Goal: Information Seeking & Learning: Compare options

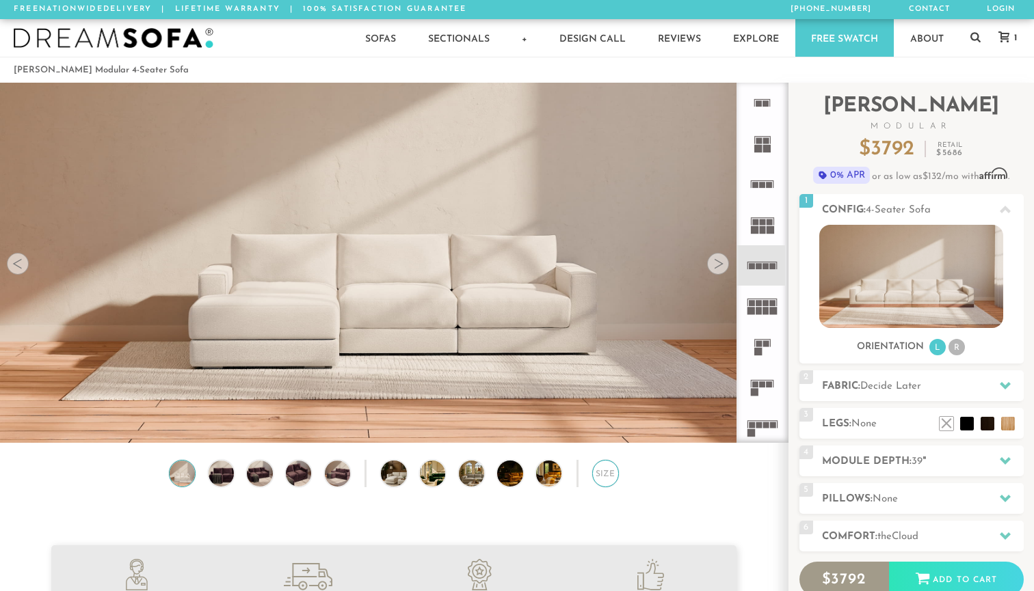
scroll to position [15187, 1034]
click at [610, 474] on div "Size" at bounding box center [605, 473] width 27 height 27
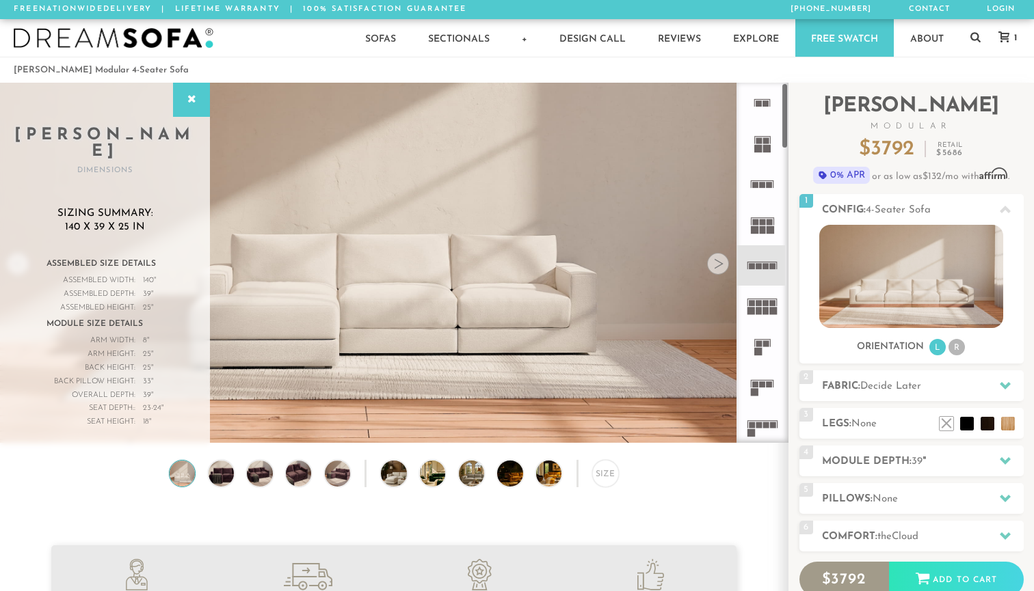
click at [768, 187] on rect at bounding box center [769, 185] width 6 height 6
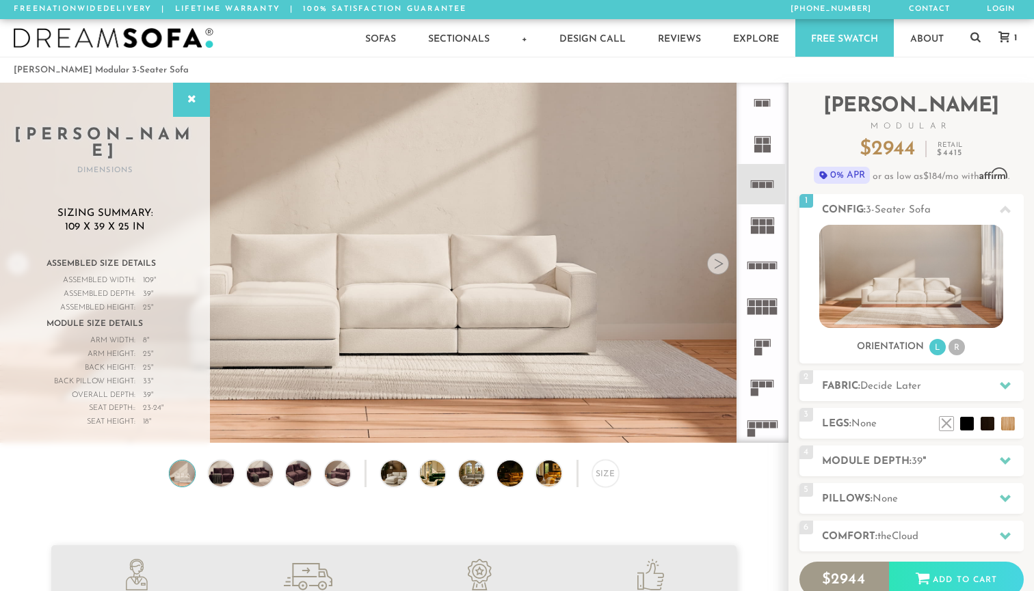
click at [768, 265] on rect at bounding box center [766, 266] width 6 height 6
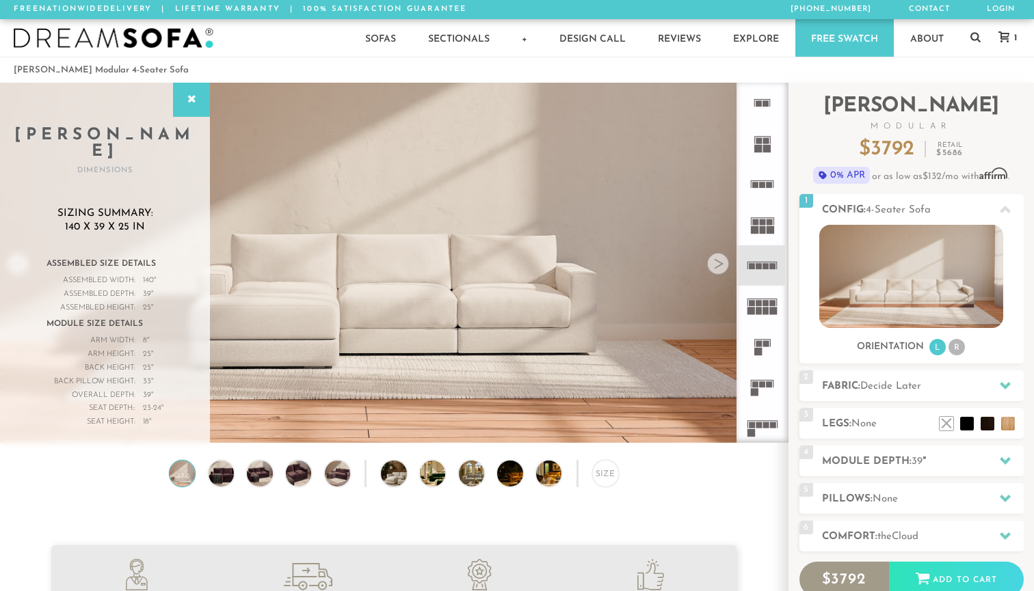
click at [762, 185] on rect at bounding box center [762, 185] width 6 height 6
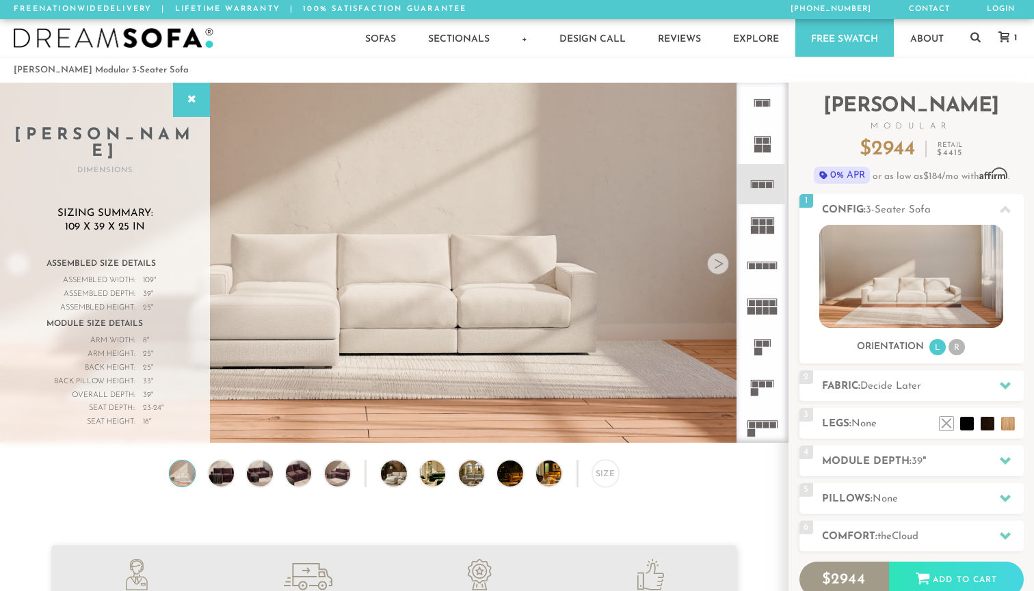
click at [772, 262] on icon at bounding box center [762, 265] width 40 height 40
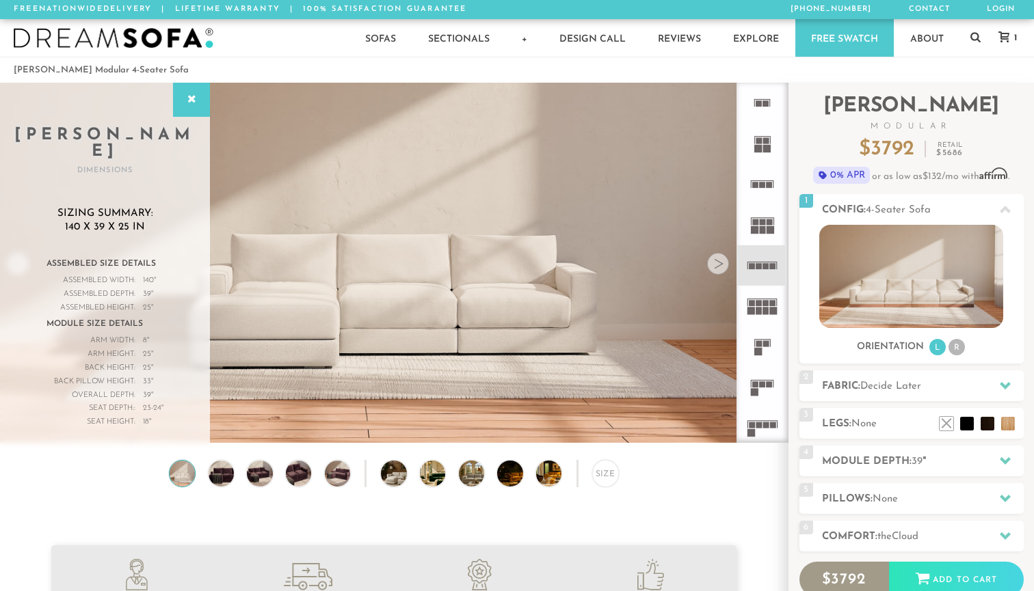
click at [765, 183] on rect at bounding box center [762, 185] width 6 height 6
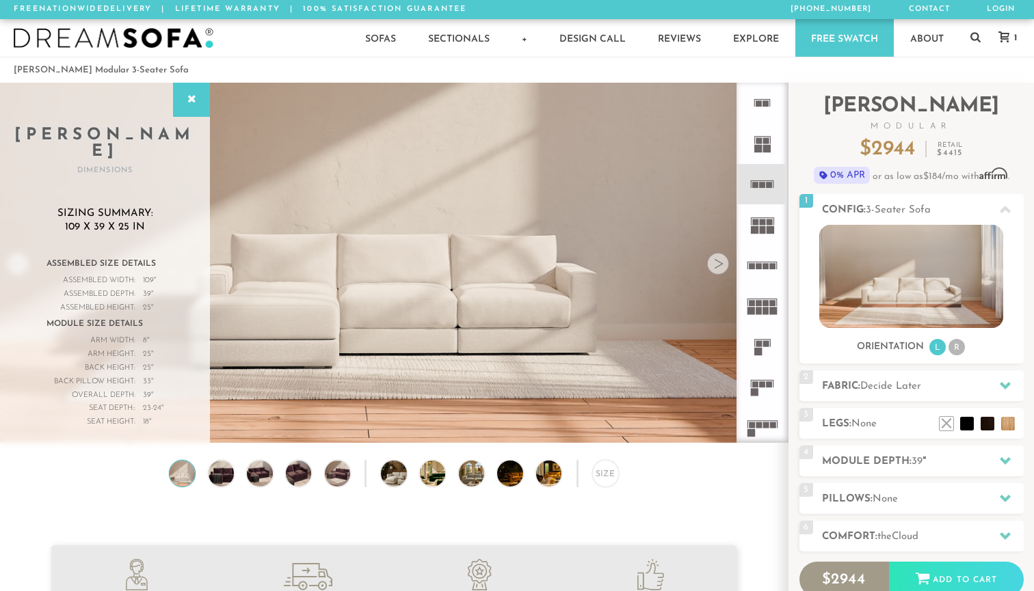
click at [761, 104] on rect at bounding box center [758, 103] width 6 height 6
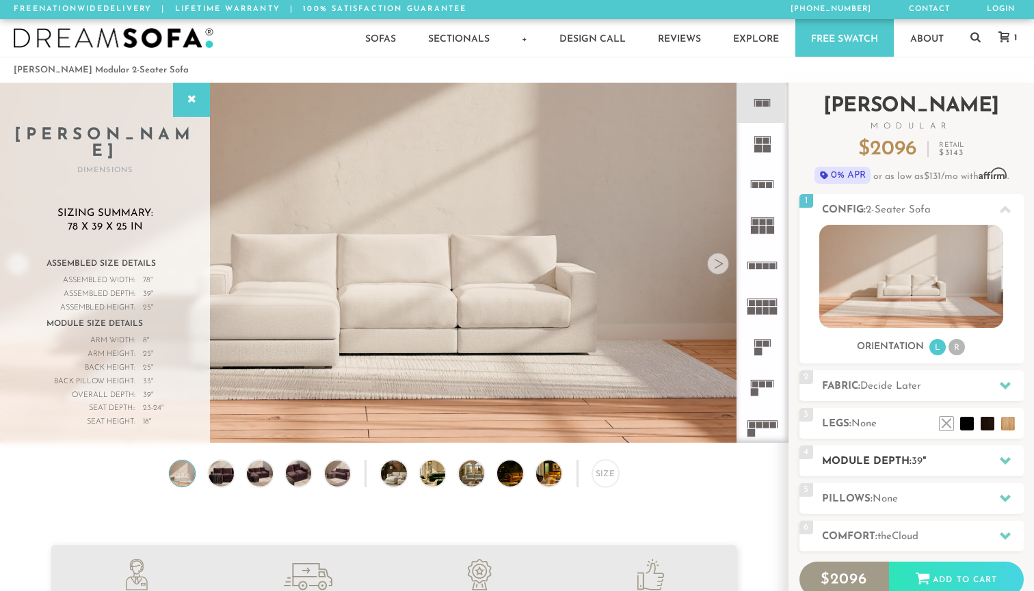
click at [966, 459] on h2 "Module Depth: 39 "" at bounding box center [923, 462] width 202 height 16
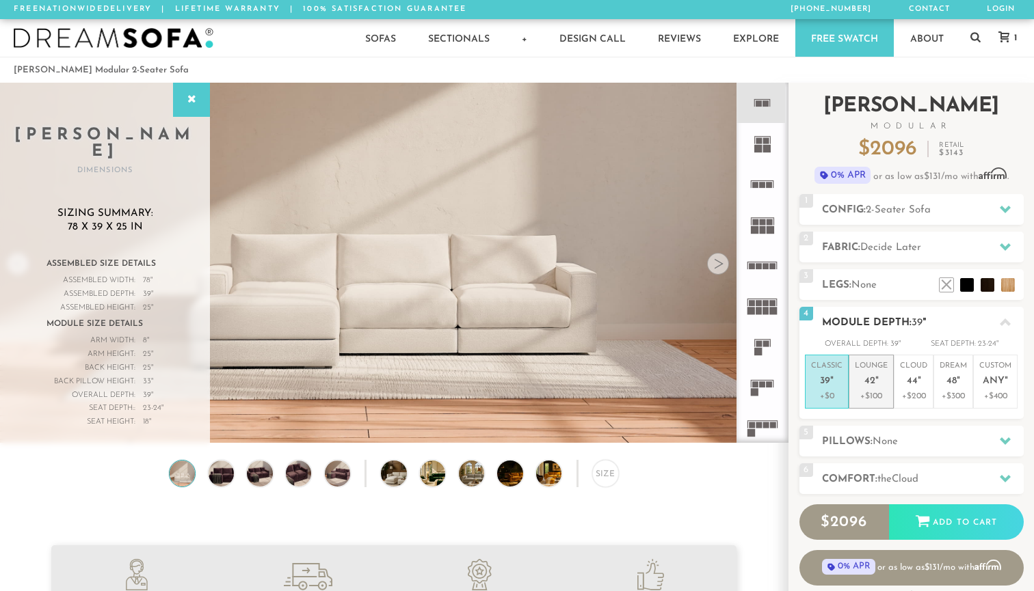
click at [876, 385] on em """ at bounding box center [876, 382] width 3 height 12
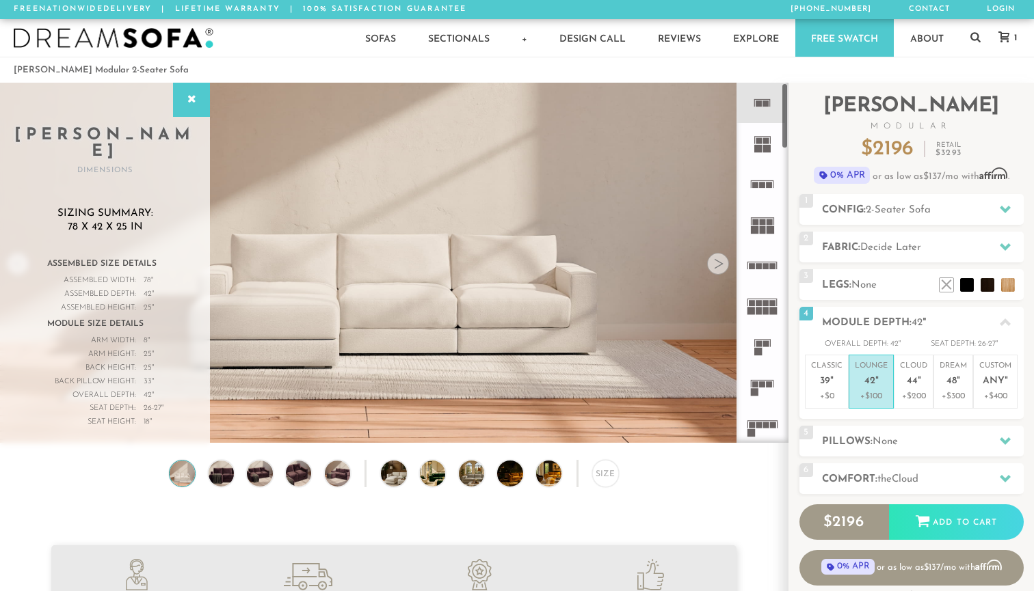
click at [761, 490] on div "Size" at bounding box center [393, 476] width 787 height 33
click at [1003, 285] on li at bounding box center [987, 264] width 55 height 55
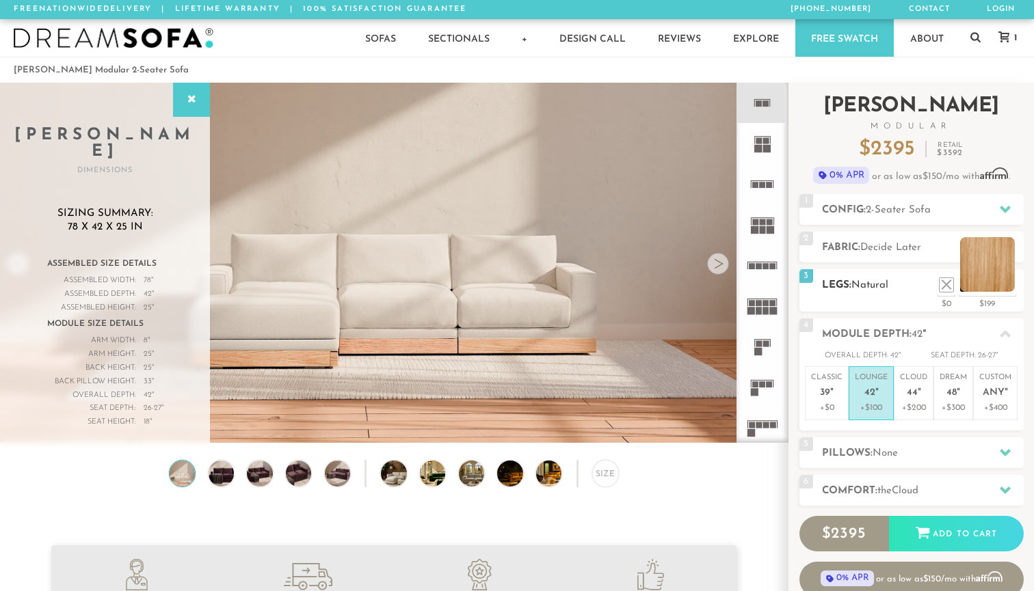
click at [997, 284] on li at bounding box center [987, 264] width 55 height 55
click at [947, 286] on li at bounding box center [925, 264] width 55 height 55
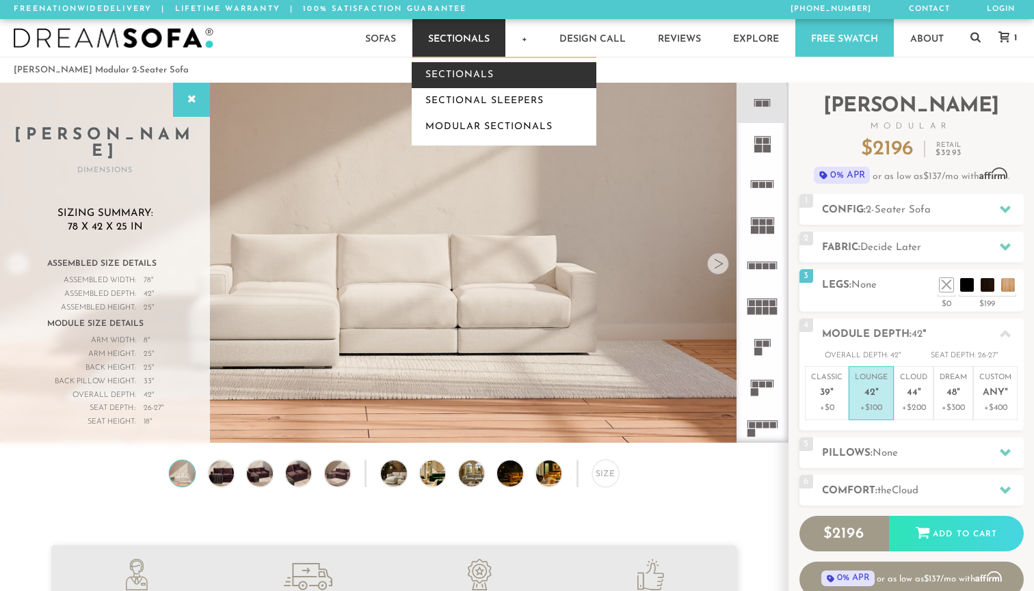
click at [470, 77] on link "Sectionals" at bounding box center [504, 75] width 185 height 26
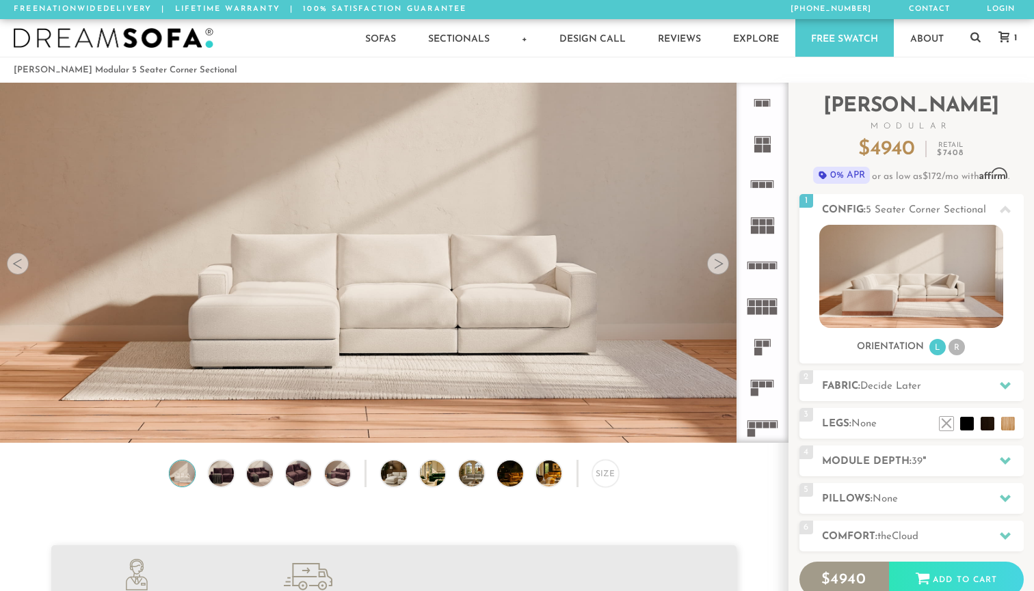
scroll to position [15187, 1034]
click at [604, 474] on div "Size" at bounding box center [605, 473] width 27 height 27
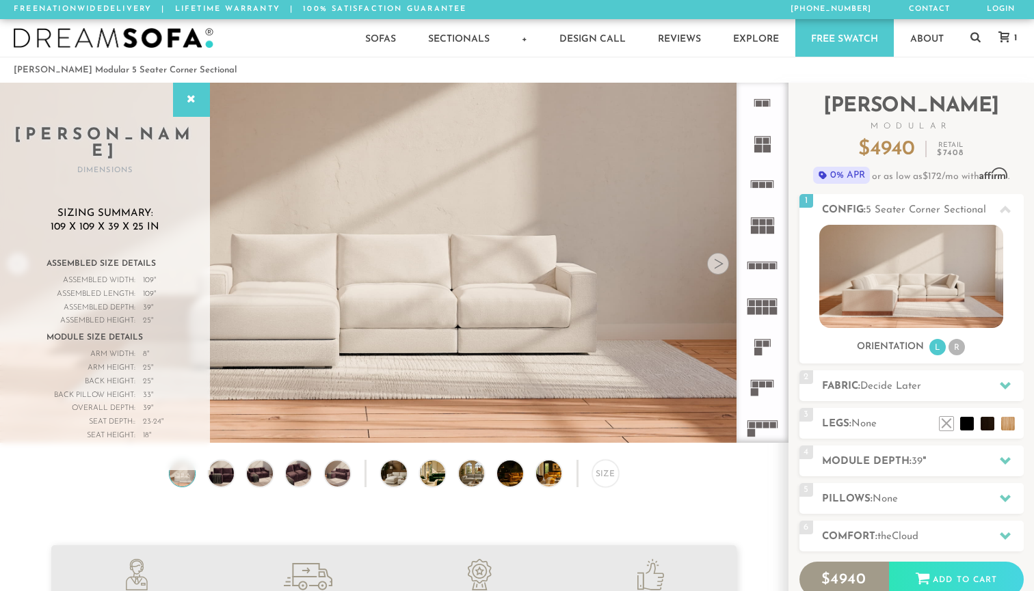
click at [764, 386] on rect at bounding box center [762, 384] width 6 height 6
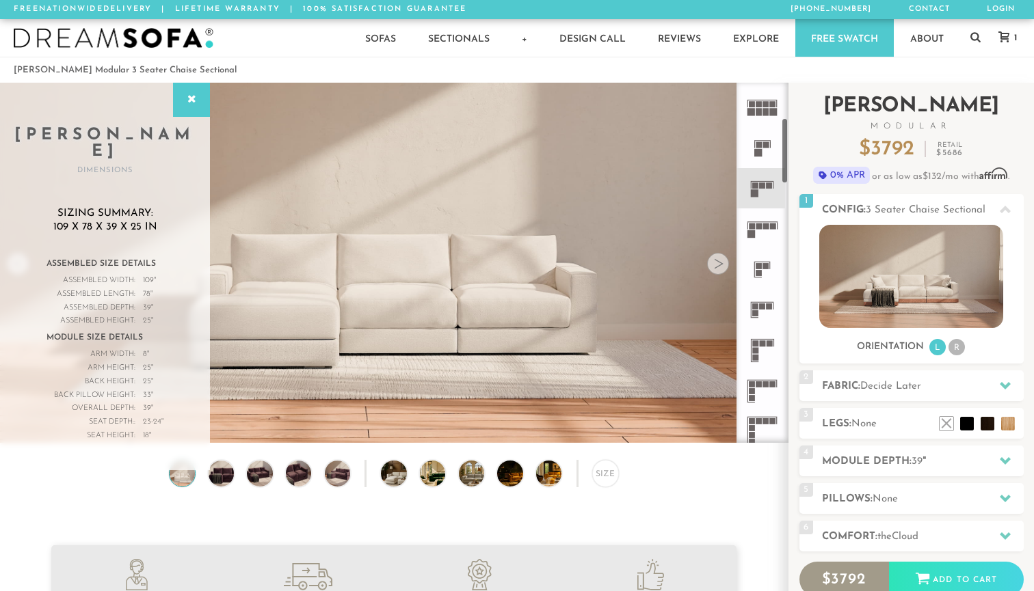
scroll to position [221, 0]
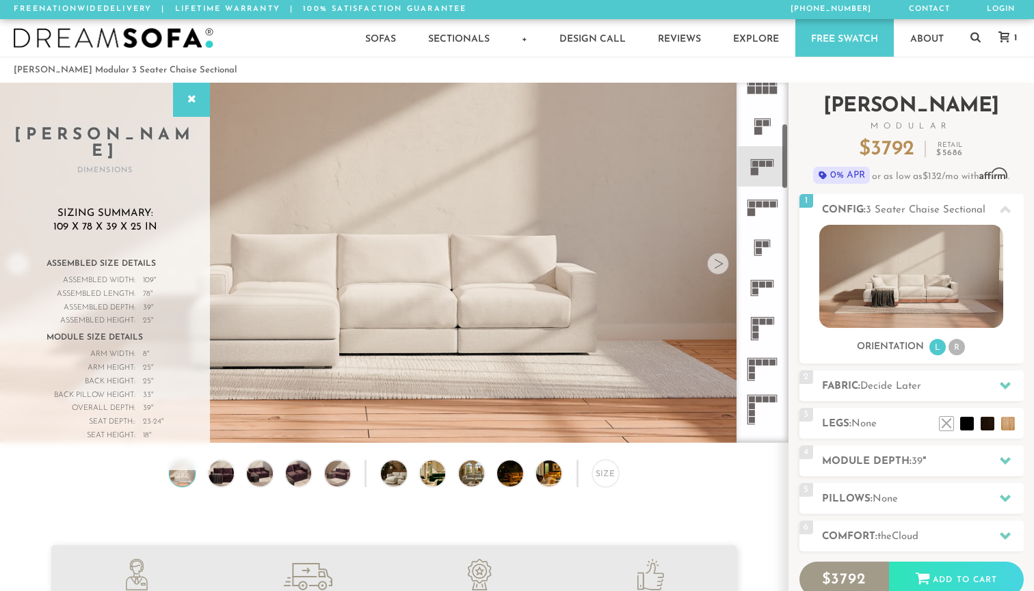
drag, startPoint x: 784, startPoint y: 132, endPoint x: 793, endPoint y: 173, distance: 42.0
click at [793, 173] on div "Introducing Landon Modular $ 3792 Retail $ 5686 $ 3792 Retail $ 5686 0% APR or …" at bounding box center [910, 385] width 245 height 605
click at [955, 346] on li "R" at bounding box center [956, 347] width 16 height 16
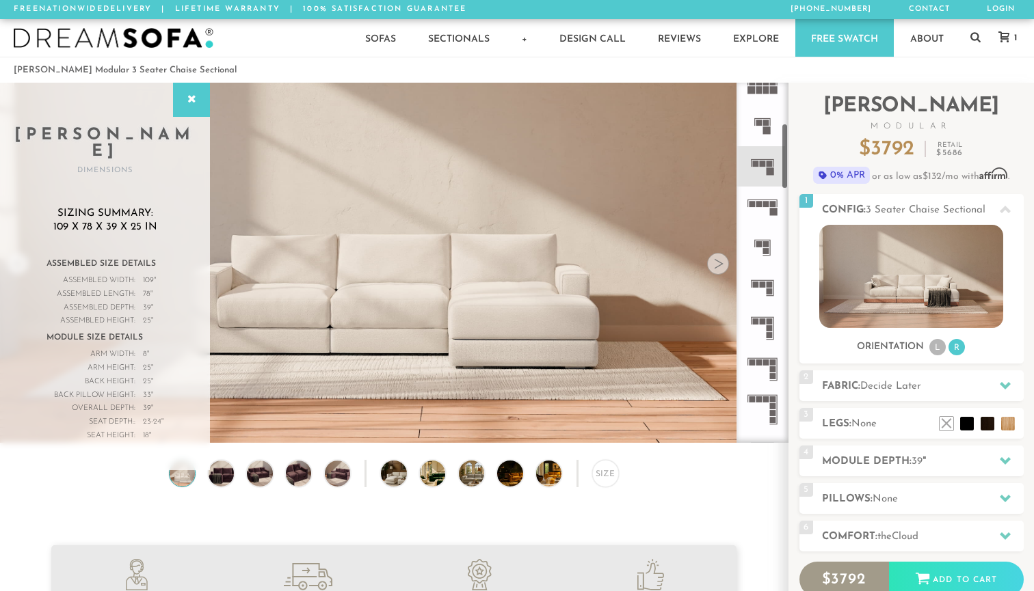
click at [771, 288] on icon at bounding box center [762, 288] width 40 height 40
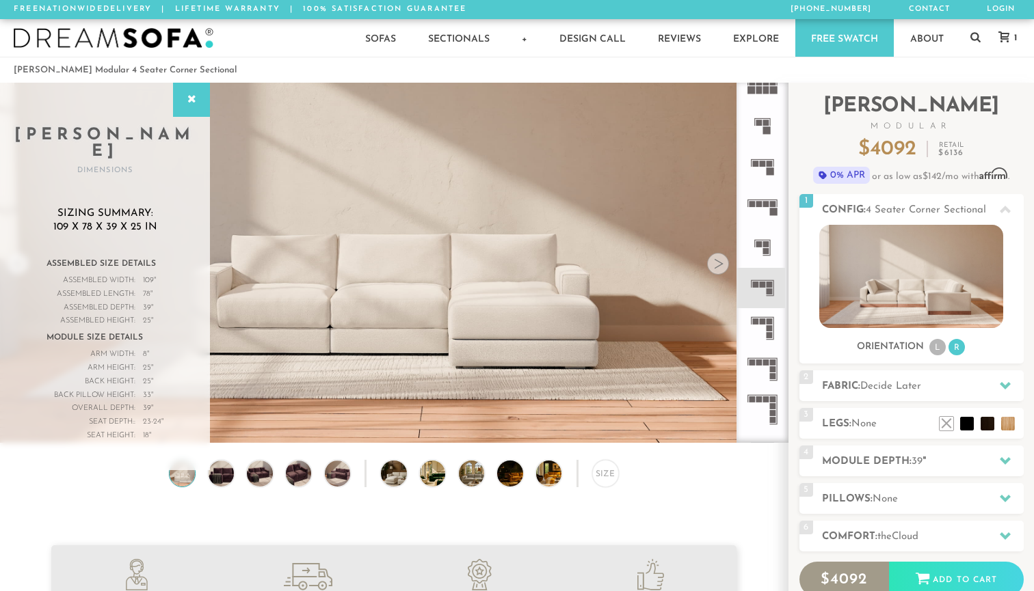
click at [768, 323] on rect at bounding box center [769, 322] width 6 height 6
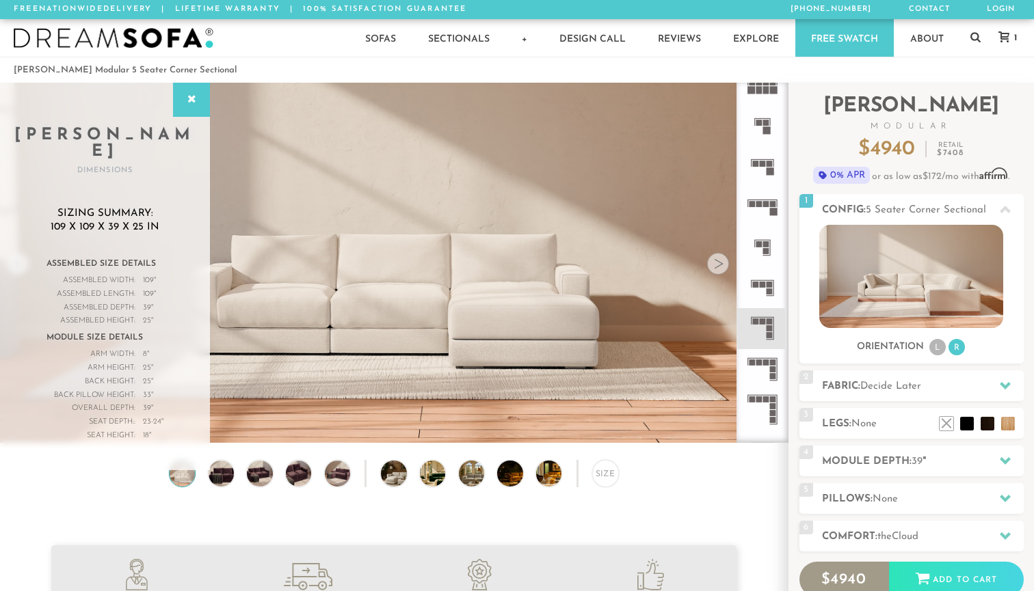
click at [765, 250] on rect at bounding box center [766, 251] width 6 height 6
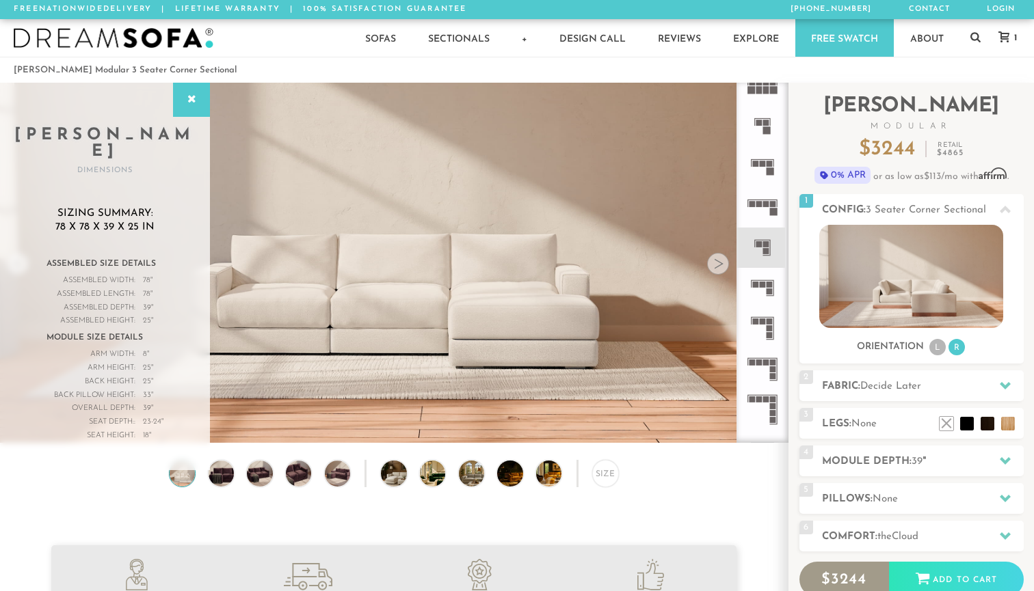
click at [767, 284] on rect at bounding box center [769, 285] width 6 height 6
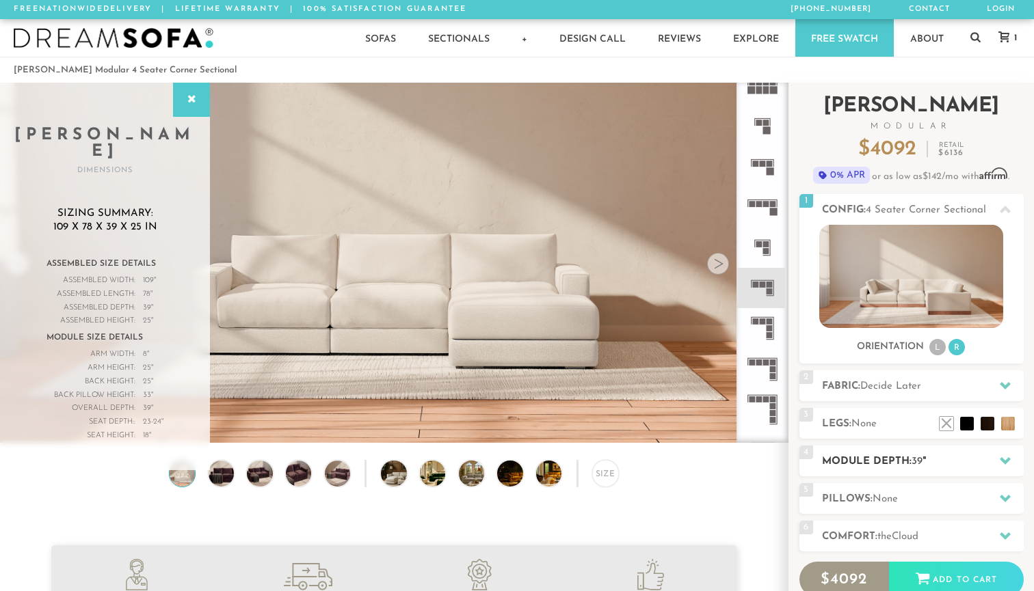
click at [903, 459] on h2 "Module Depth: 39 "" at bounding box center [923, 462] width 202 height 16
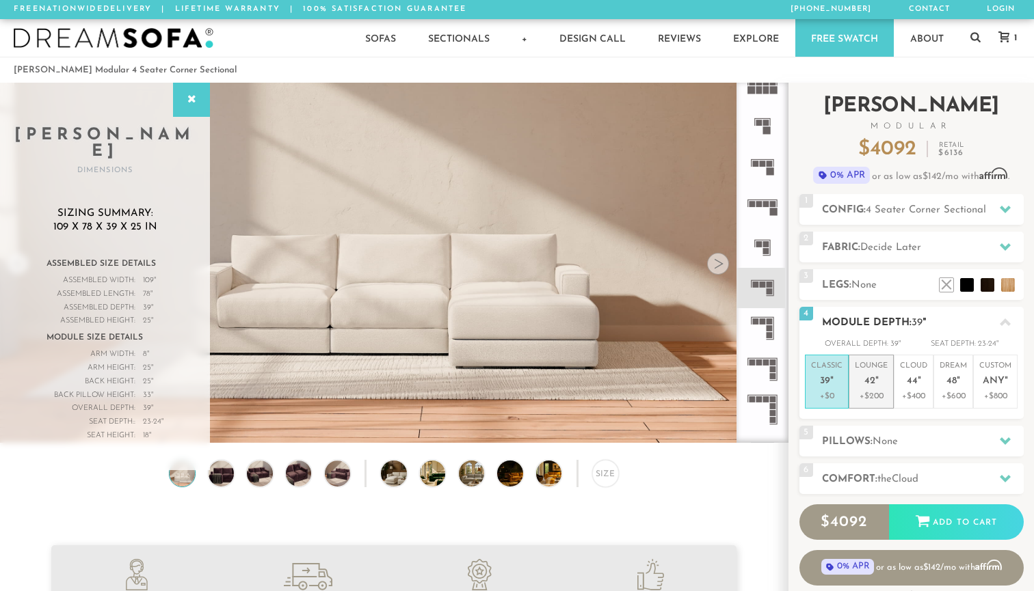
click at [880, 392] on p "+$200" at bounding box center [870, 396] width 33 height 12
click at [904, 440] on h2 "Pillows: None" at bounding box center [923, 442] width 202 height 16
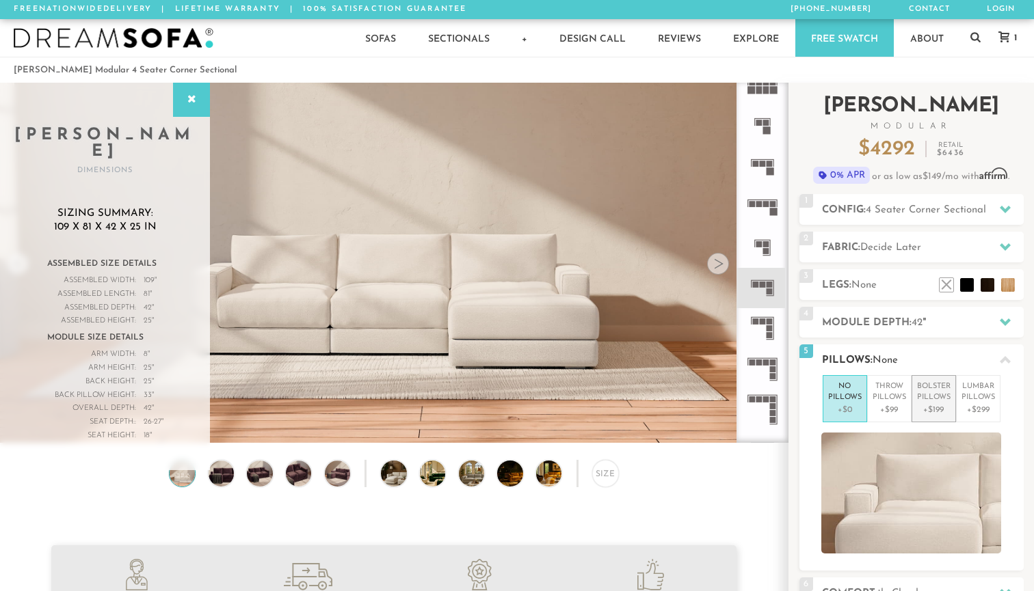
click at [931, 412] on p "+$199" at bounding box center [933, 410] width 33 height 12
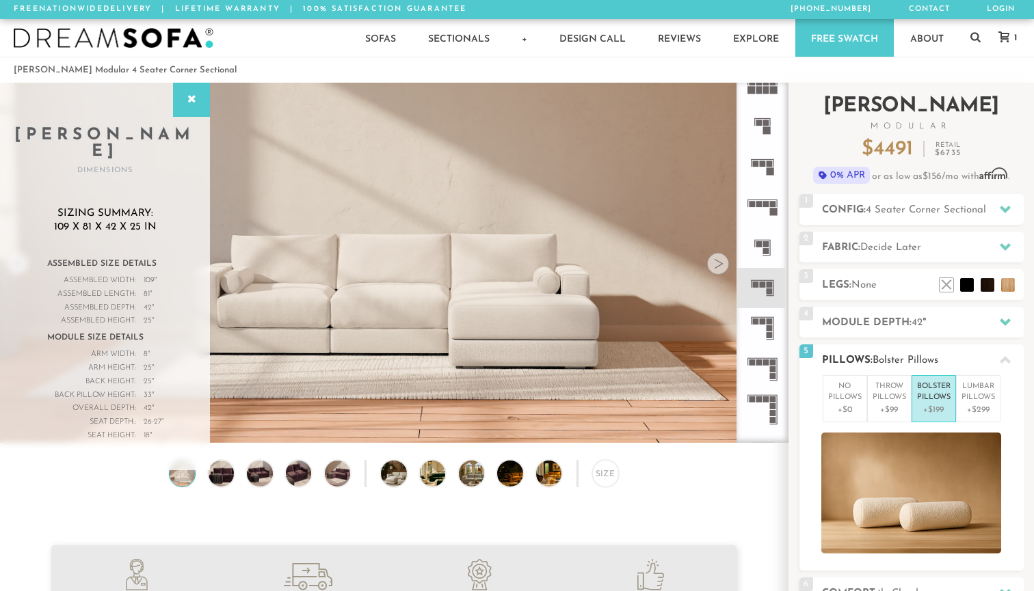
click at [1004, 353] on div at bounding box center [1004, 360] width 29 height 28
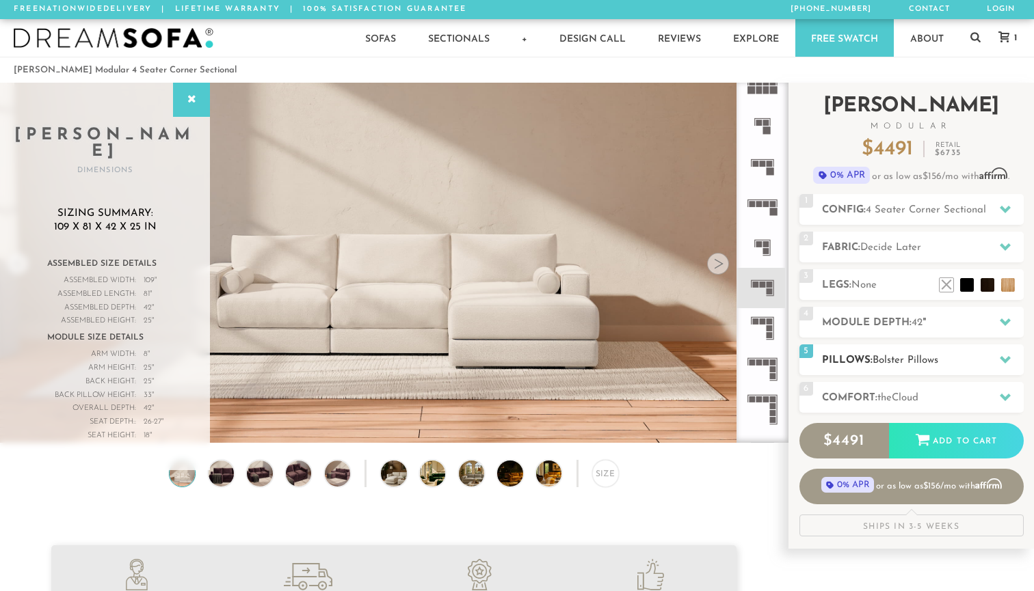
click at [1003, 353] on div at bounding box center [1004, 360] width 29 height 28
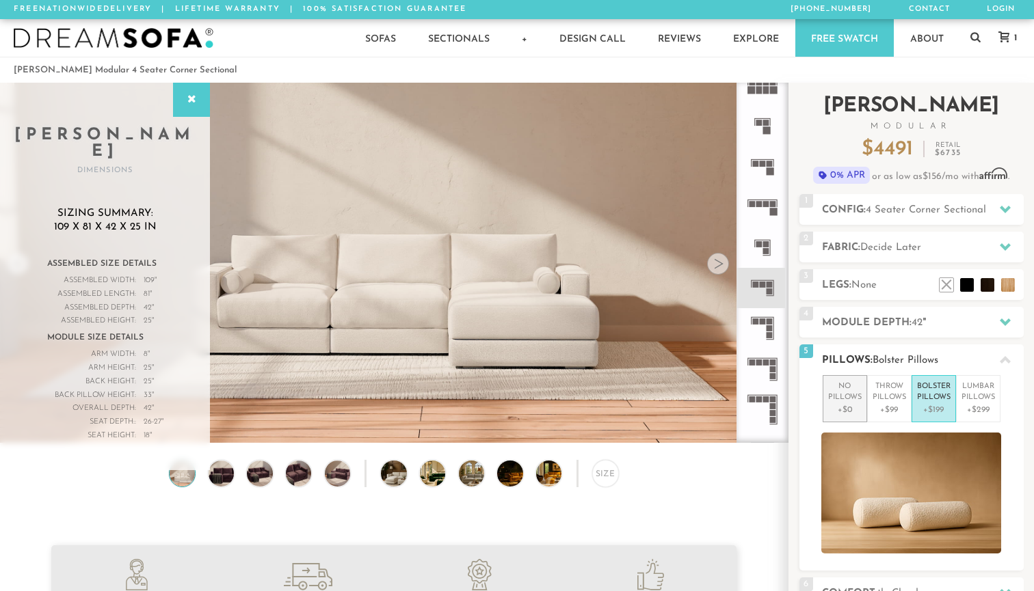
click at [848, 407] on p "+$0" at bounding box center [844, 410] width 33 height 12
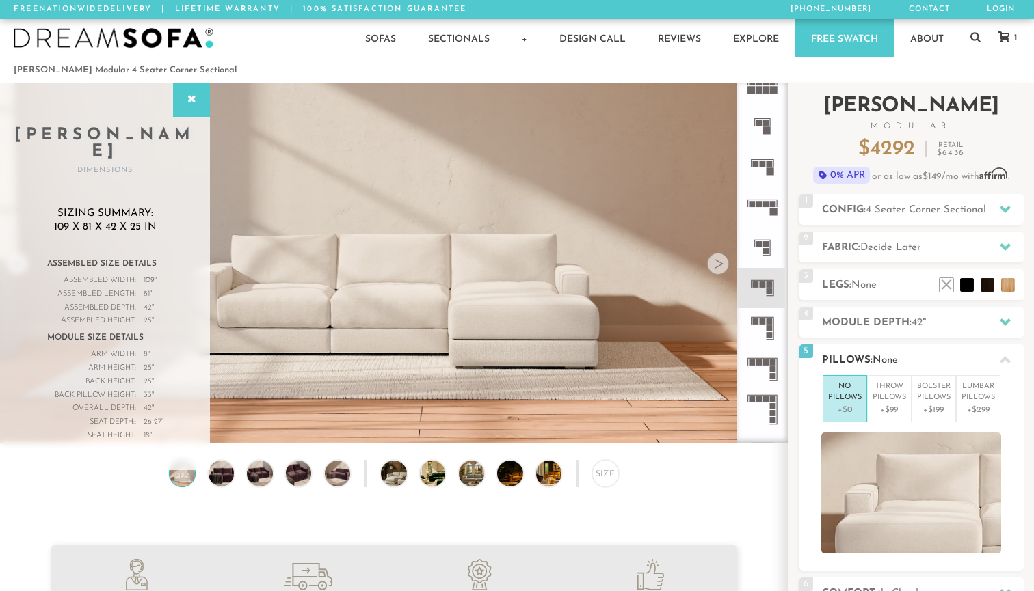
click at [1009, 361] on icon at bounding box center [1004, 360] width 11 height 8
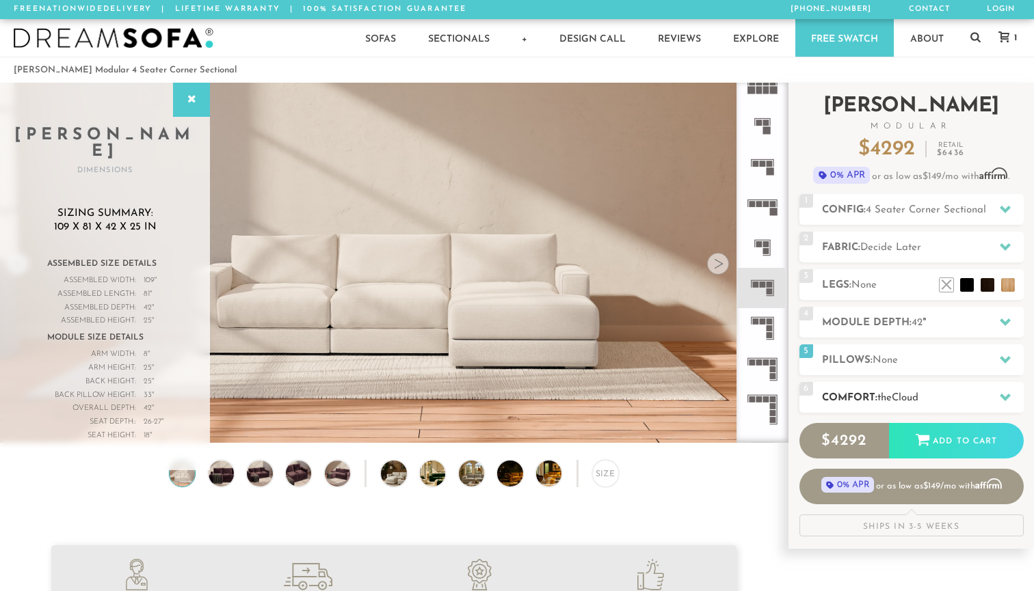
click at [955, 398] on h2 "Comfort: the Cloud" at bounding box center [923, 398] width 202 height 16
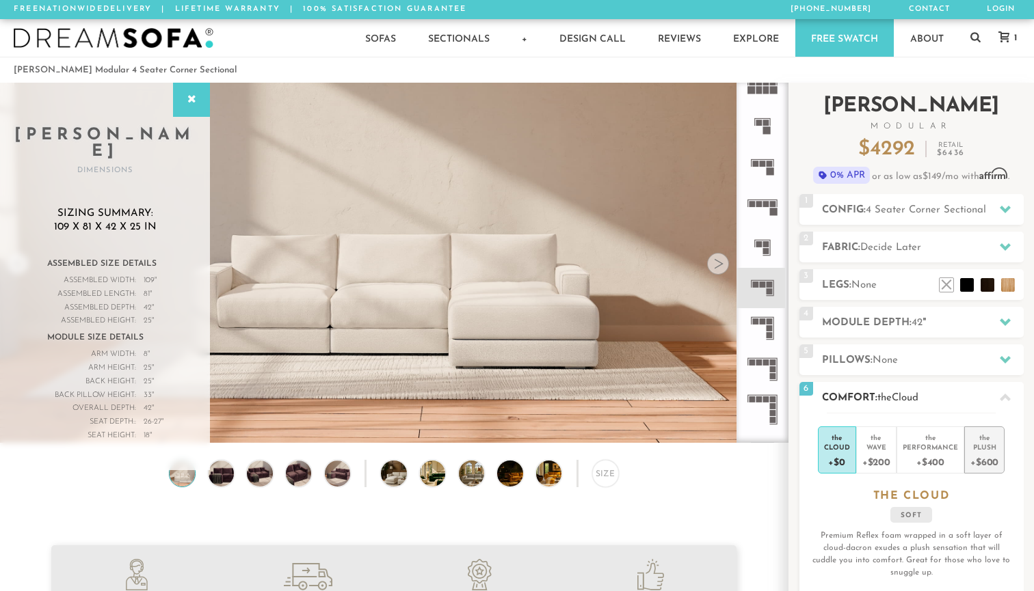
click at [985, 451] on div "Plush" at bounding box center [984, 447] width 28 height 10
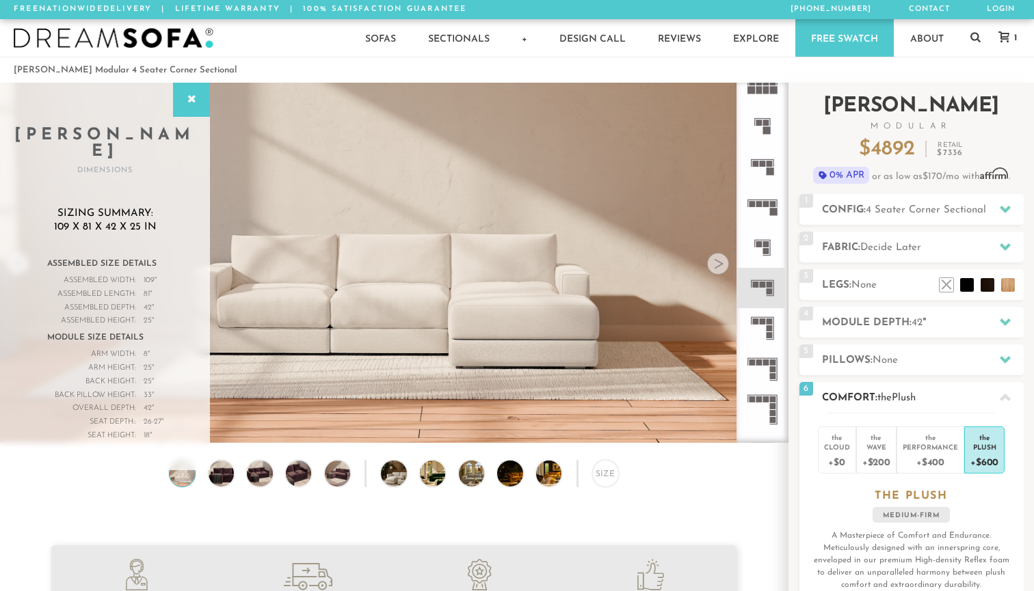
click at [847, 501] on h3 "the PLUSH" at bounding box center [911, 496] width 224 height 14
click at [1006, 394] on icon at bounding box center [1004, 397] width 11 height 11
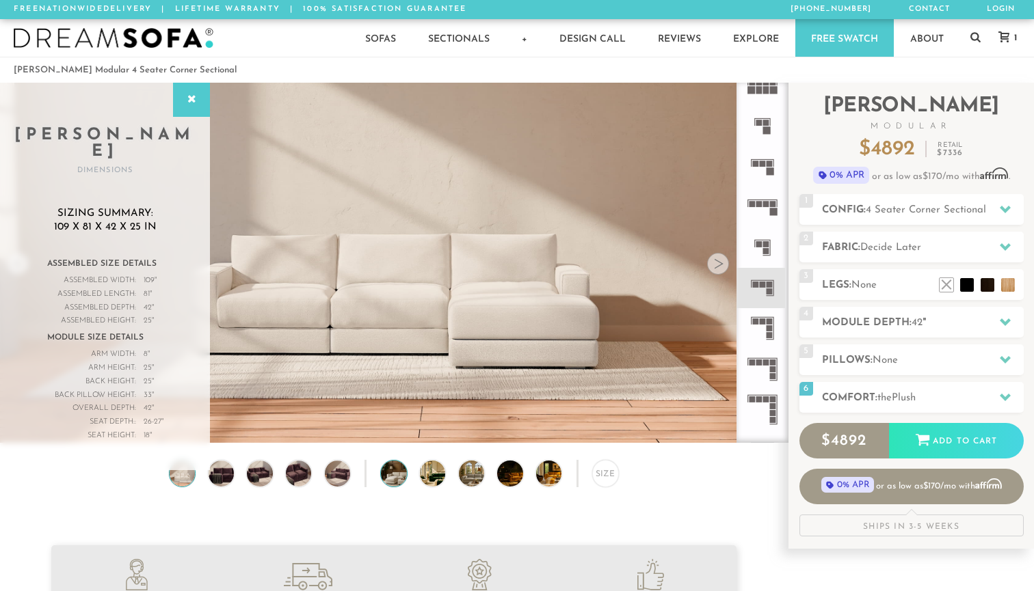
click at [388, 474] on img at bounding box center [404, 473] width 46 height 25
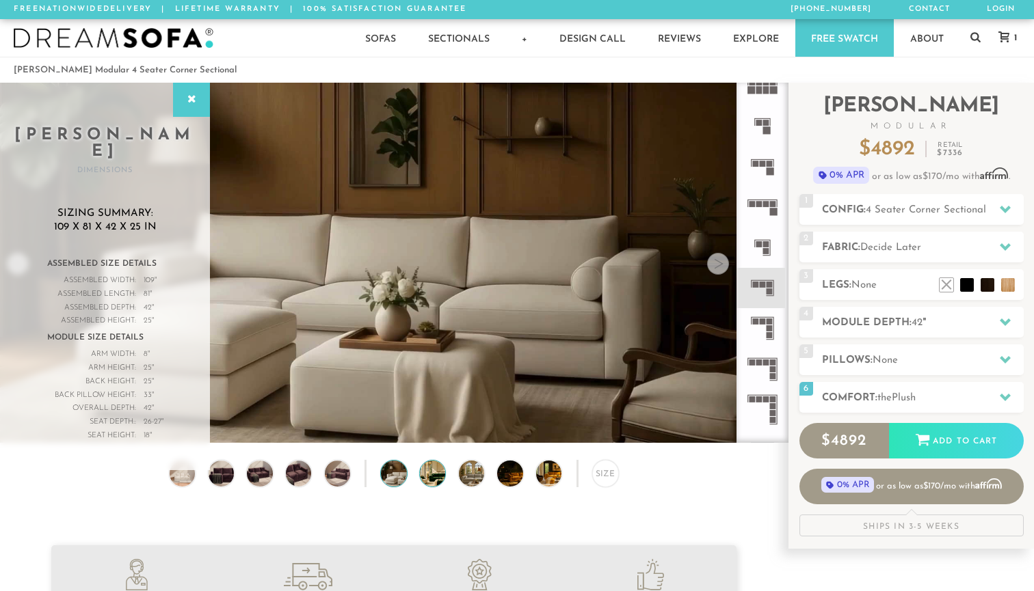
click at [427, 474] on img at bounding box center [443, 473] width 46 height 25
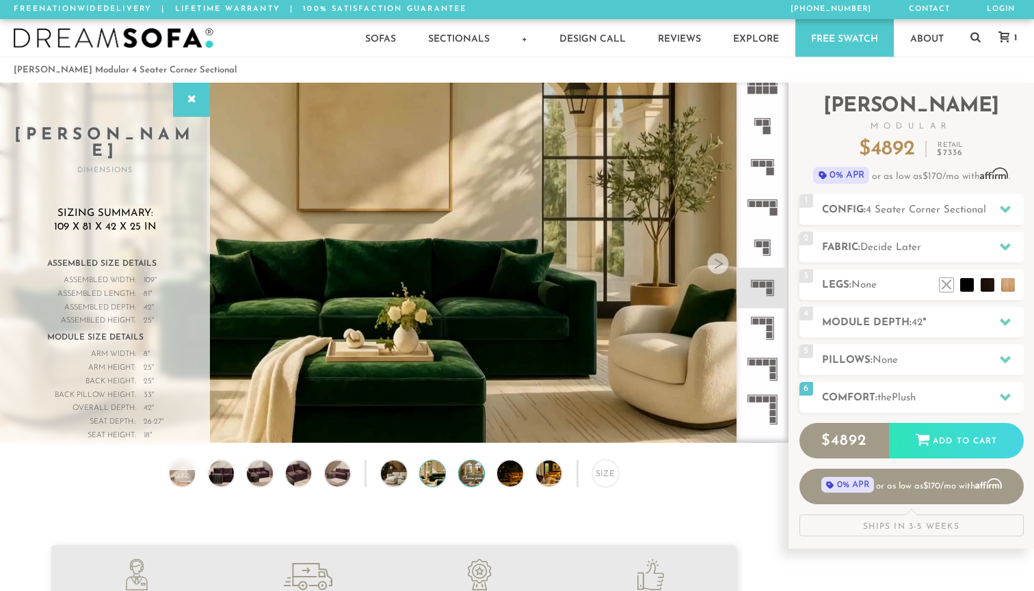
click at [476, 479] on img at bounding box center [482, 473] width 46 height 25
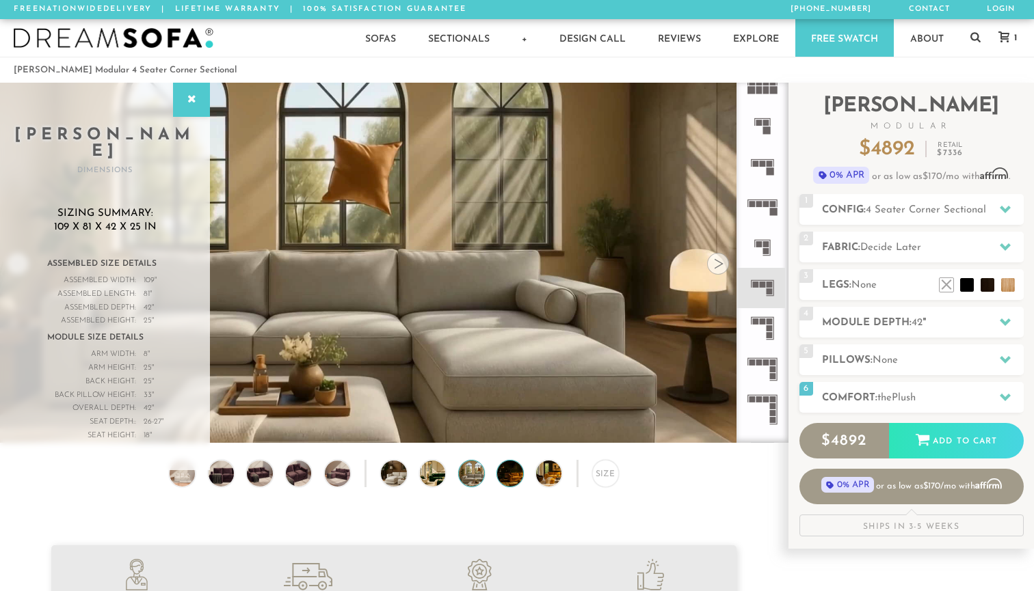
click at [499, 483] on img at bounding box center [520, 473] width 46 height 25
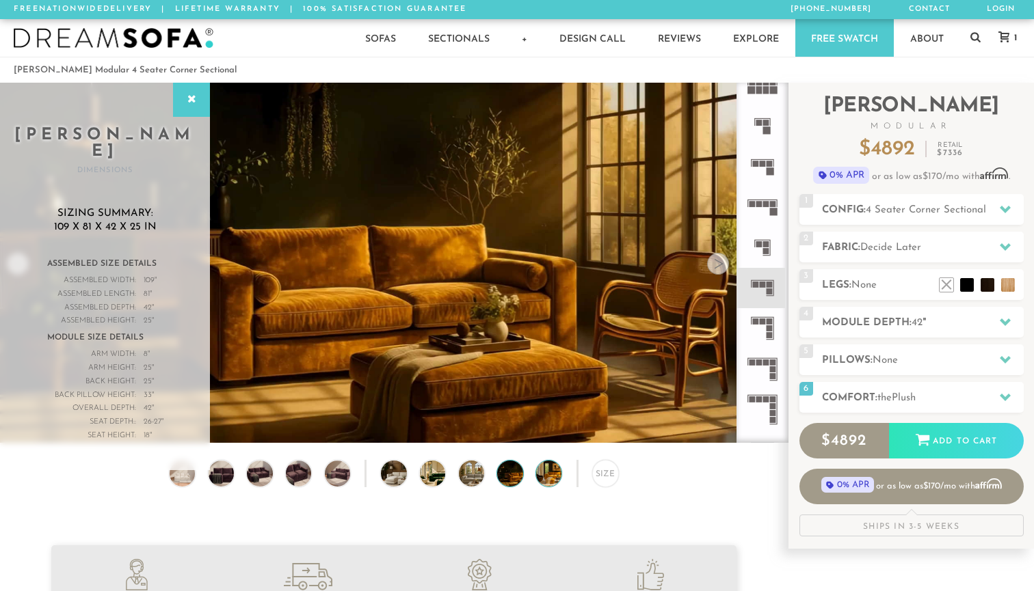
click at [542, 479] on img at bounding box center [559, 473] width 46 height 25
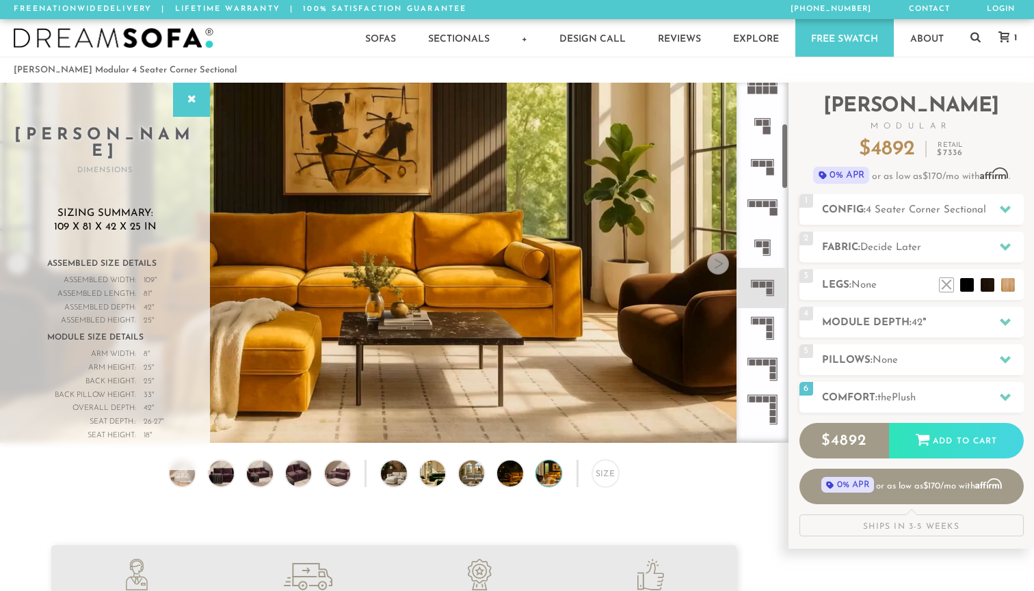
click at [768, 281] on icon at bounding box center [762, 288] width 40 height 40
click at [189, 100] on icon at bounding box center [191, 99] width 15 height 11
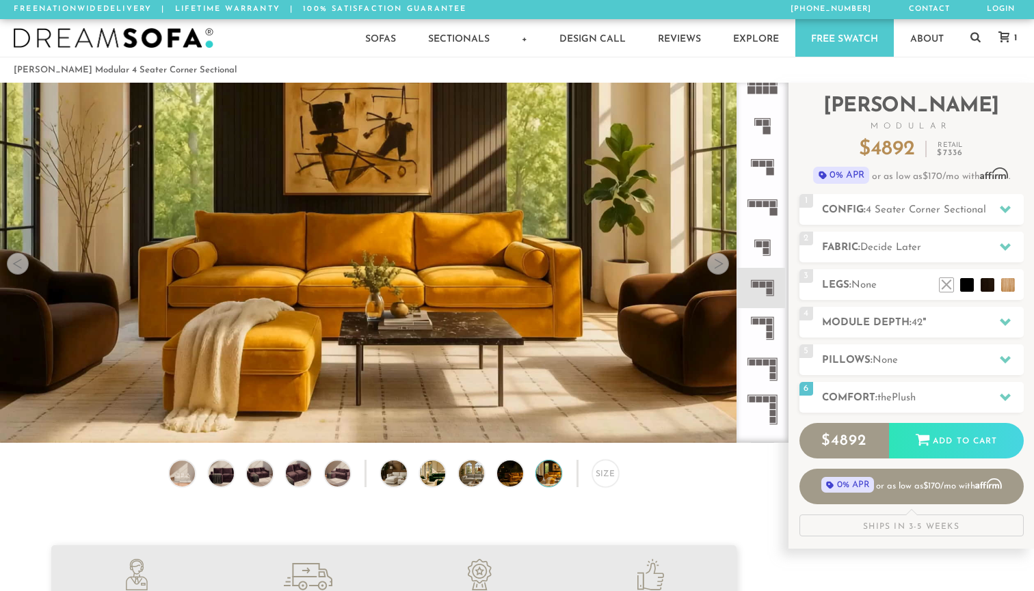
click at [20, 261] on div at bounding box center [18, 264] width 22 height 22
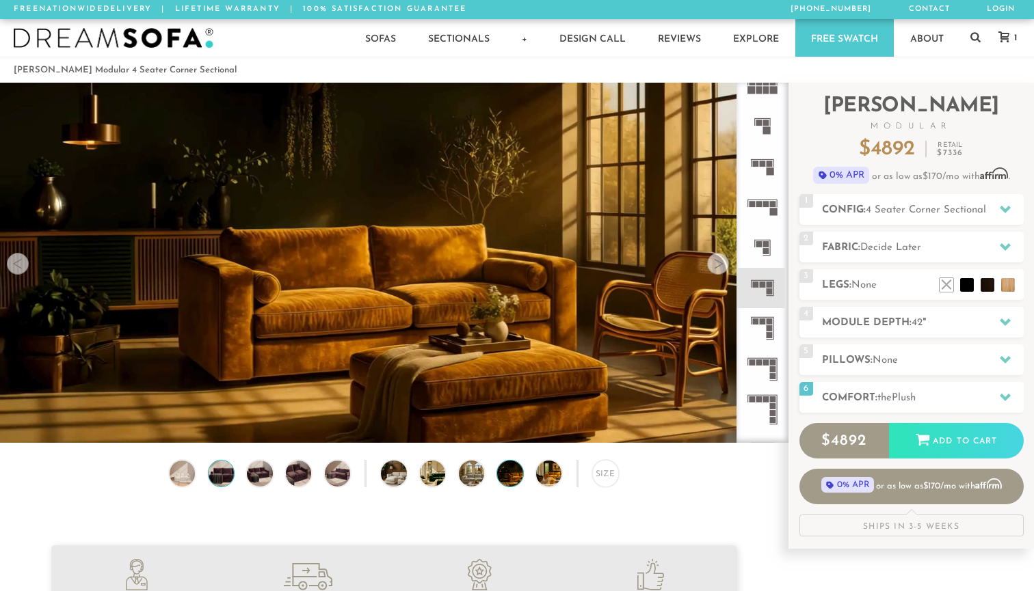
click at [220, 471] on img at bounding box center [221, 473] width 31 height 25
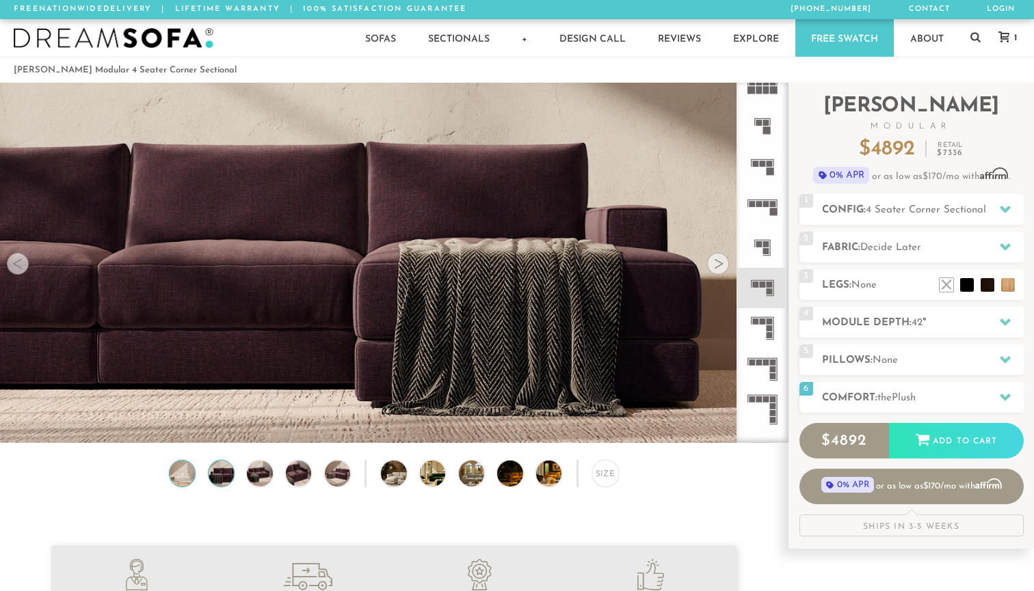
click at [188, 475] on img at bounding box center [182, 473] width 31 height 25
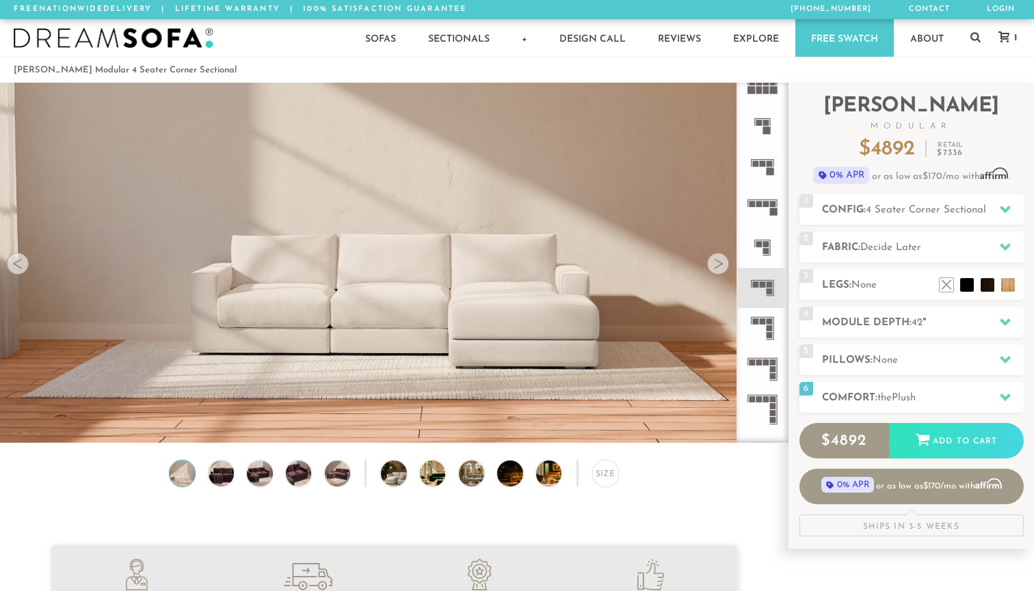
click at [205, 476] on div "Size" at bounding box center [393, 476] width 787 height 33
click at [212, 476] on img at bounding box center [221, 473] width 31 height 25
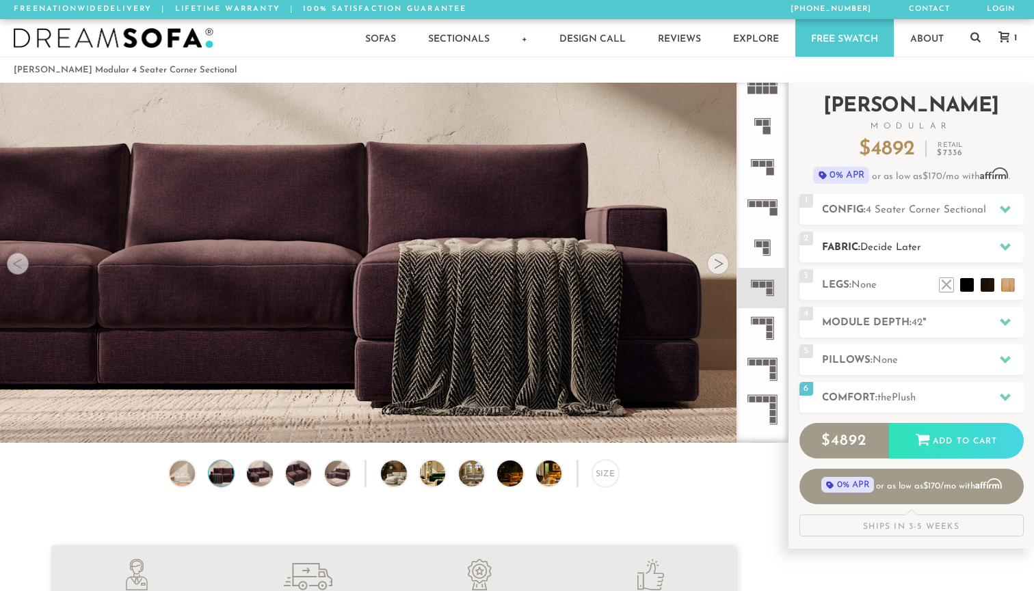
click at [1009, 248] on icon at bounding box center [1004, 246] width 11 height 11
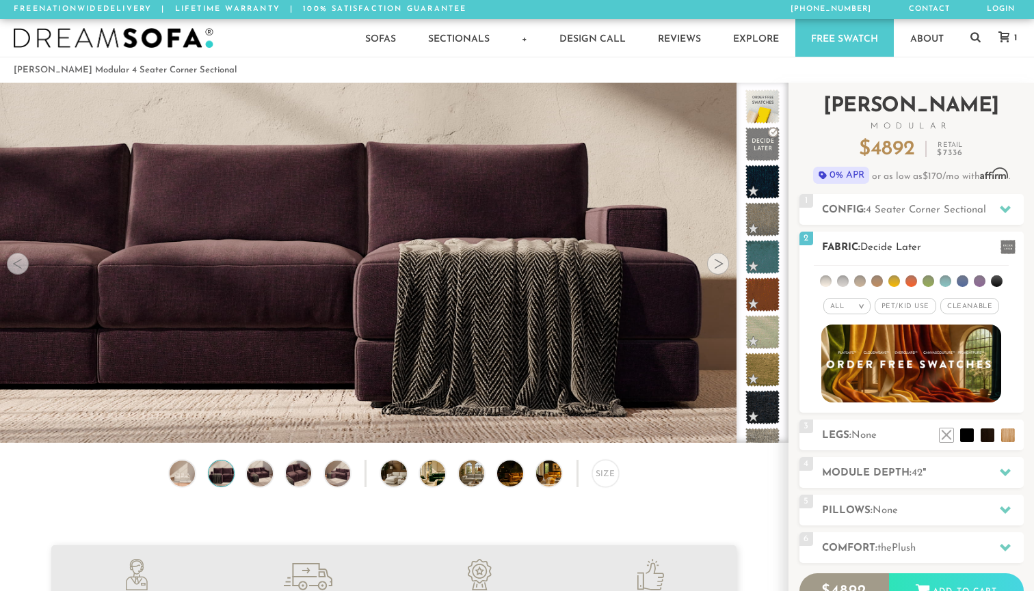
click at [947, 363] on img at bounding box center [911, 364] width 198 height 86
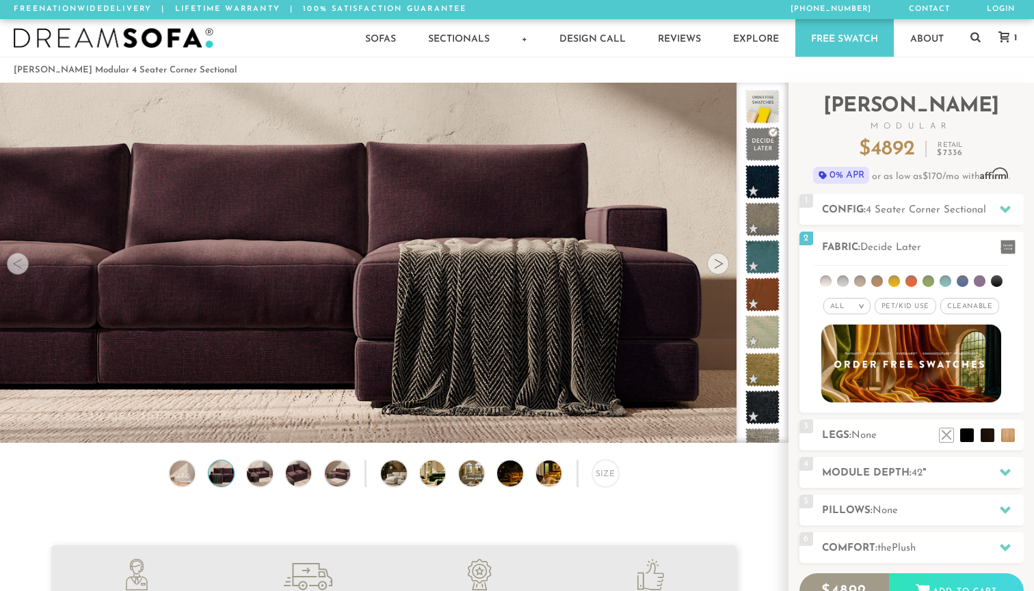
click at [839, 40] on link "Free Swatch" at bounding box center [844, 38] width 98 height 38
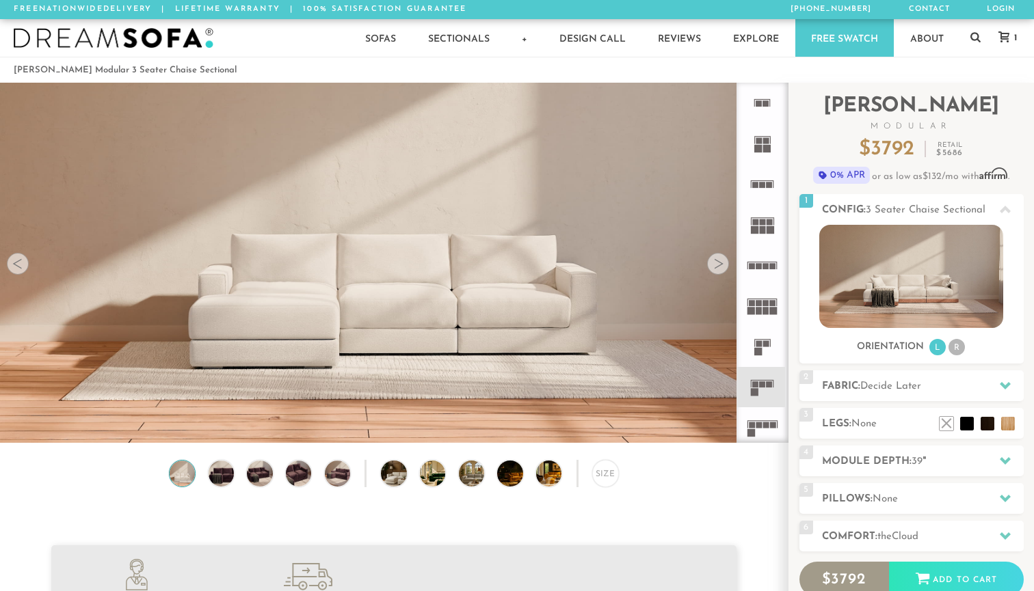
scroll to position [15187, 1034]
click at [610, 478] on div "Size" at bounding box center [605, 473] width 27 height 27
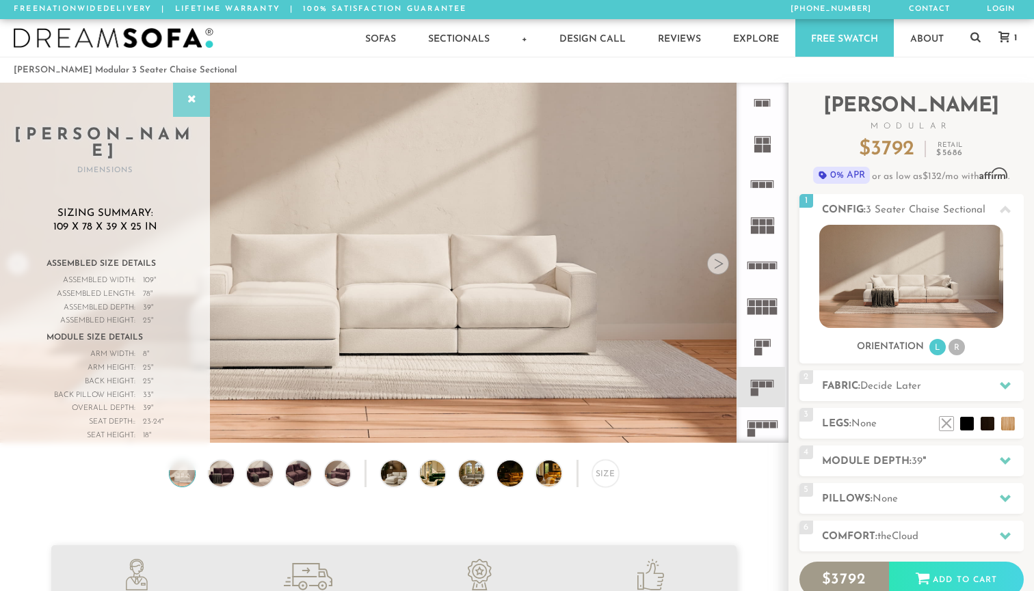
click at [185, 97] on icon at bounding box center [191, 99] width 15 height 11
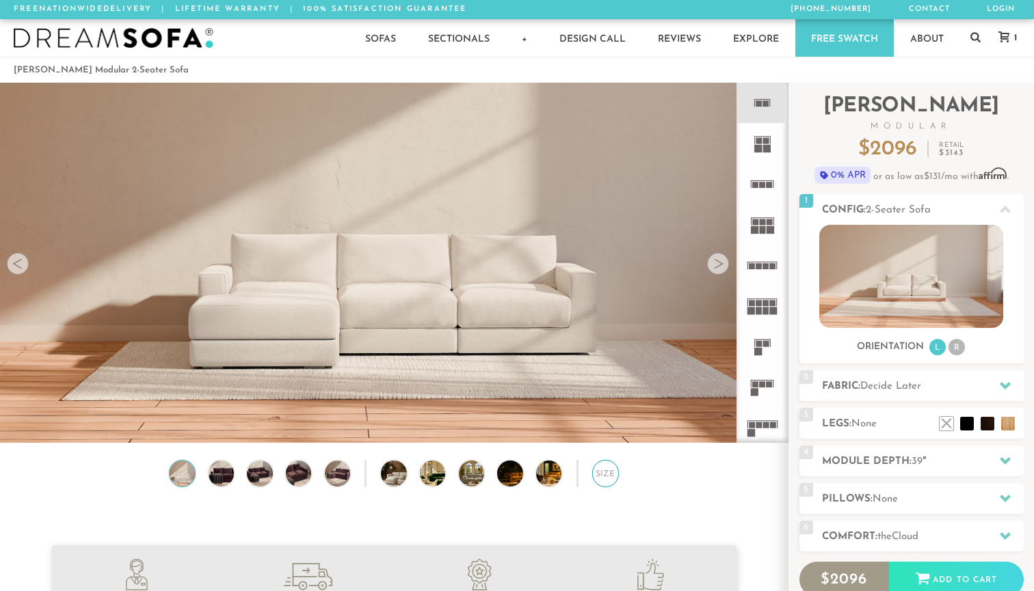
click at [604, 474] on div "Size" at bounding box center [605, 473] width 27 height 27
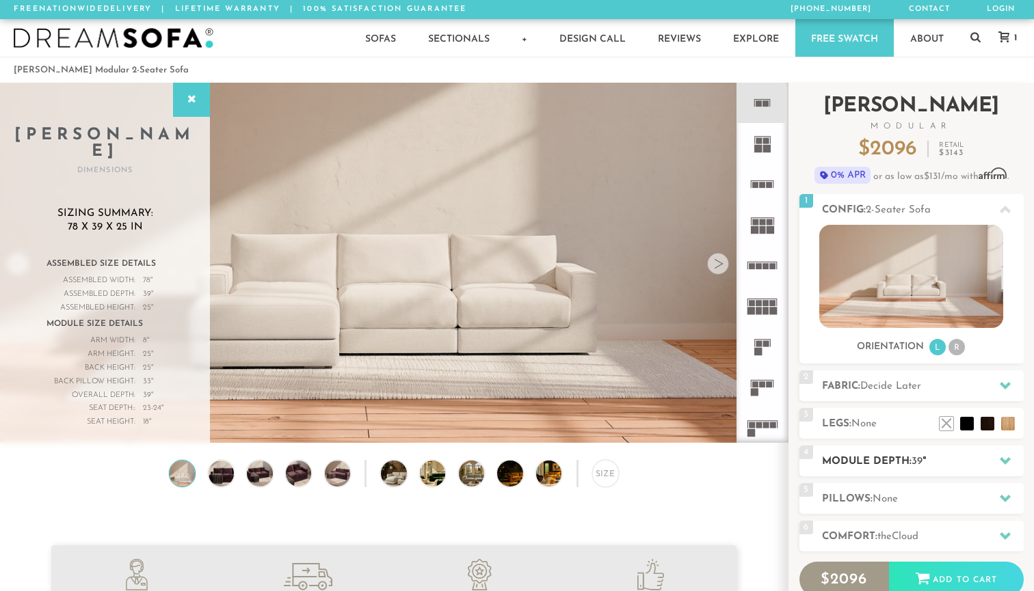
click at [955, 462] on h2 "Module Depth: 39 "" at bounding box center [923, 462] width 202 height 16
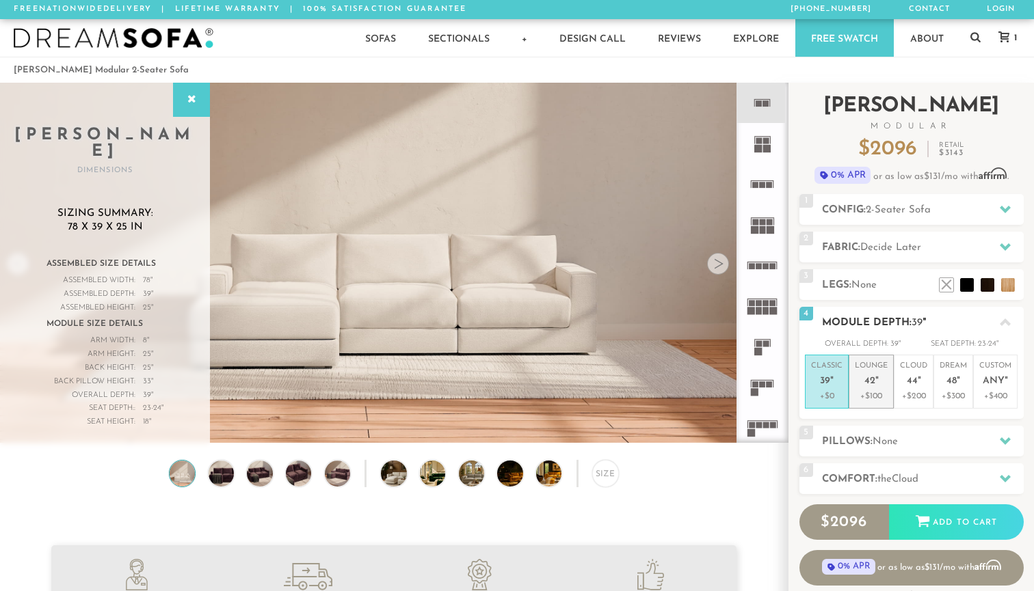
click at [878, 383] on p "Lounge 42 "" at bounding box center [870, 375] width 33 height 29
click at [1006, 327] on icon at bounding box center [1004, 322] width 11 height 11
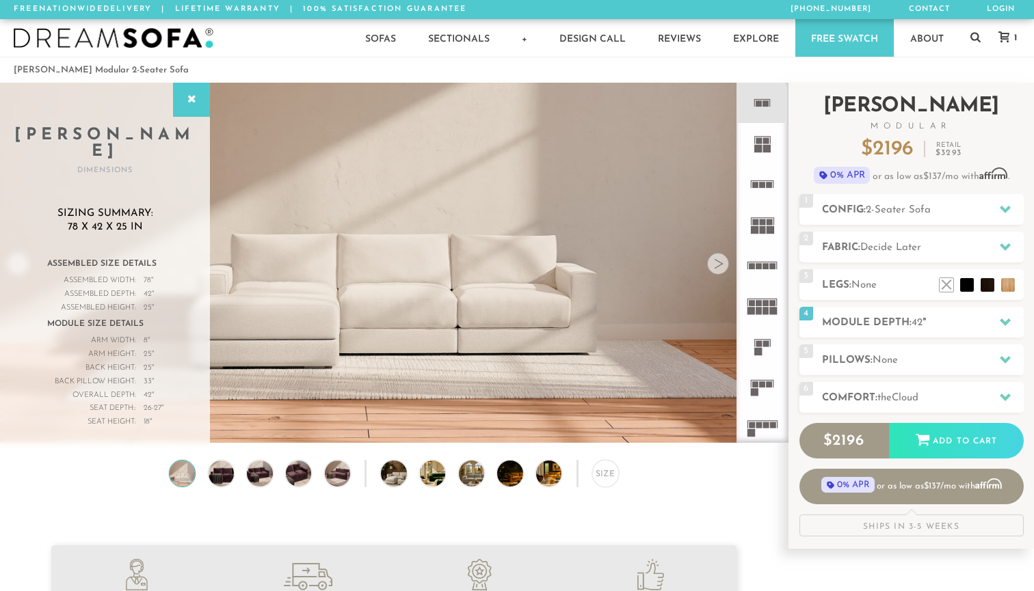
click at [1028, 379] on div "Introducing Landon Modular $ 2196 Retail $ 3293 $ 2196 Retail $ 3293 0% APR or …" at bounding box center [910, 310] width 245 height 454
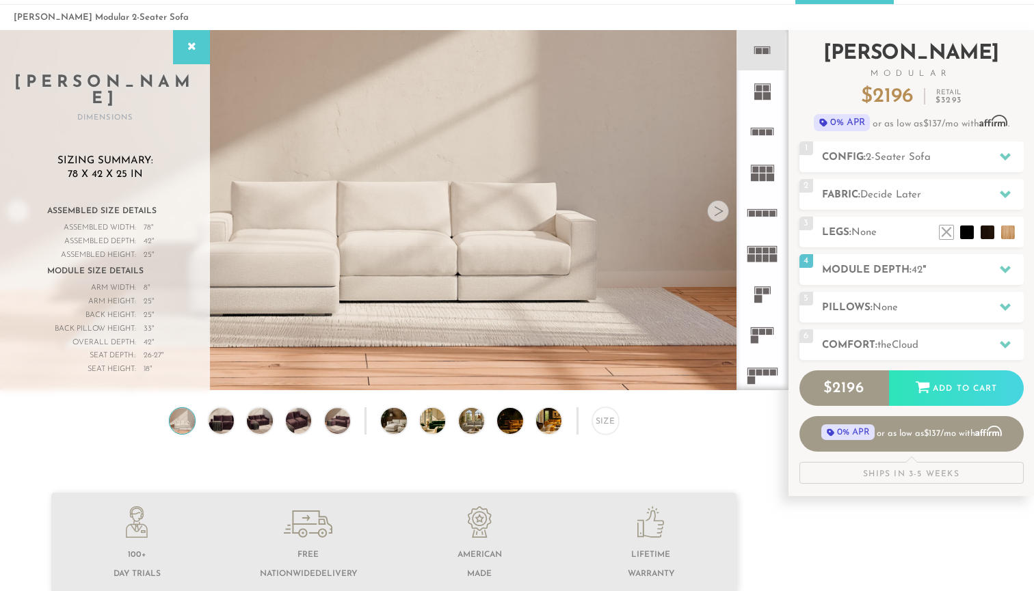
scroll to position [44, 0]
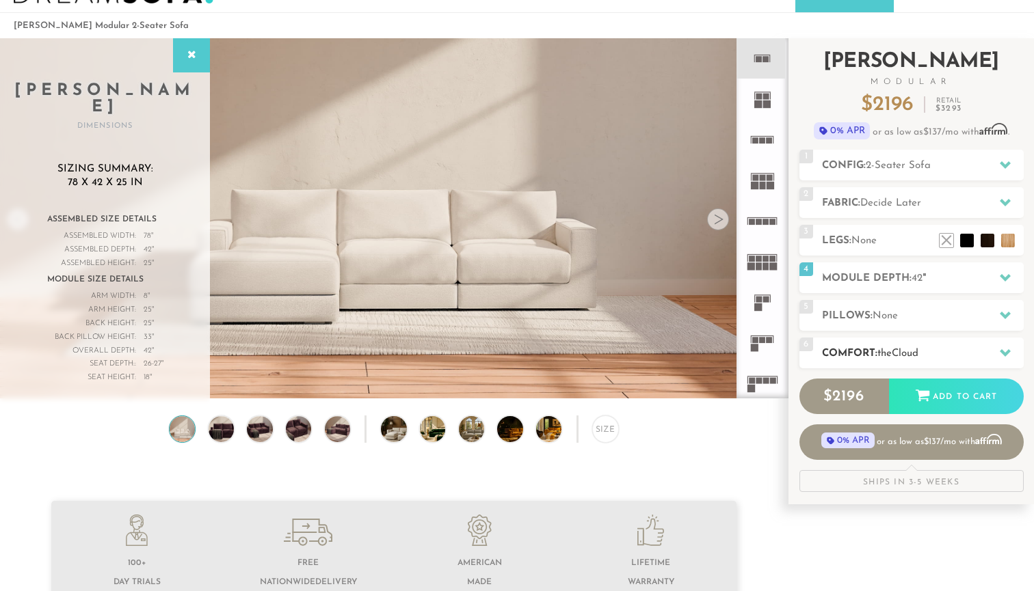
click at [972, 351] on h2 "Comfort: the Cloud" at bounding box center [923, 354] width 202 height 16
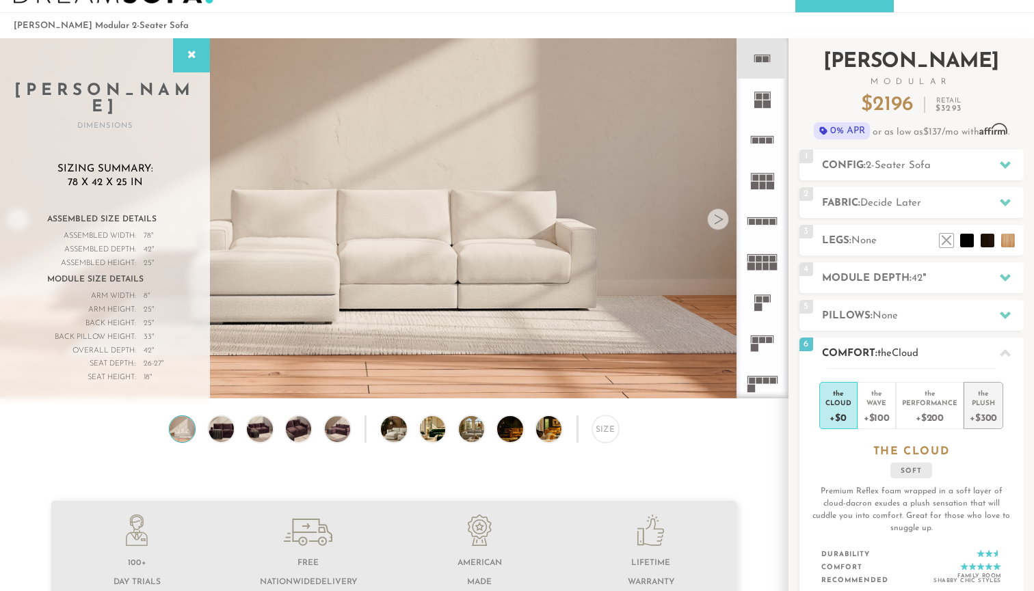
click at [984, 409] on div "+$300" at bounding box center [982, 417] width 27 height 20
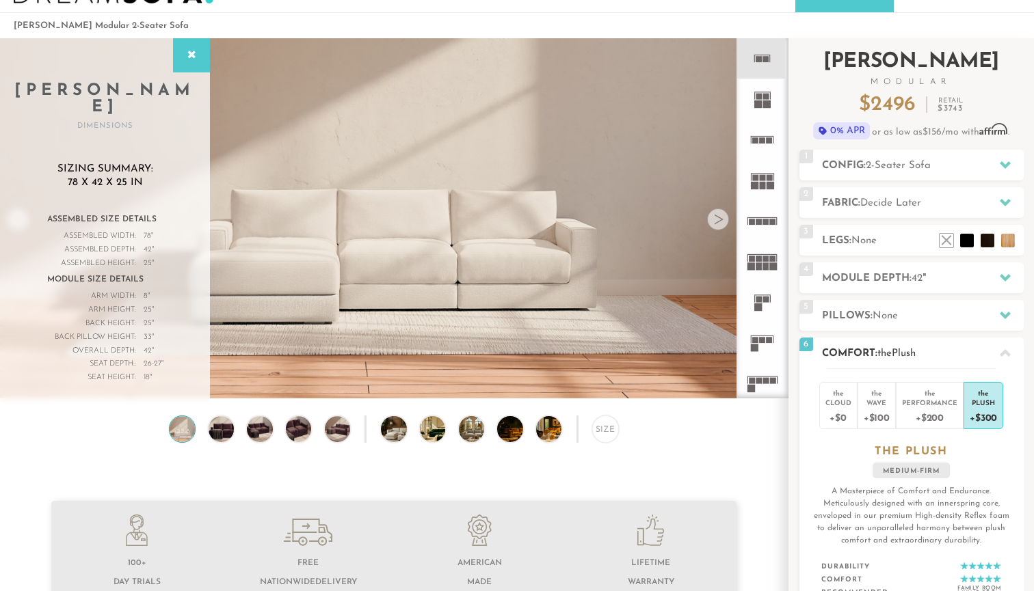
click at [1006, 349] on icon at bounding box center [1004, 353] width 11 height 11
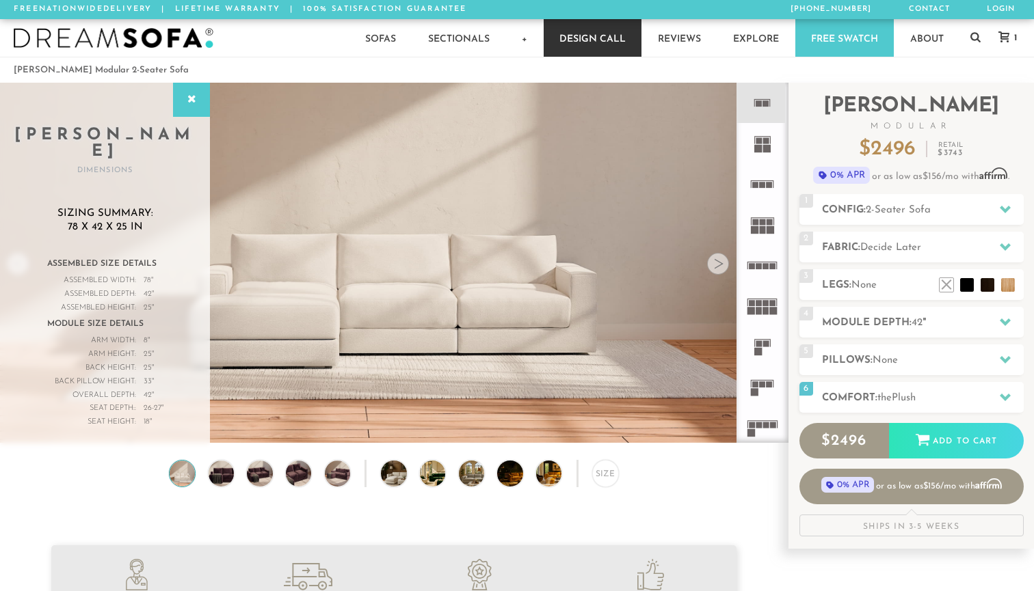
scroll to position [0, 0]
click at [773, 185] on rect at bounding box center [773, 184] width 1 height 7
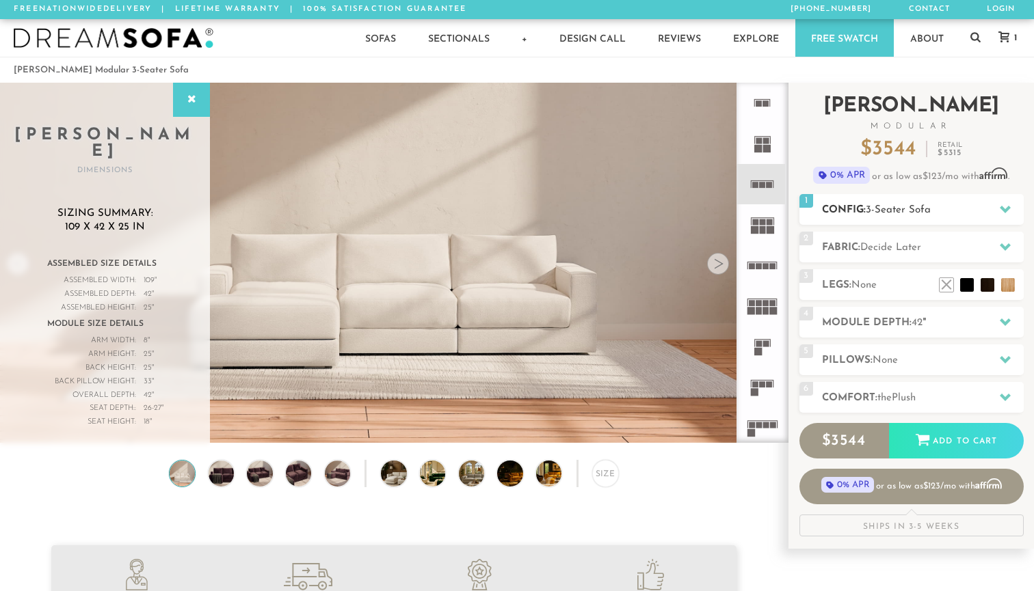
click at [930, 202] on h2 "Config: 3-Seater Sofa" at bounding box center [923, 210] width 202 height 16
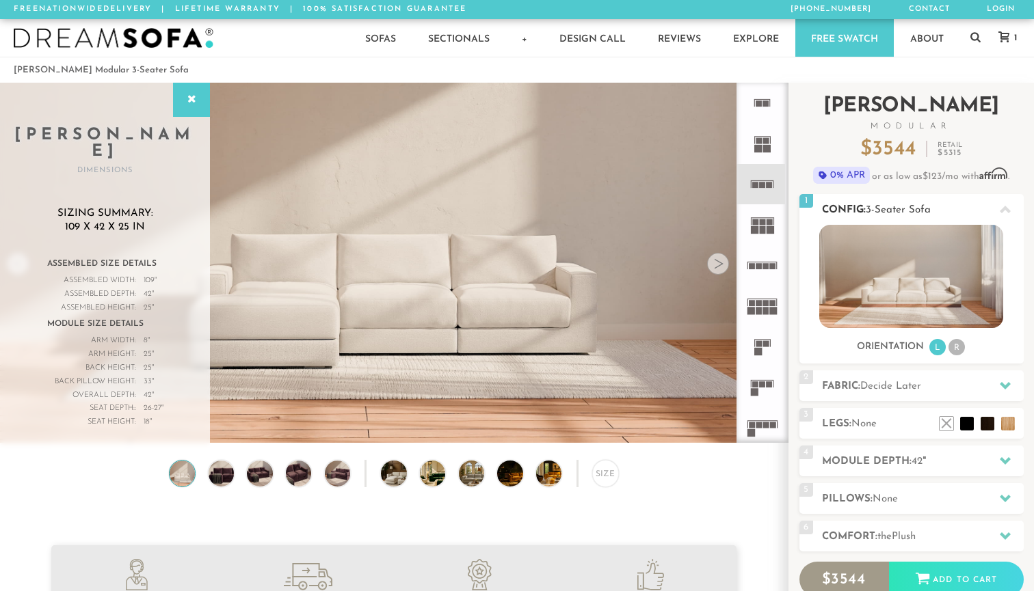
click at [930, 202] on h2 "Config: 3-Seater Sofa" at bounding box center [923, 210] width 202 height 16
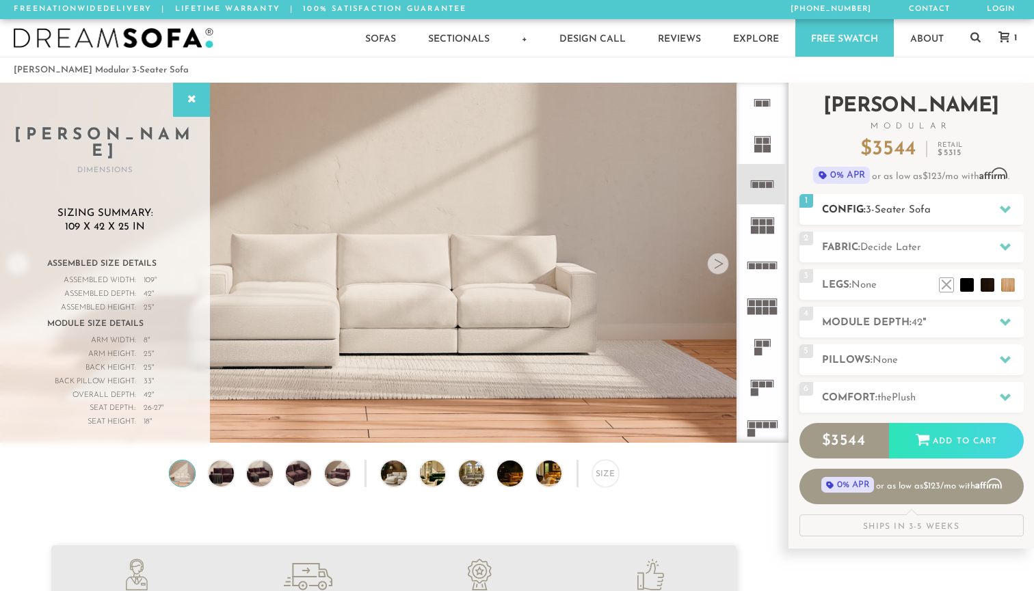
click at [996, 218] on div at bounding box center [1004, 209] width 29 height 28
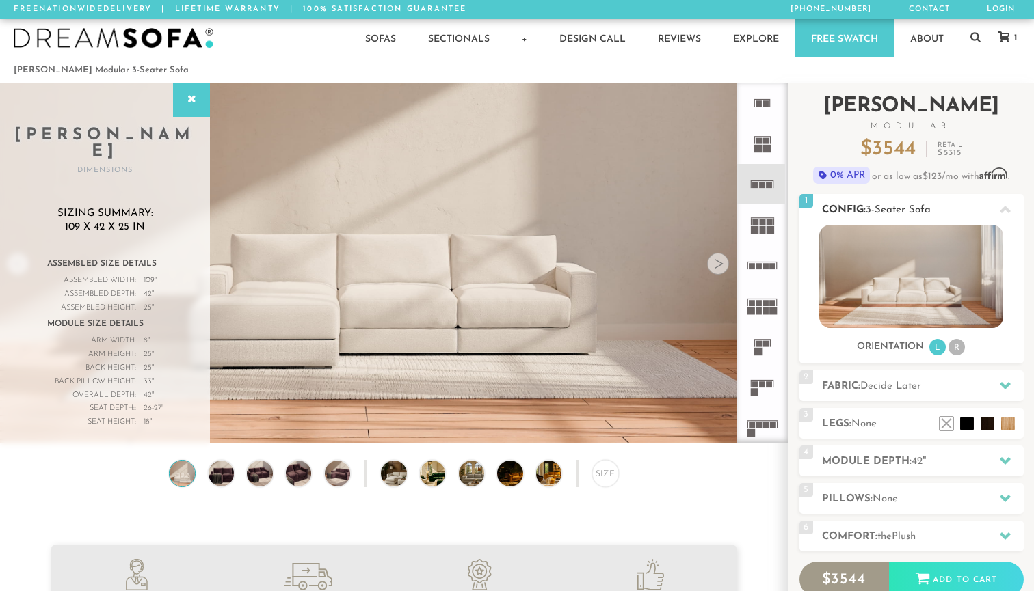
click at [996, 218] on div at bounding box center [1004, 209] width 29 height 28
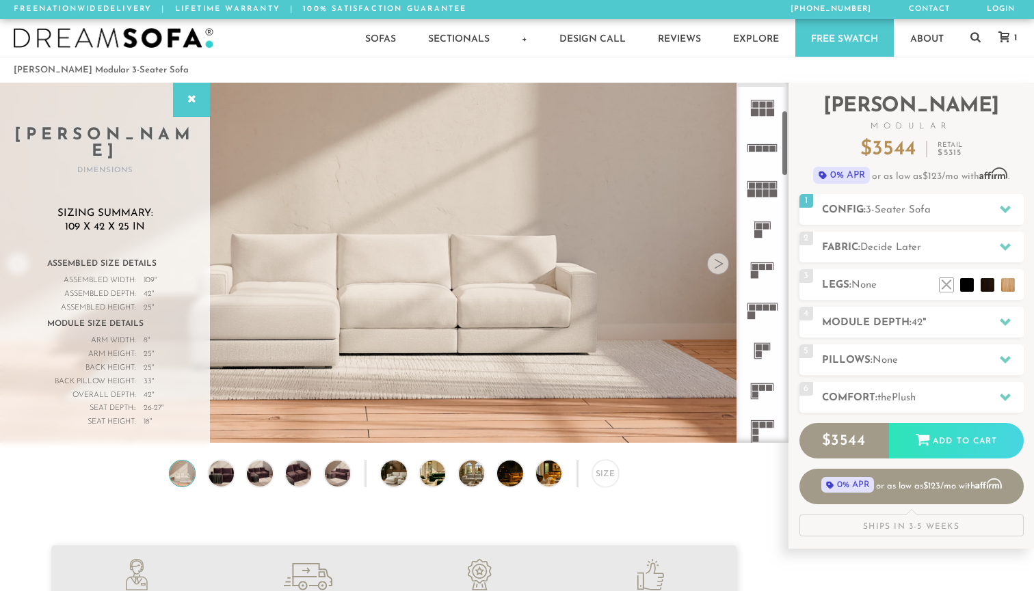
scroll to position [85, 0]
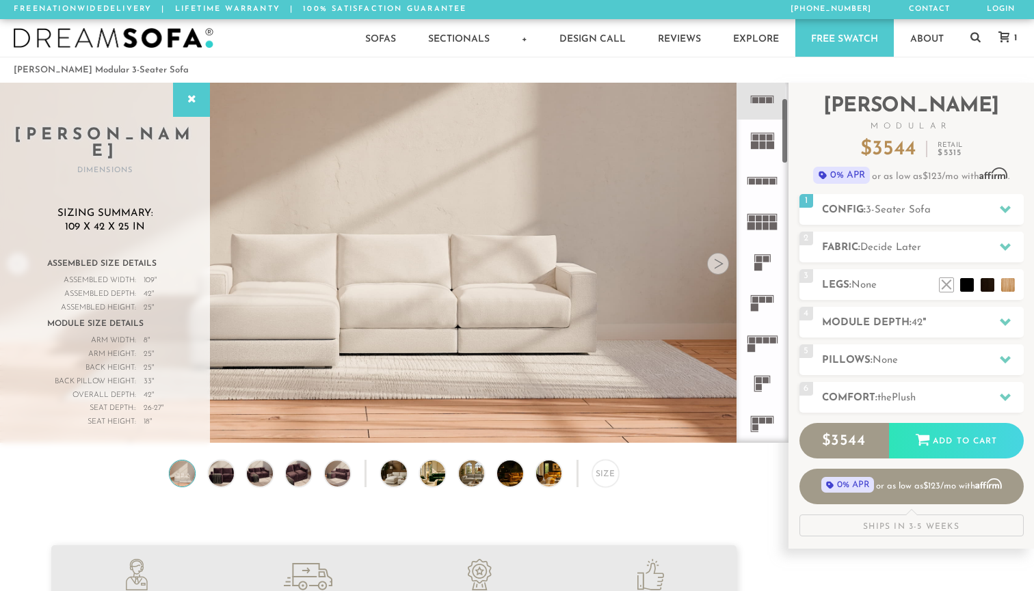
drag, startPoint x: 785, startPoint y: 133, endPoint x: 787, endPoint y: 148, distance: 16.0
click at [787, 148] on div at bounding box center [762, 263] width 52 height 360
click at [949, 211] on h2 "Config: 3-Seater Sofa" at bounding box center [923, 210] width 202 height 16
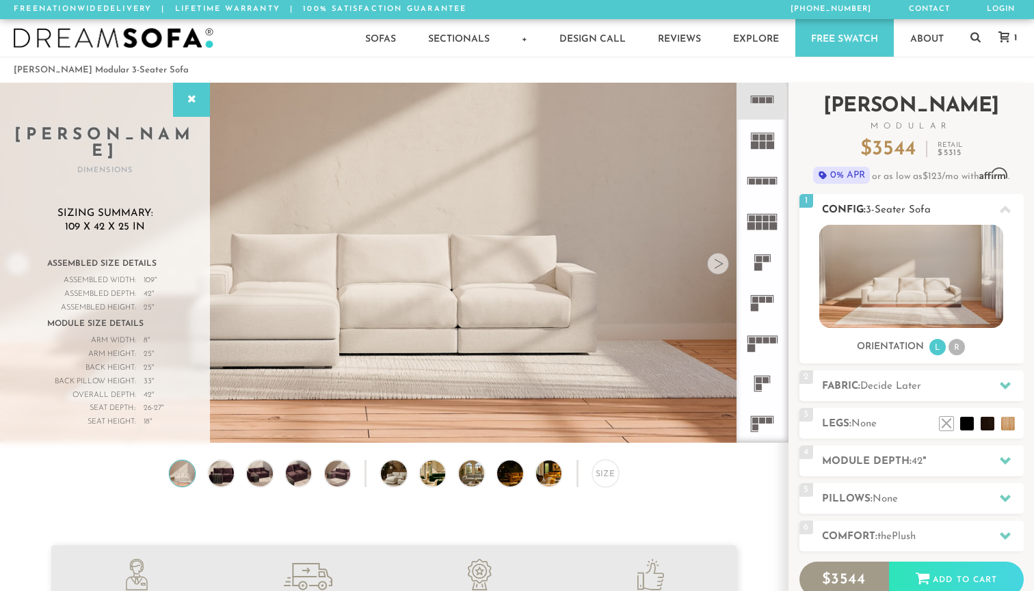
click at [948, 210] on h2 "Config: 3-Seater Sofa" at bounding box center [923, 210] width 202 height 16
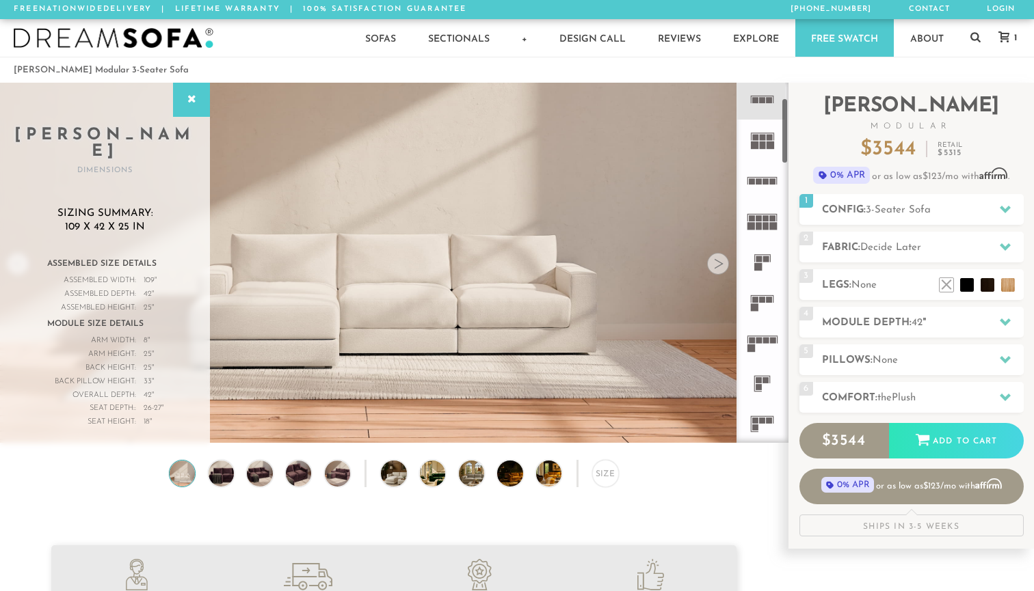
click at [766, 425] on icon at bounding box center [762, 424] width 40 height 40
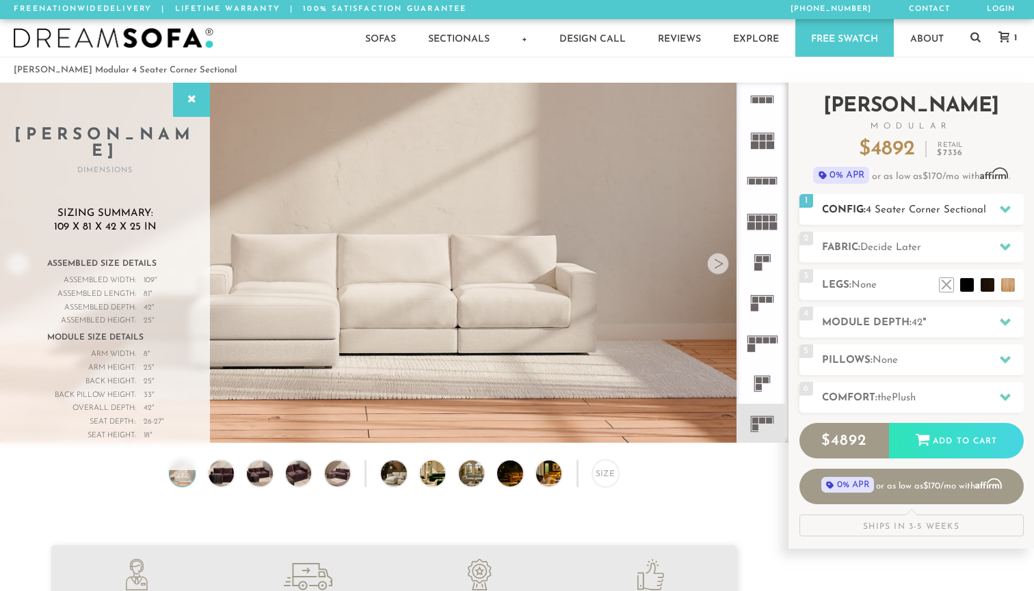
click at [1003, 208] on icon at bounding box center [1004, 210] width 11 height 8
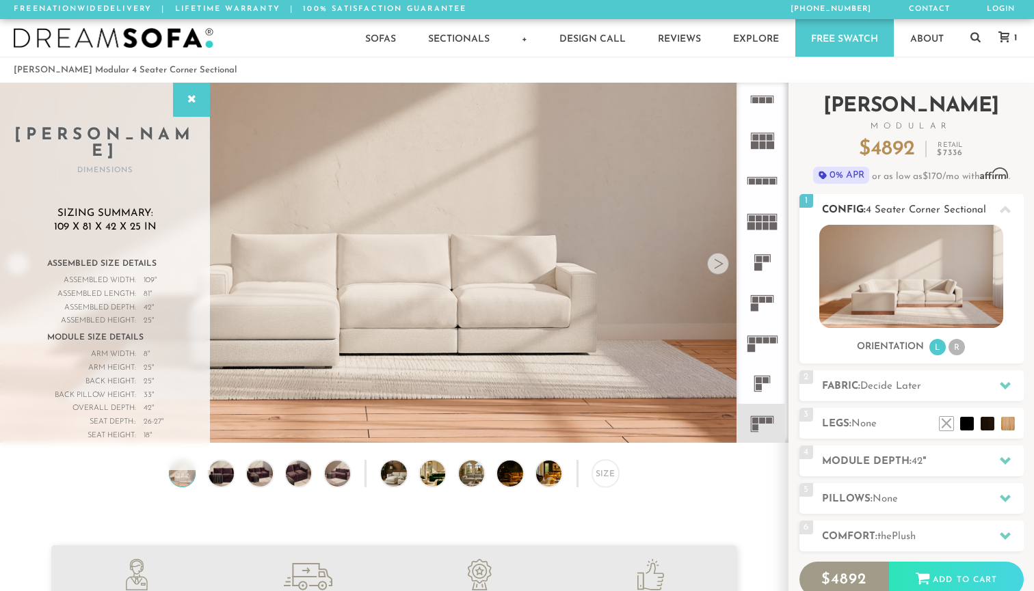
click at [958, 349] on li "R" at bounding box center [956, 347] width 16 height 16
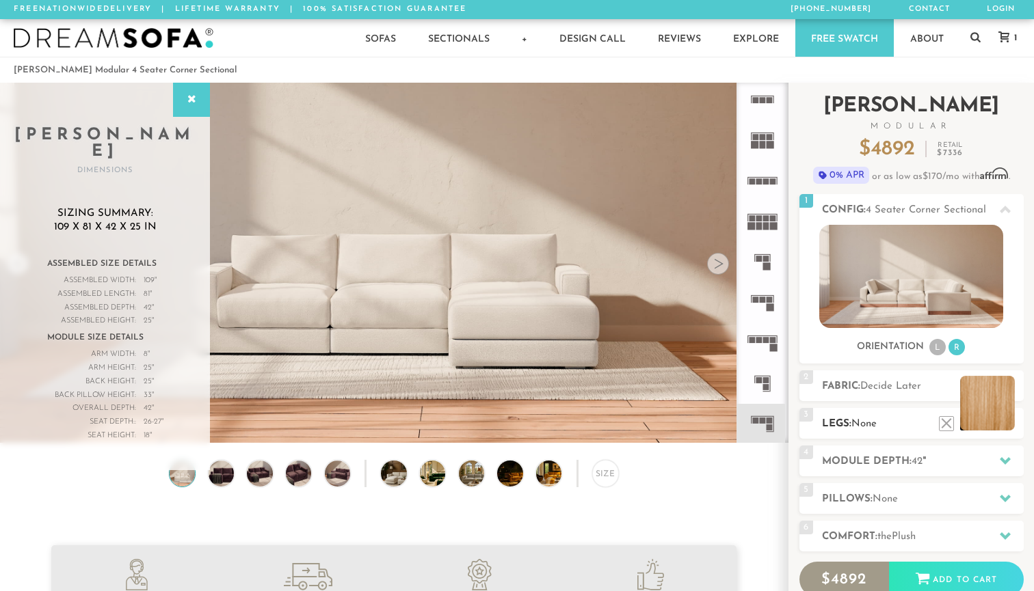
click at [1008, 428] on li at bounding box center [987, 403] width 55 height 55
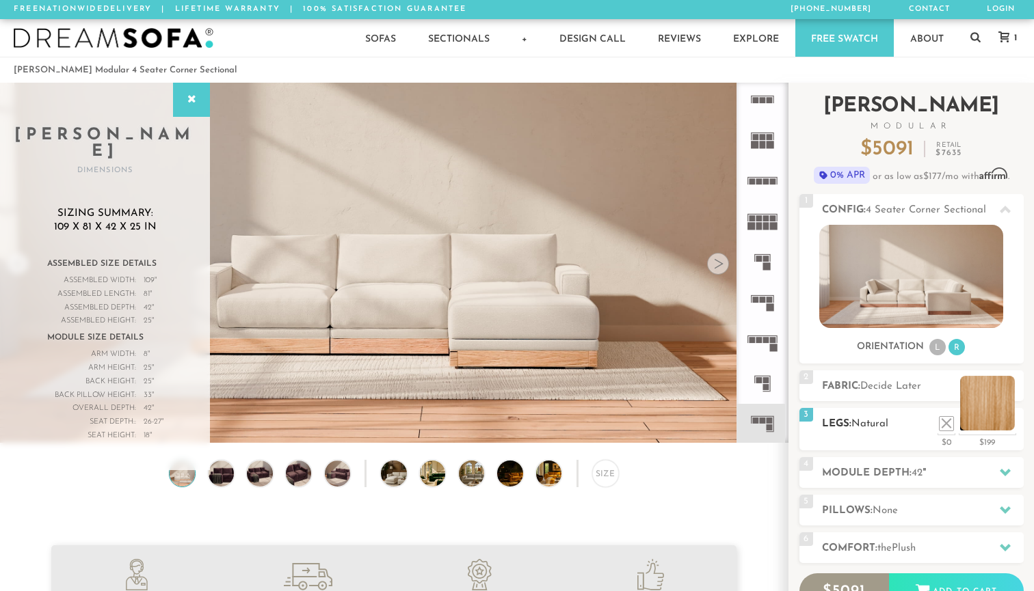
click at [1008, 428] on li at bounding box center [987, 403] width 55 height 55
click at [948, 424] on li at bounding box center [925, 403] width 55 height 55
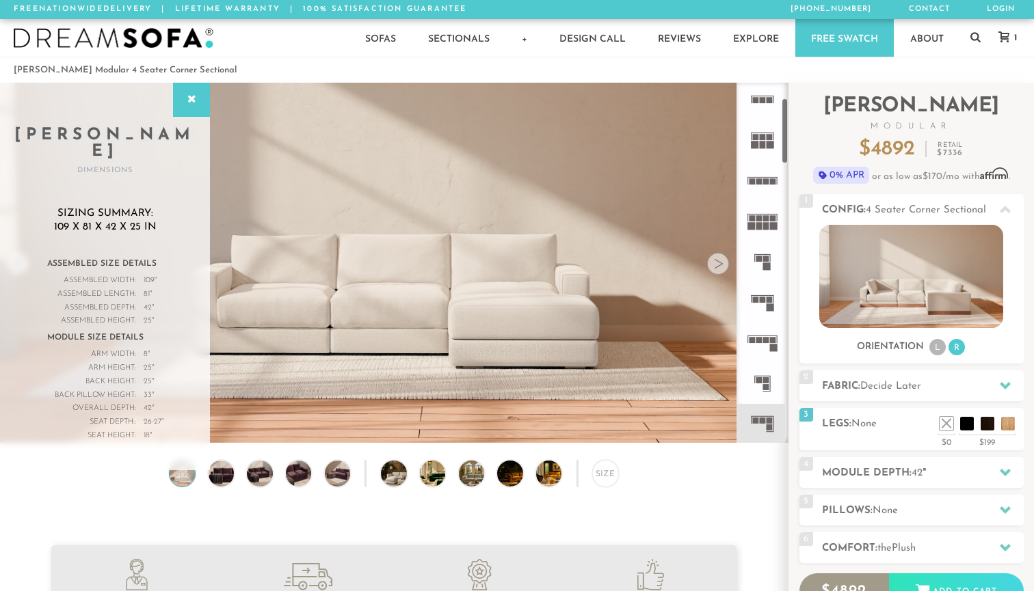
click at [766, 177] on rect at bounding box center [762, 177] width 30 height 1
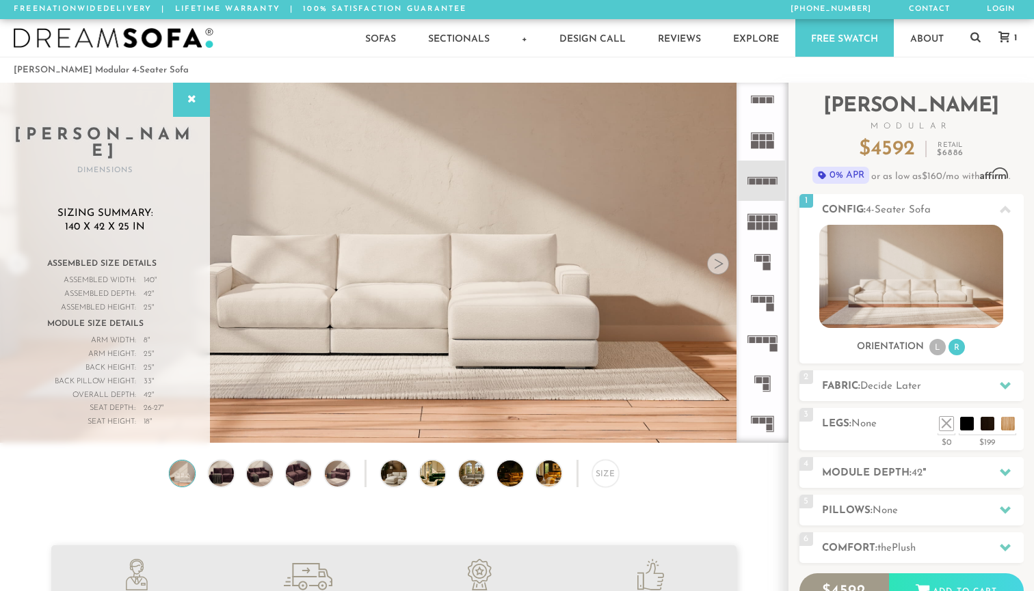
click at [764, 100] on rect at bounding box center [762, 100] width 6 height 6
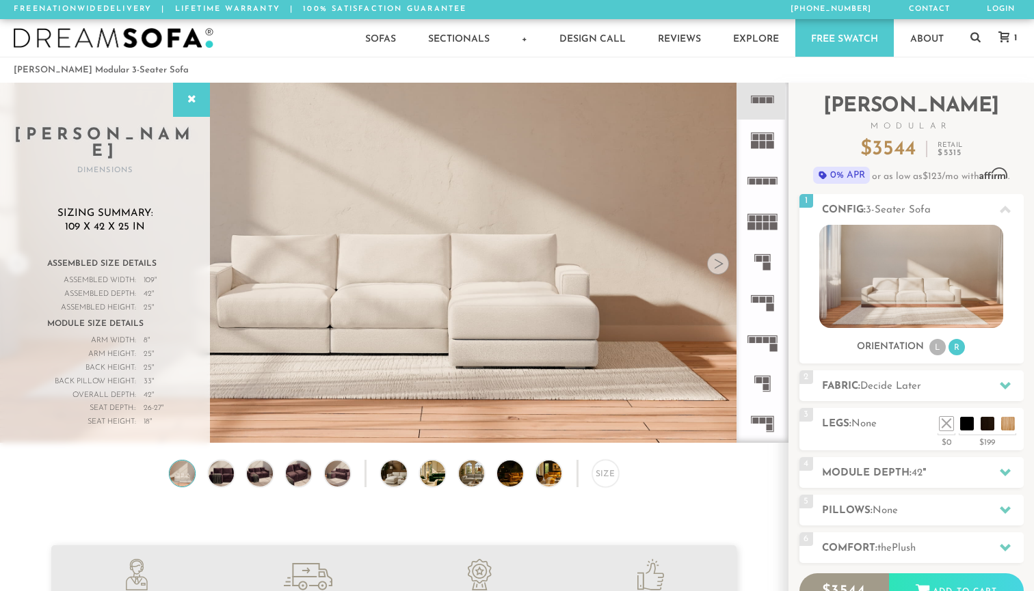
click at [768, 298] on rect at bounding box center [769, 300] width 6 height 6
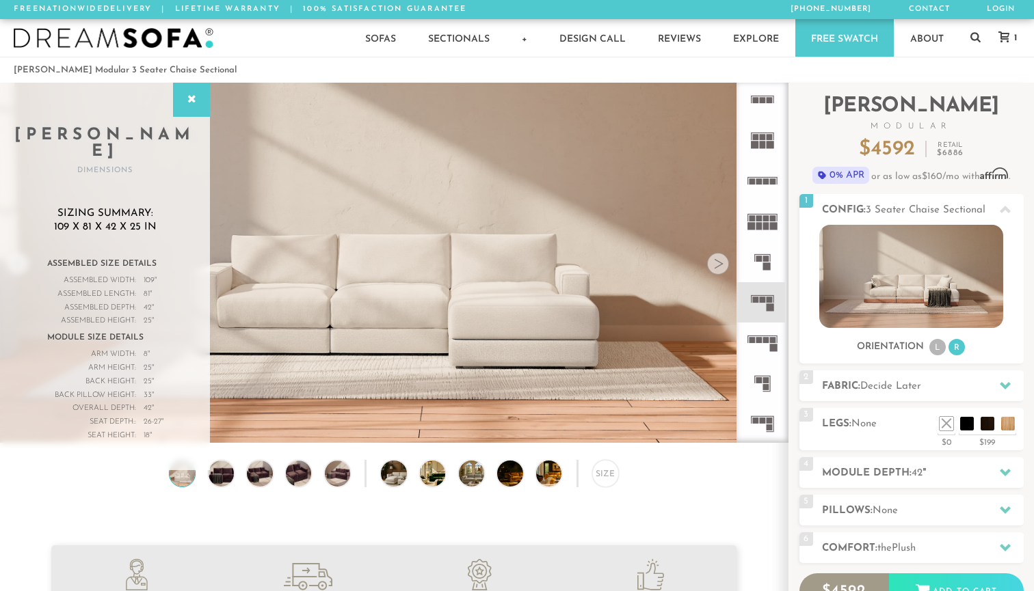
click at [764, 184] on rect at bounding box center [766, 181] width 6 height 6
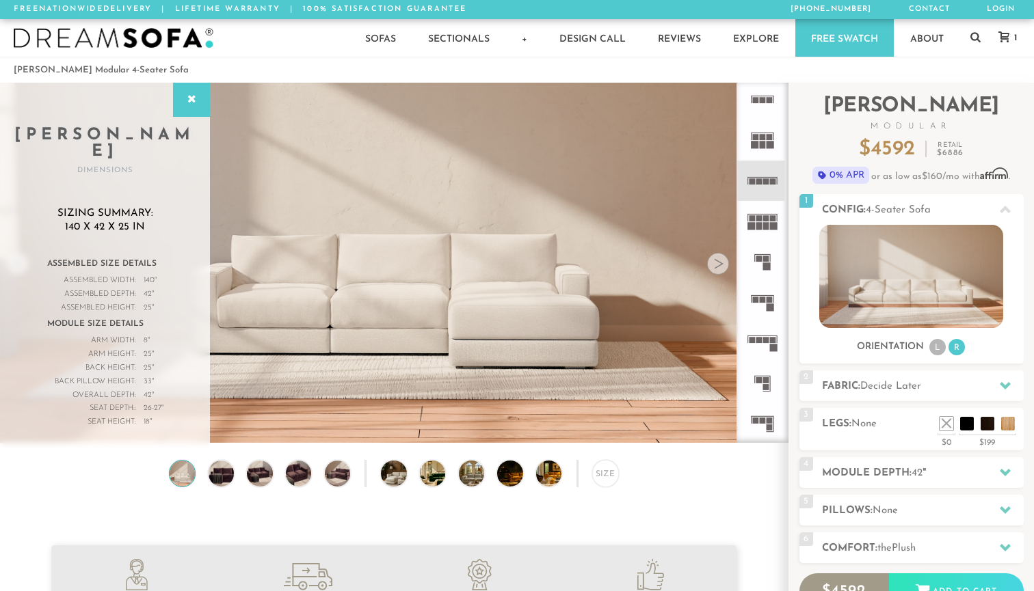
click at [762, 99] on rect at bounding box center [762, 100] width 6 height 6
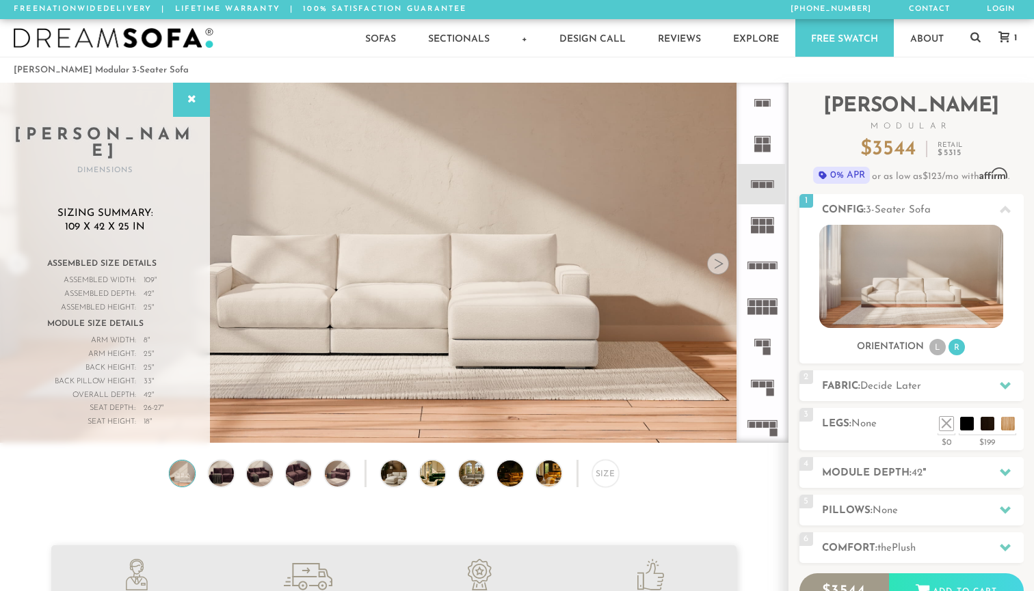
click at [762, 103] on icon at bounding box center [762, 103] width 40 height 40
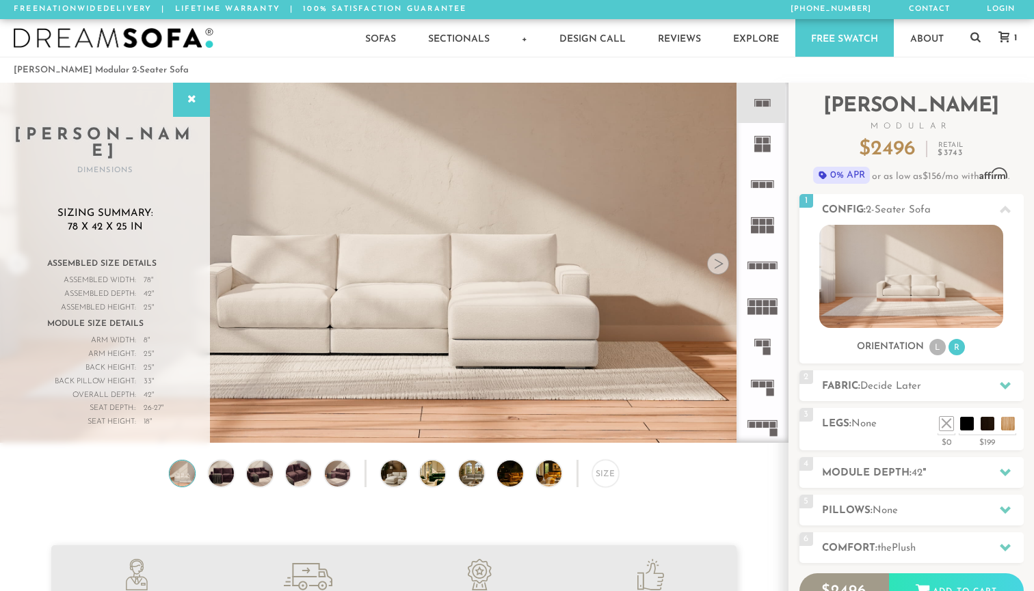
click at [768, 183] on rect at bounding box center [769, 185] width 6 height 6
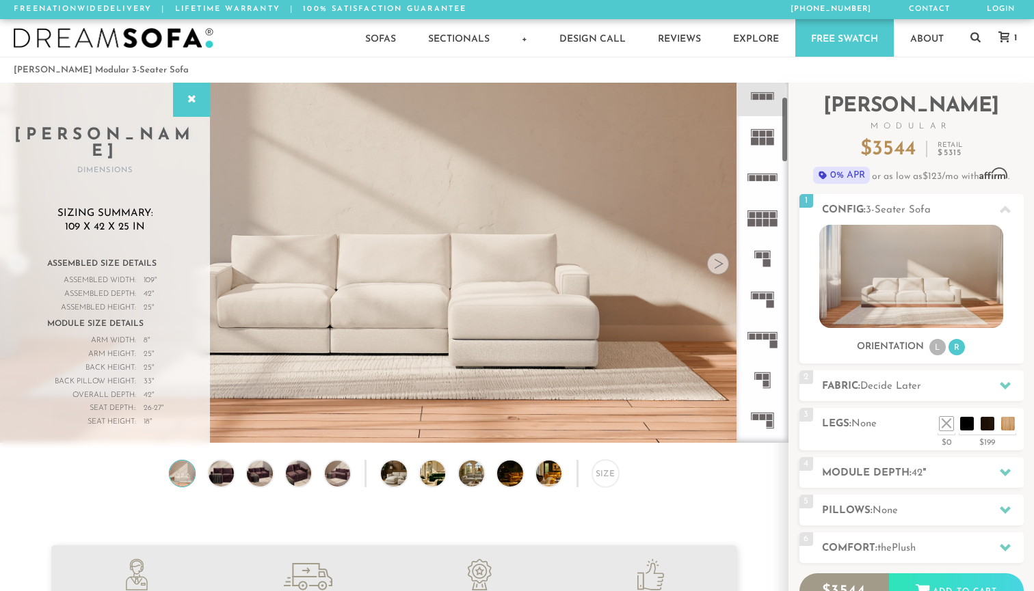
scroll to position [96, 0]
drag, startPoint x: 785, startPoint y: 126, endPoint x: 782, endPoint y: 144, distance: 18.1
click at [782, 144] on div at bounding box center [762, 263] width 52 height 360
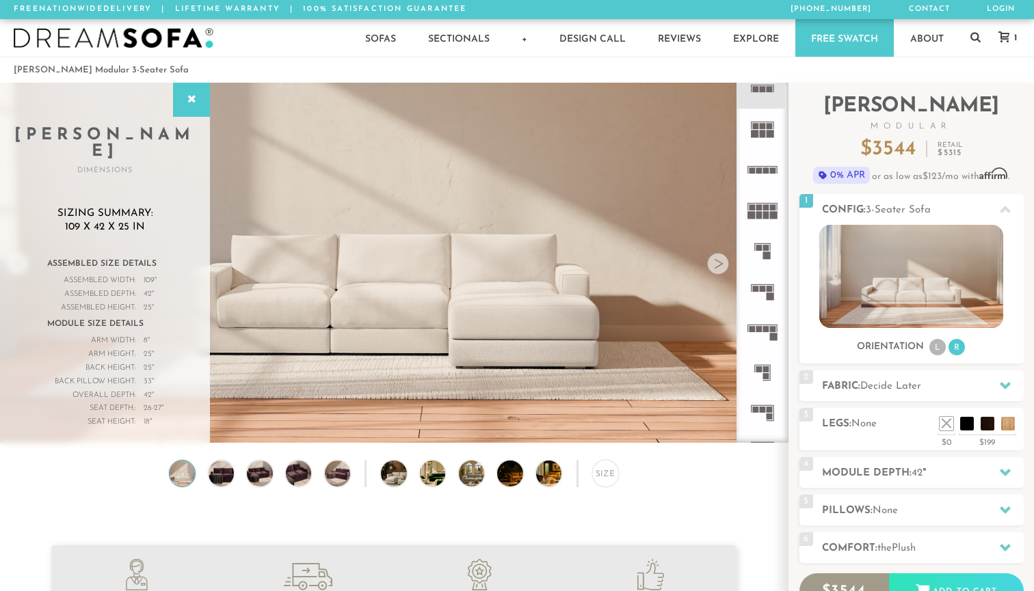
click at [762, 167] on icon at bounding box center [762, 170] width 40 height 40
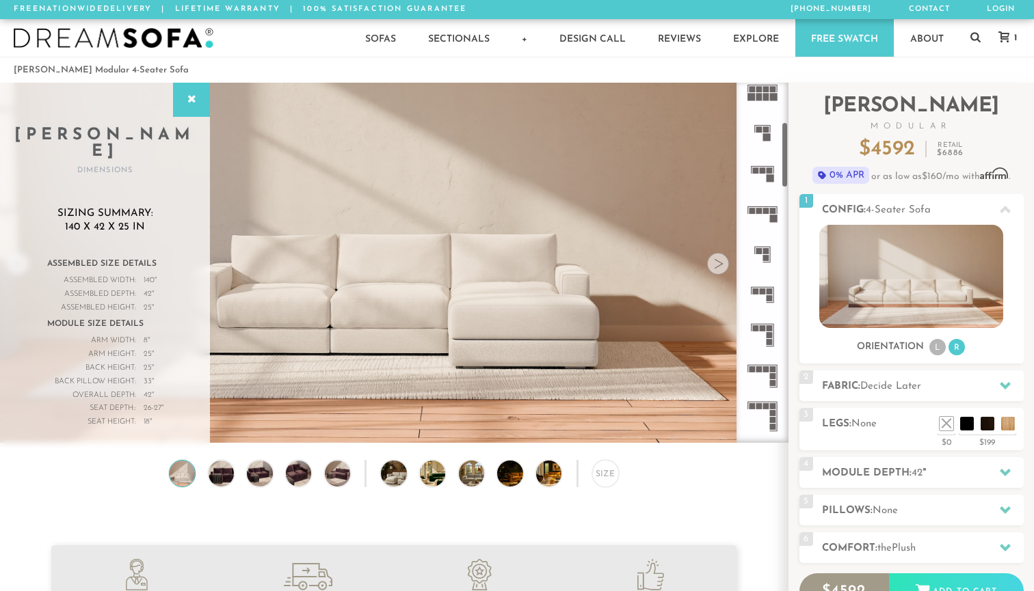
scroll to position [217, 0]
drag, startPoint x: 783, startPoint y: 146, endPoint x: 786, endPoint y: 170, distance: 23.4
click at [786, 170] on div at bounding box center [762, 263] width 52 height 360
click at [768, 325] on rect at bounding box center [769, 325] width 6 height 6
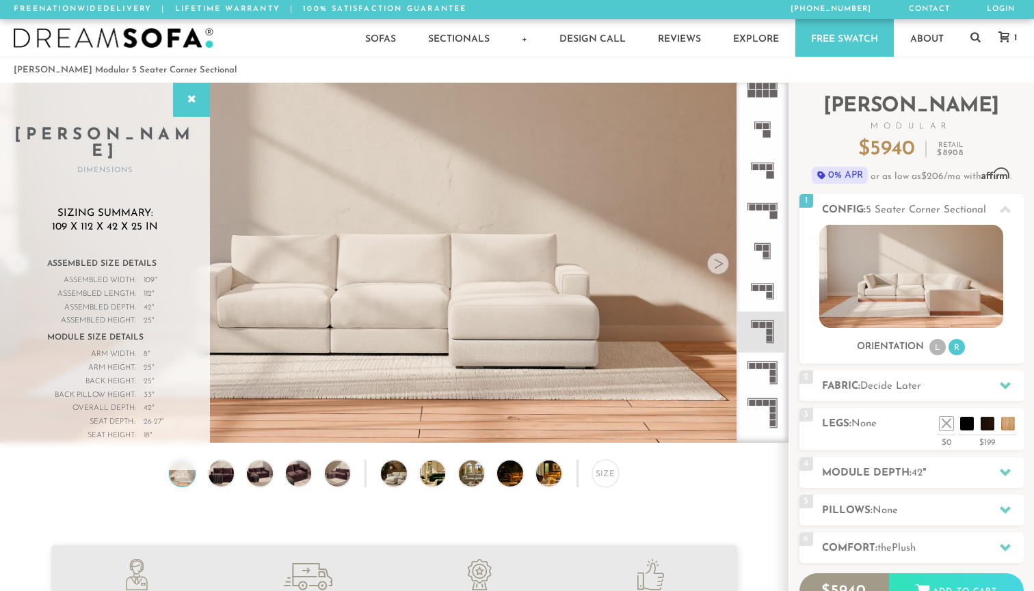
click at [765, 285] on icon at bounding box center [762, 291] width 40 height 40
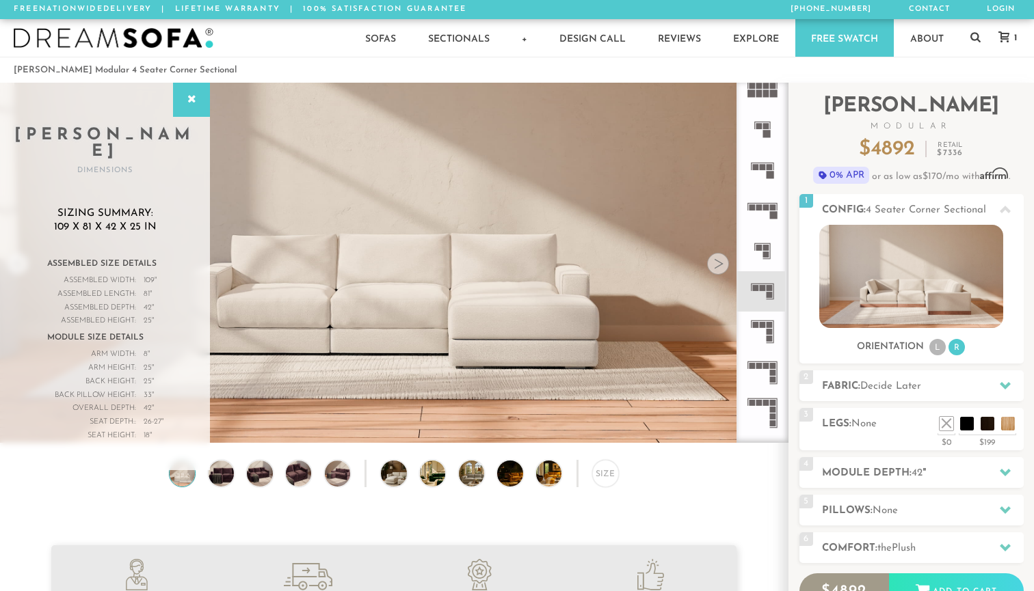
click at [766, 329] on icon at bounding box center [762, 332] width 40 height 40
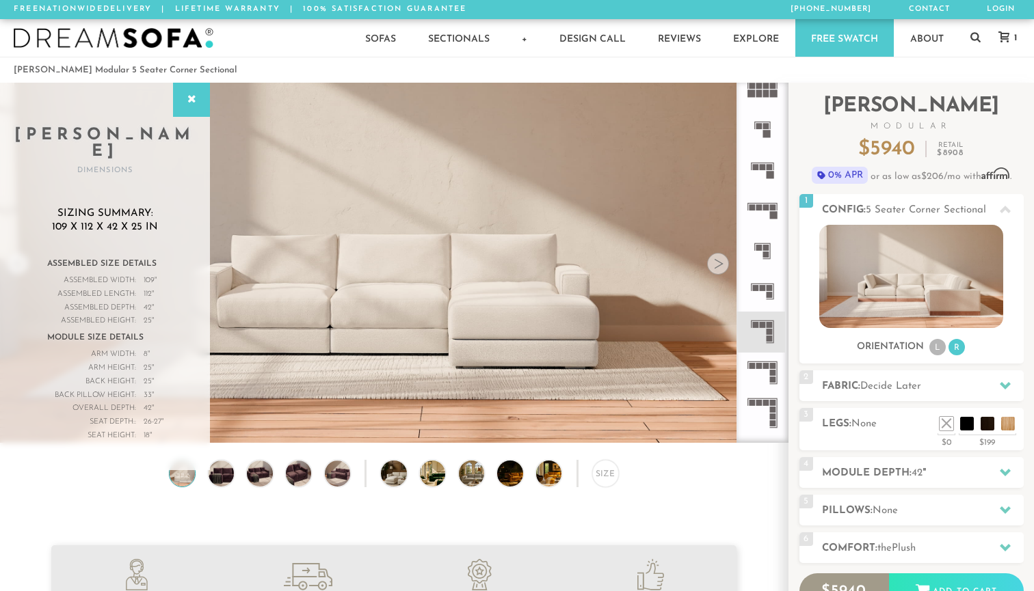
click at [766, 295] on icon at bounding box center [762, 291] width 40 height 40
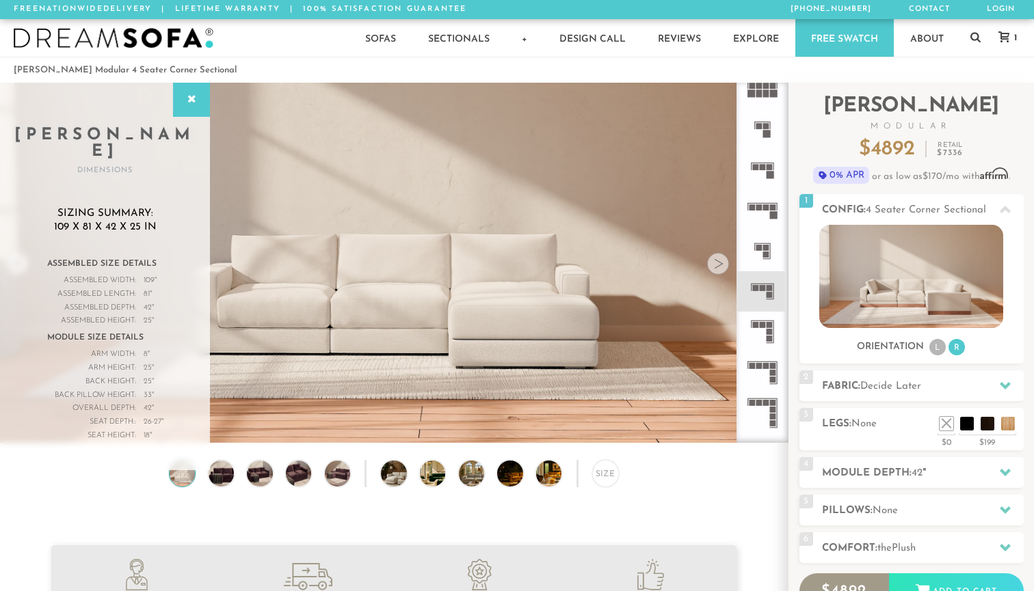
click at [770, 364] on icon at bounding box center [762, 373] width 40 height 40
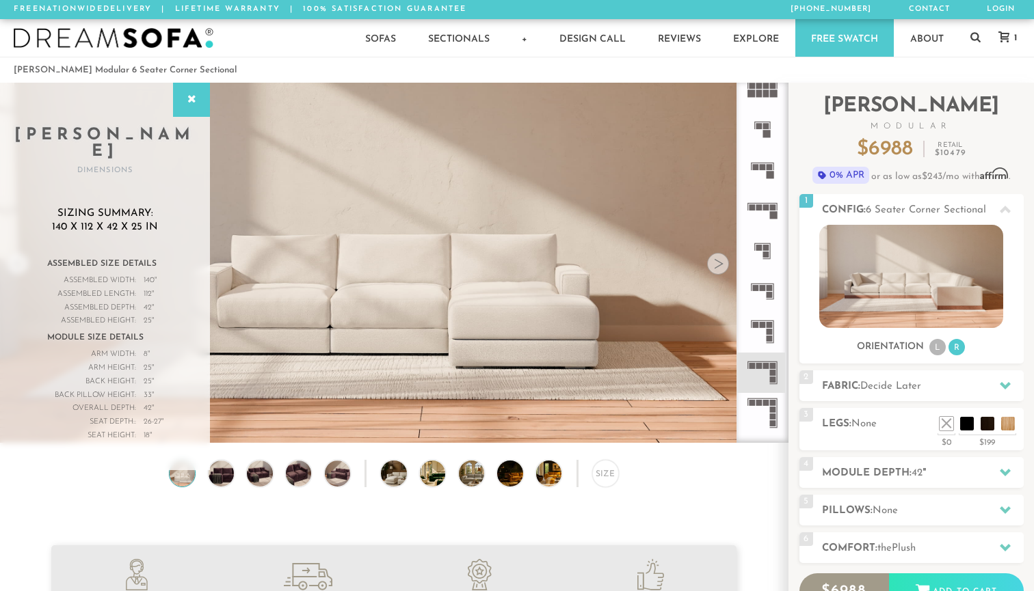
click at [764, 326] on rect at bounding box center [762, 325] width 6 height 6
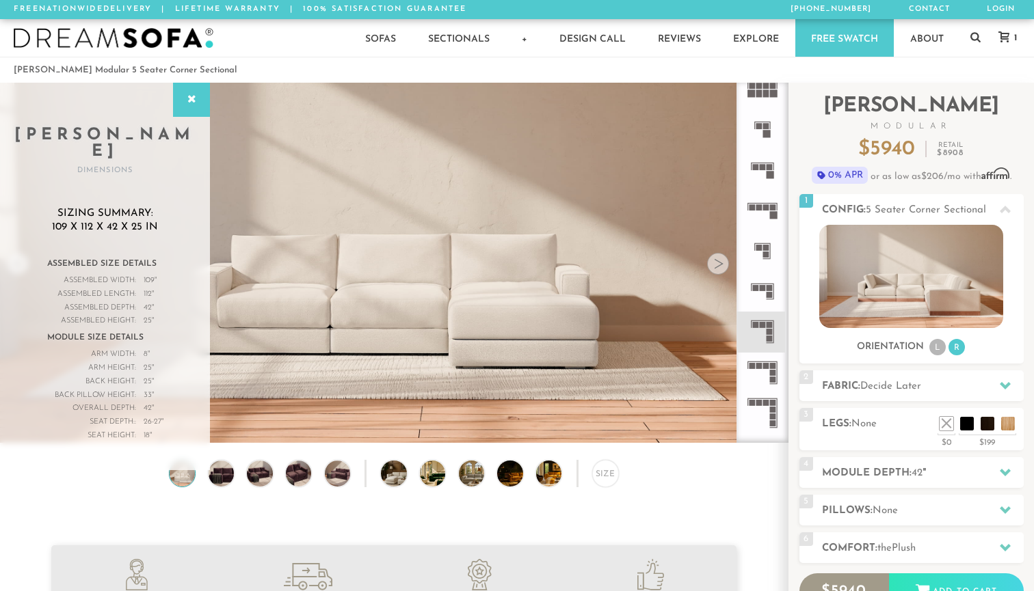
click at [771, 363] on rect at bounding box center [773, 366] width 6 height 6
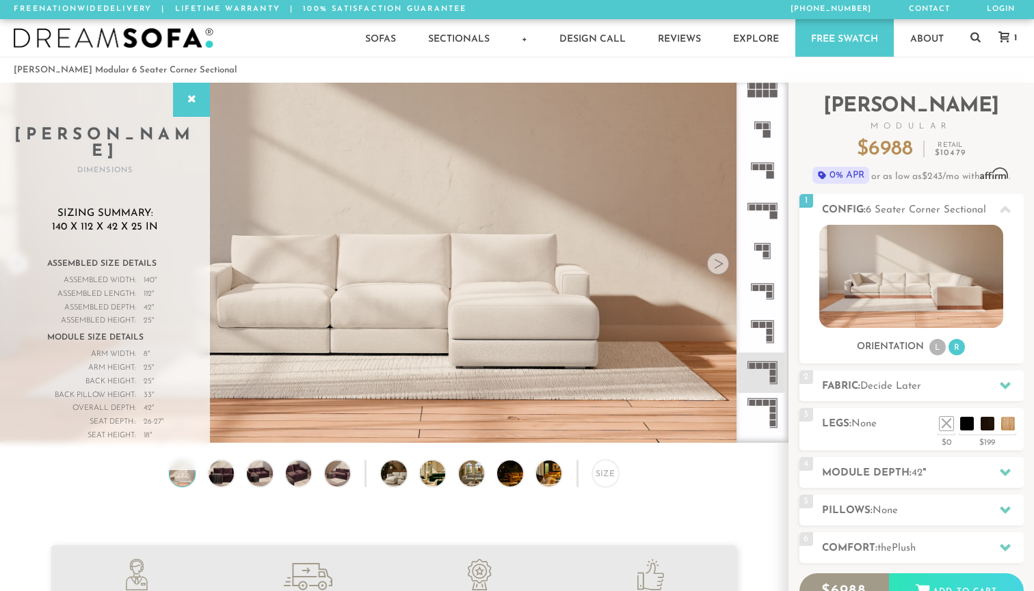
click at [764, 331] on icon at bounding box center [762, 332] width 40 height 40
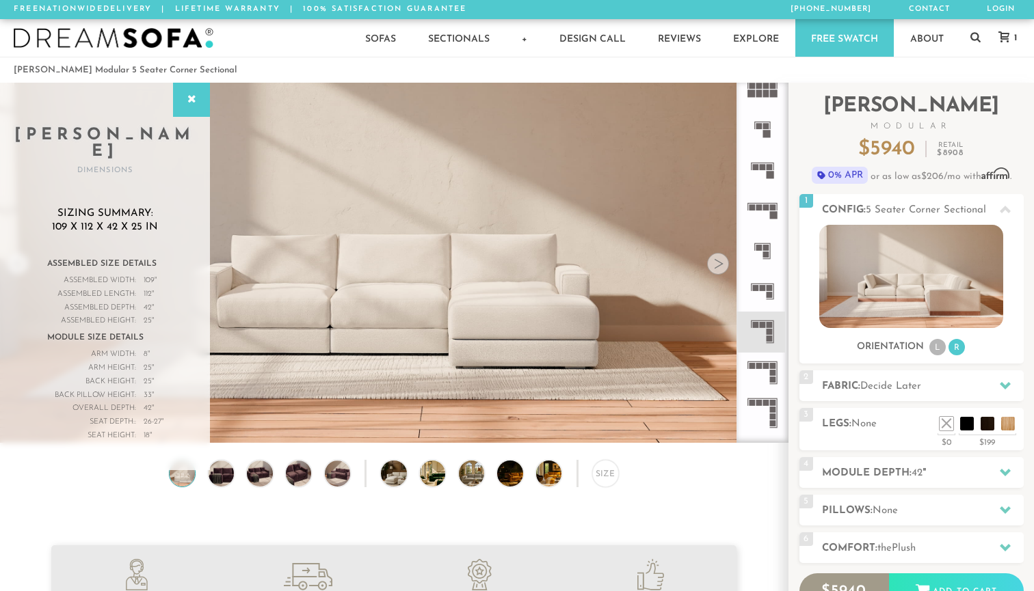
click at [766, 364] on rect at bounding box center [766, 366] width 6 height 6
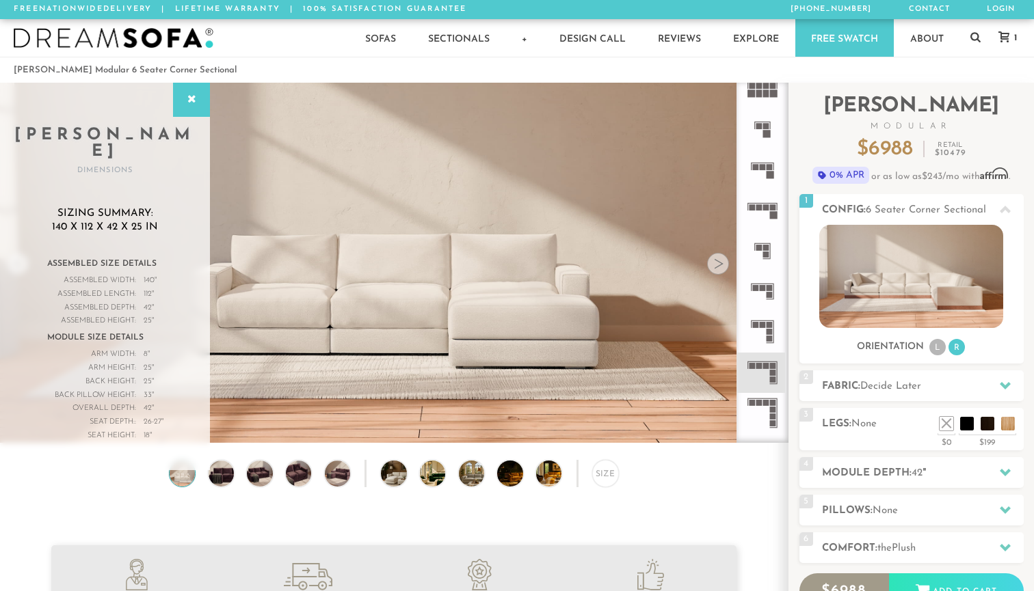
click at [766, 327] on icon at bounding box center [762, 332] width 40 height 40
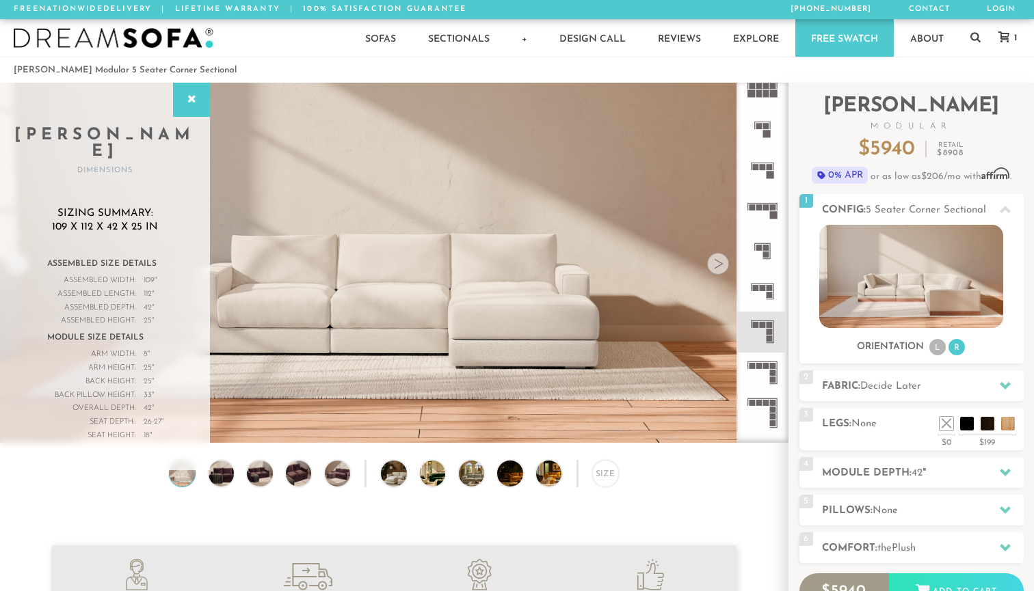
click at [770, 298] on rect at bounding box center [769, 295] width 6 height 6
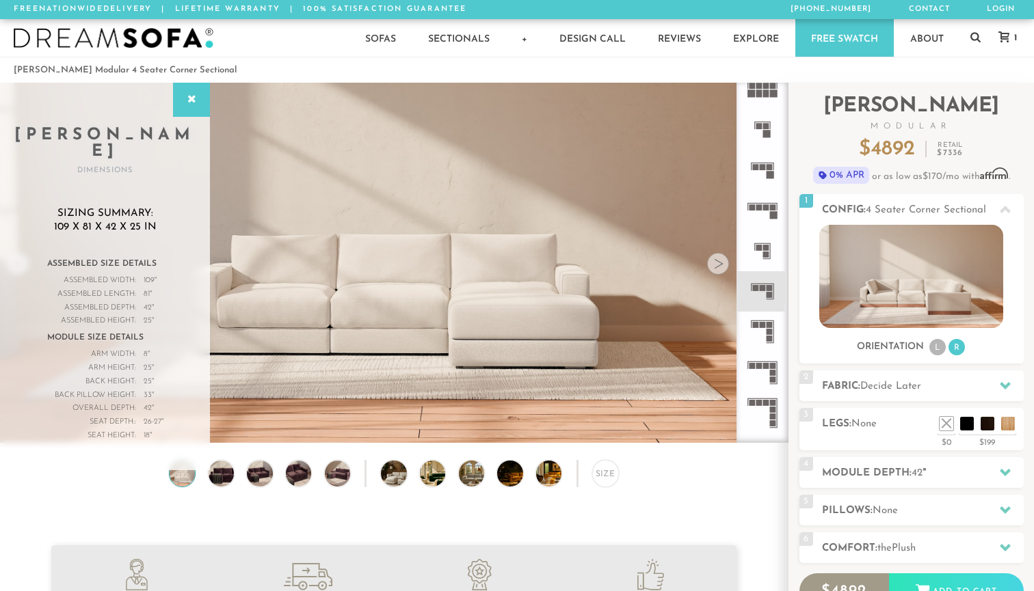
click at [766, 208] on rect at bounding box center [766, 208] width 6 height 6
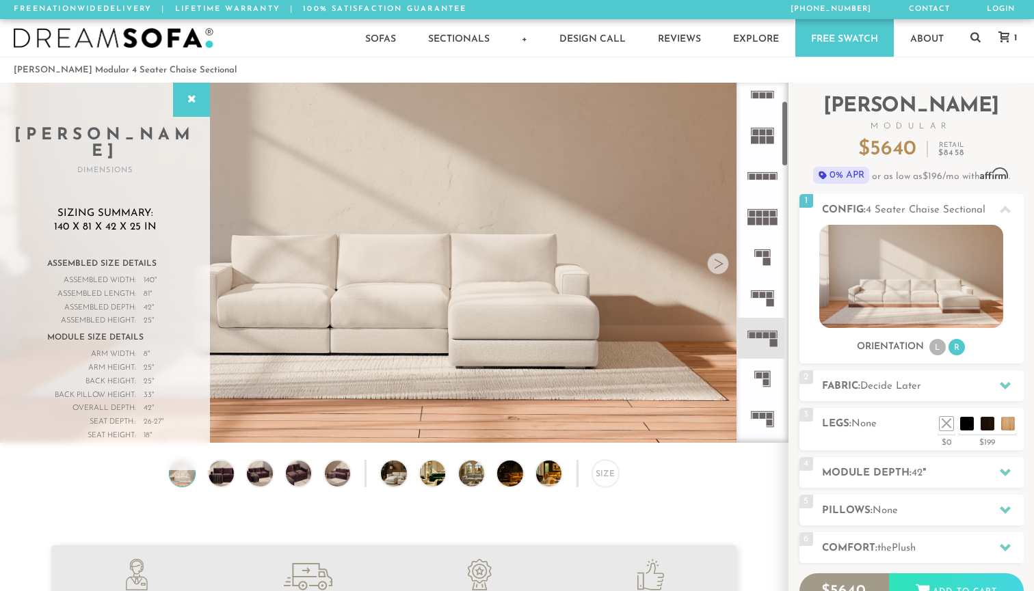
scroll to position [84, 0]
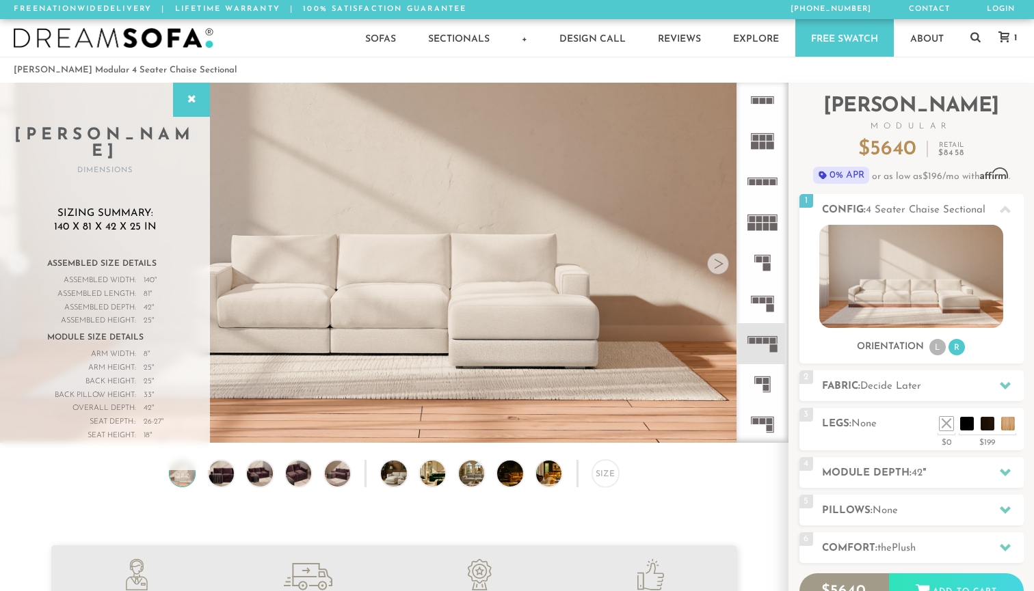
click at [763, 178] on icon at bounding box center [762, 181] width 40 height 40
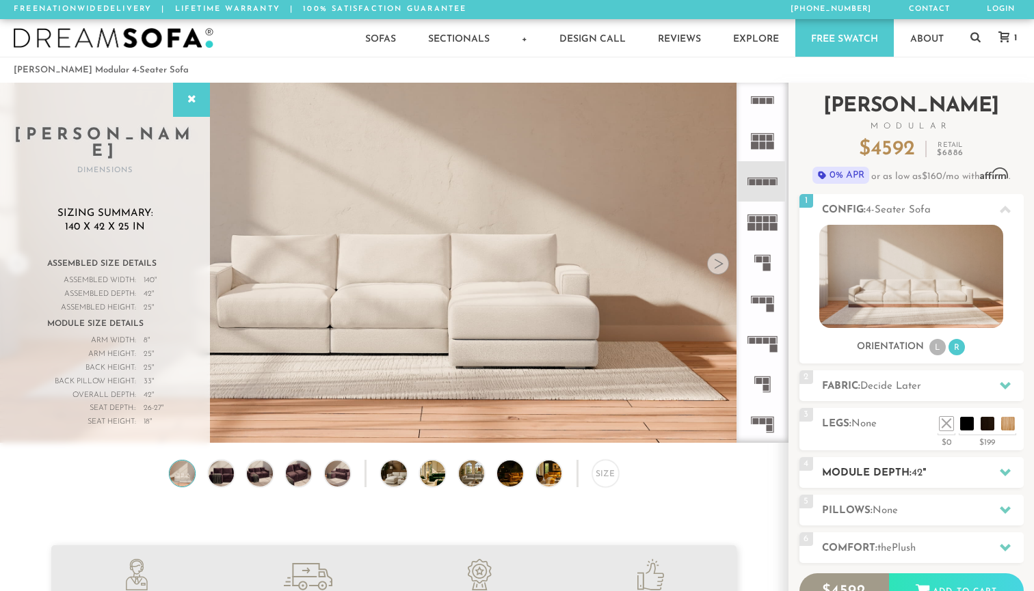
click at [898, 476] on h2 "Module Depth: 42 "" at bounding box center [923, 474] width 202 height 16
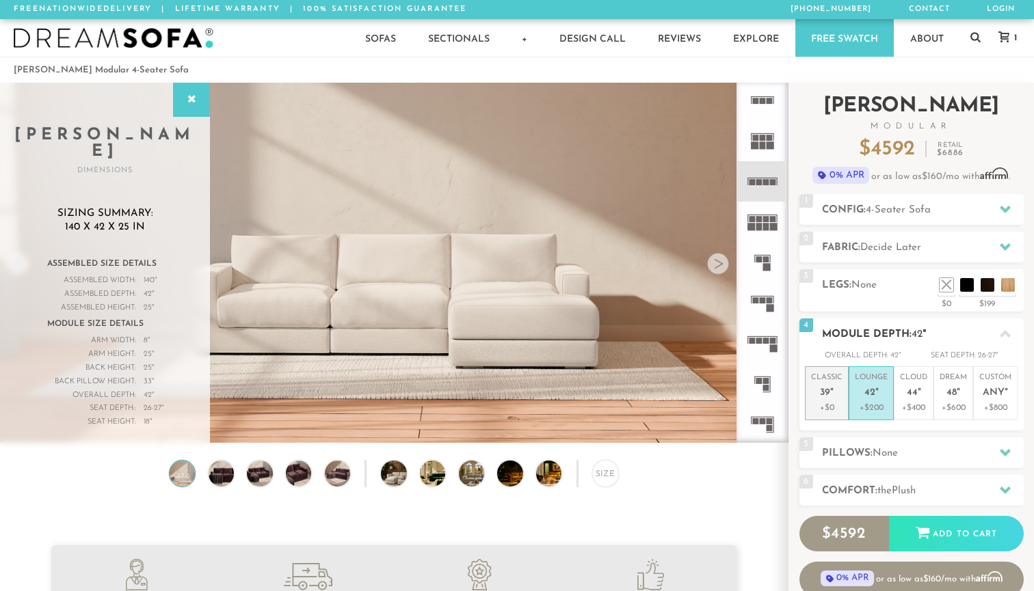
click at [822, 404] on p "+$0" at bounding box center [826, 408] width 31 height 12
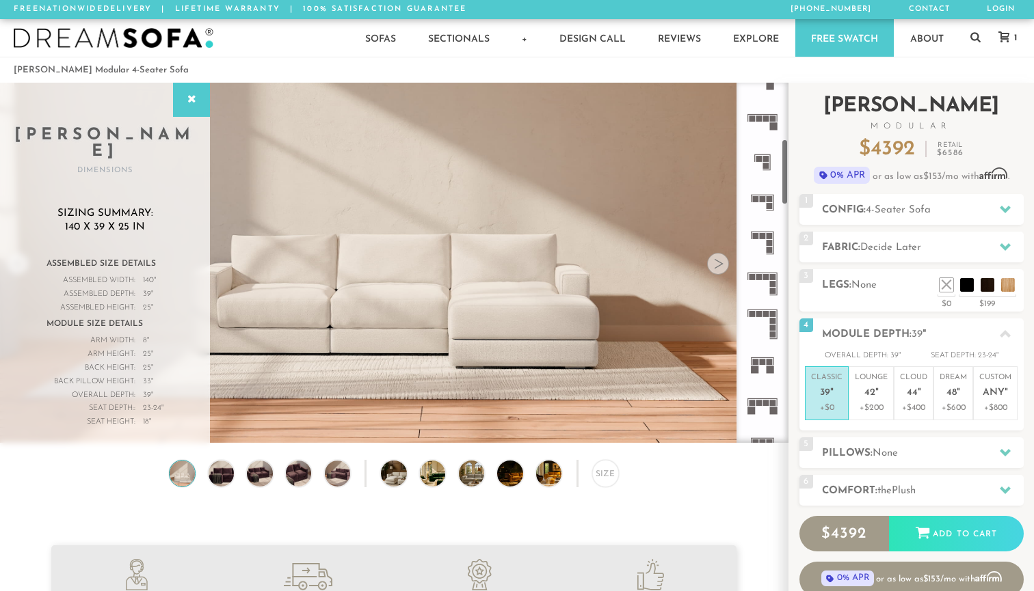
scroll to position [321, 0]
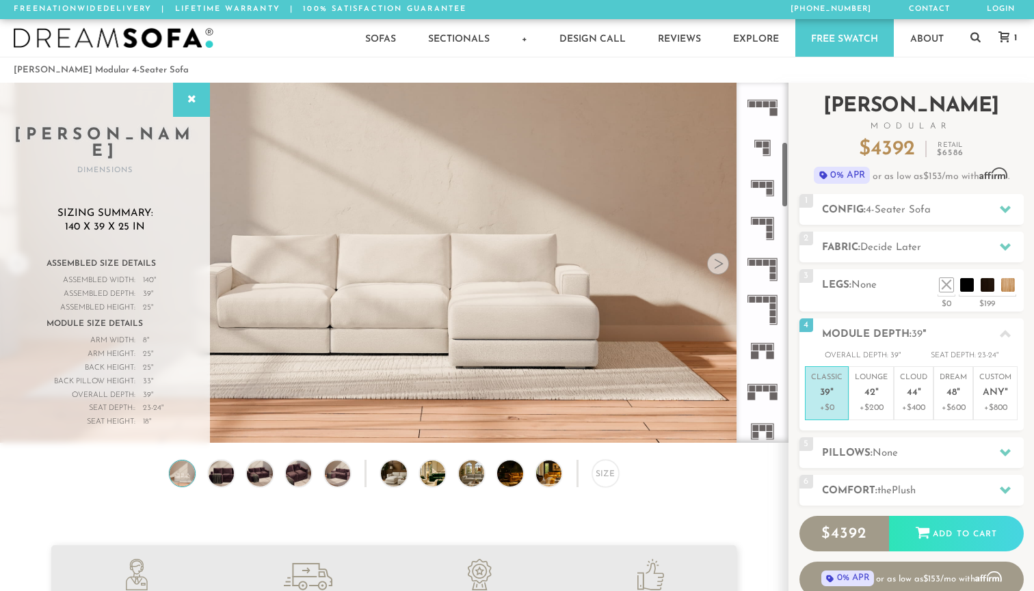
drag, startPoint x: 784, startPoint y: 144, endPoint x: 792, endPoint y: 189, distance: 45.1
click at [792, 189] on div "Introducing Landon Modular $ 4392 Retail $ 6586 $ 4392 Retail $ 6586 0% APR or …" at bounding box center [910, 362] width 245 height 559
click at [764, 271] on icon at bounding box center [762, 269] width 40 height 40
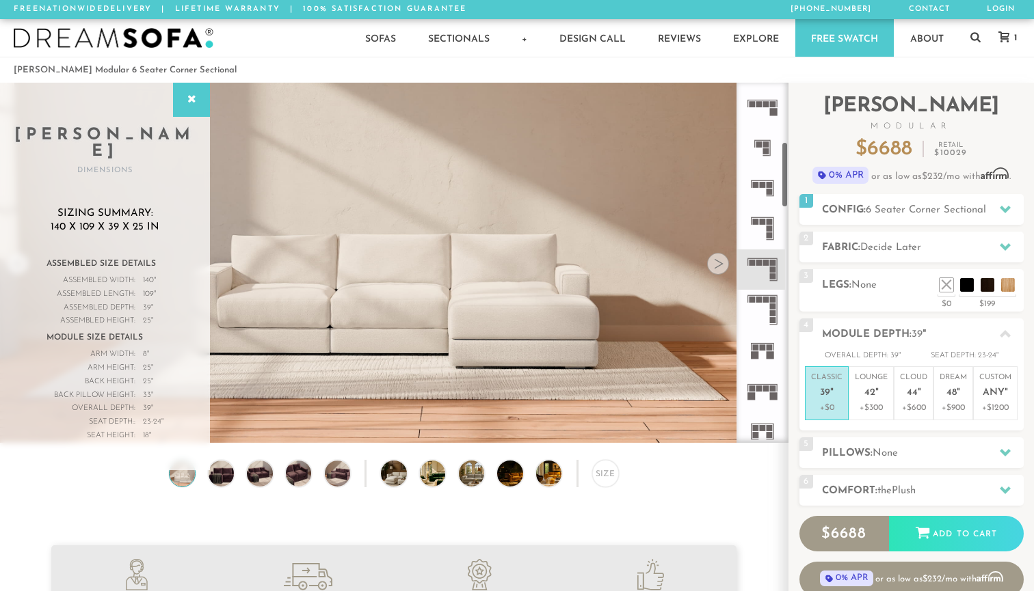
click at [770, 428] on rect at bounding box center [769, 428] width 6 height 6
click at [1001, 208] on icon at bounding box center [1004, 210] width 11 height 8
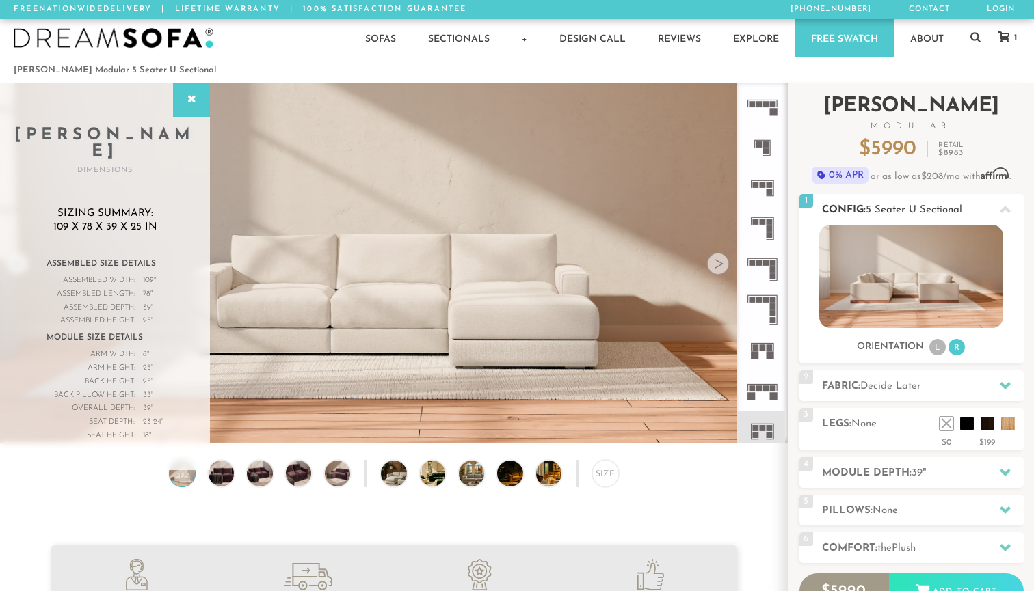
click at [1001, 206] on icon at bounding box center [1004, 209] width 11 height 11
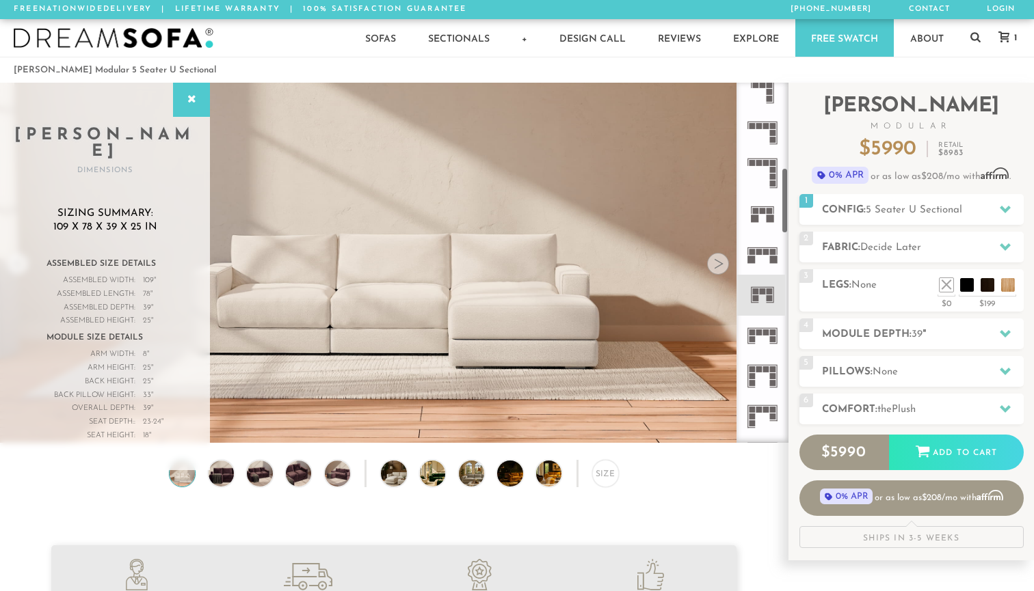
scroll to position [468, 0]
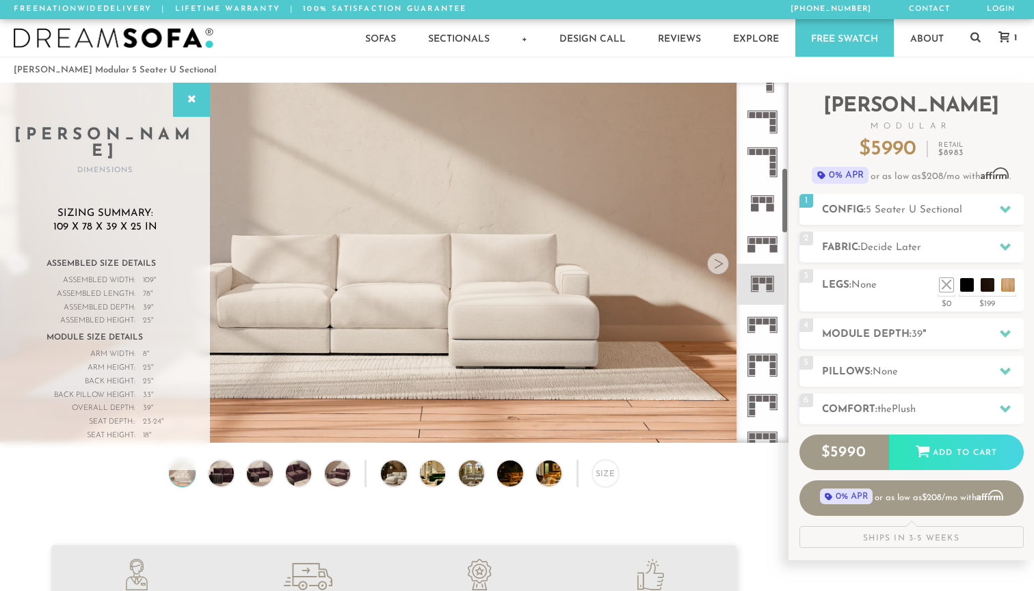
drag, startPoint x: 785, startPoint y: 189, endPoint x: 787, endPoint y: 217, distance: 28.2
click at [787, 217] on div at bounding box center [762, 263] width 52 height 360
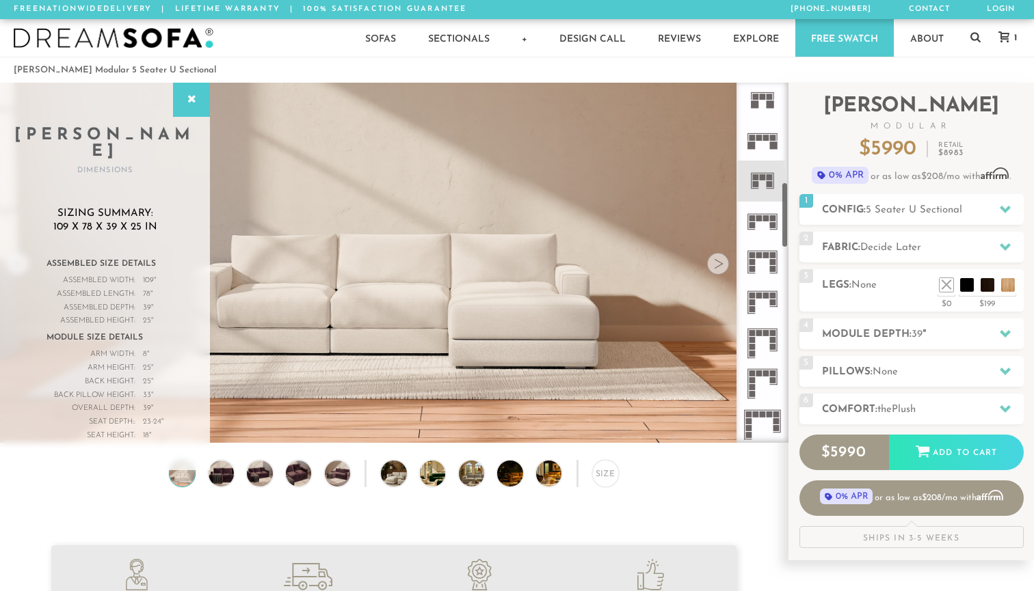
drag, startPoint x: 785, startPoint y: 215, endPoint x: 787, endPoint y: 236, distance: 21.3
click at [787, 236] on div at bounding box center [762, 263] width 52 height 360
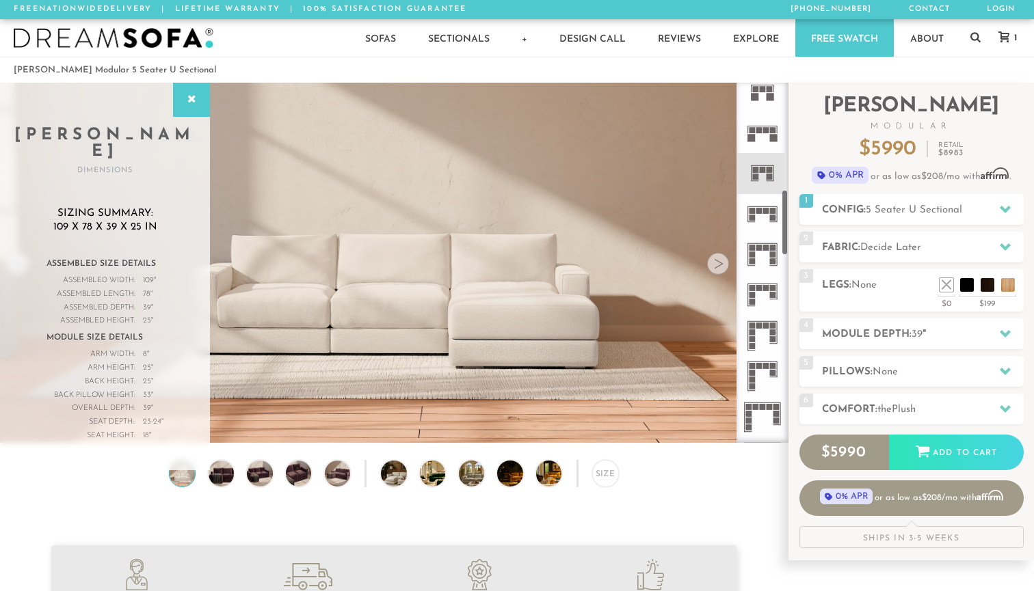
click at [763, 290] on rect at bounding box center [766, 289] width 6 height 6
click at [1000, 213] on icon at bounding box center [1004, 209] width 11 height 11
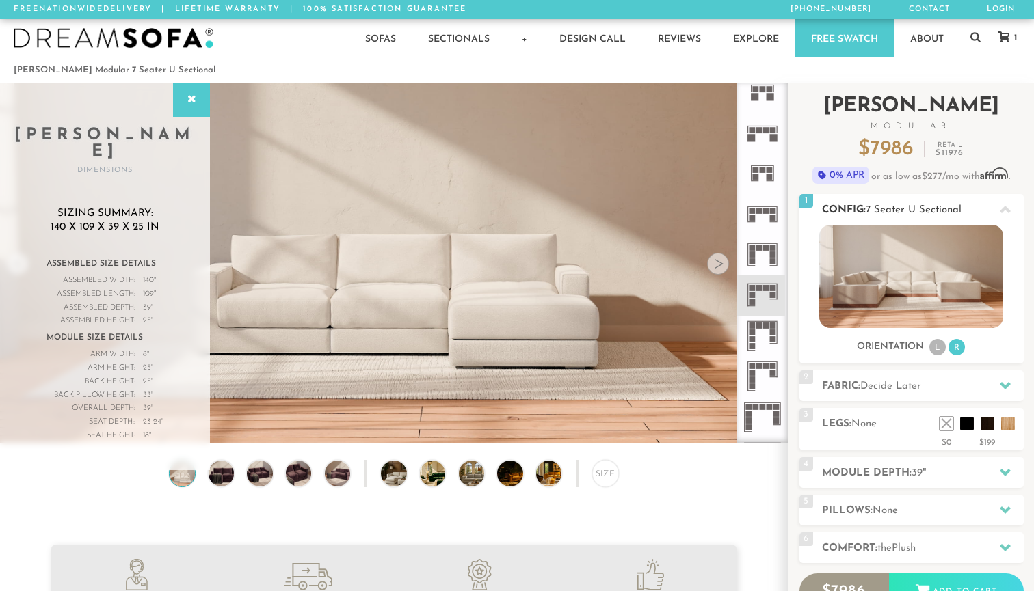
click at [1000, 204] on div at bounding box center [1004, 209] width 29 height 28
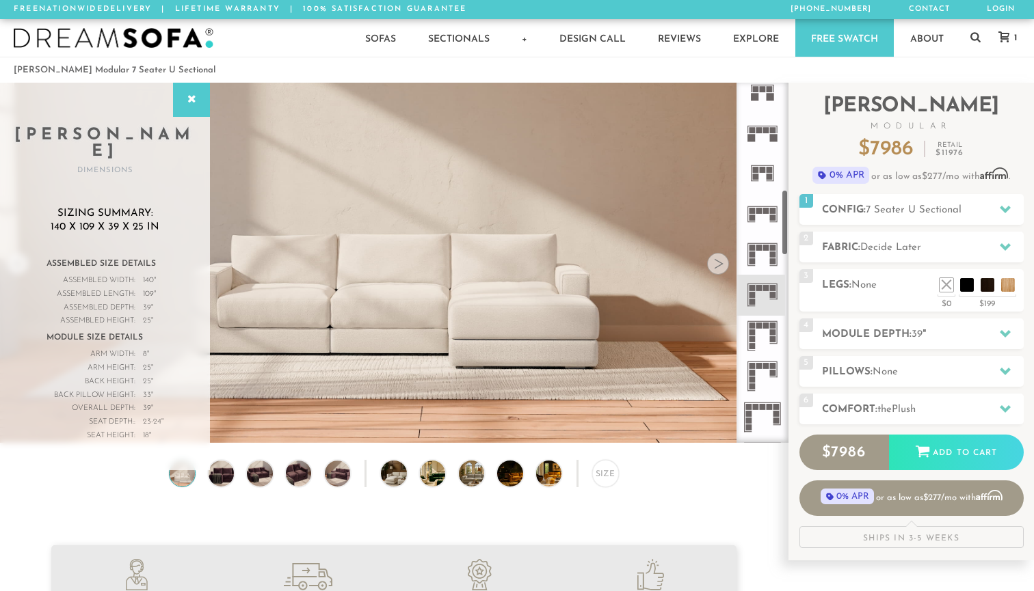
click at [765, 367] on rect at bounding box center [766, 366] width 6 height 6
click at [920, 211] on span "8 Seater U Sectional" at bounding box center [913, 210] width 96 height 10
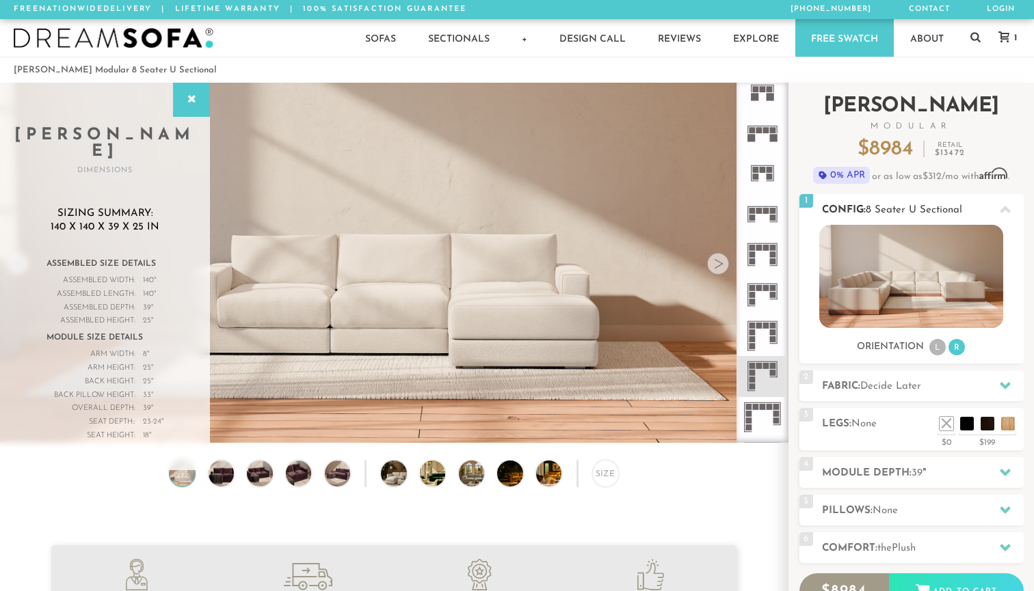
click at [920, 211] on span "8 Seater U Sectional" at bounding box center [913, 210] width 96 height 10
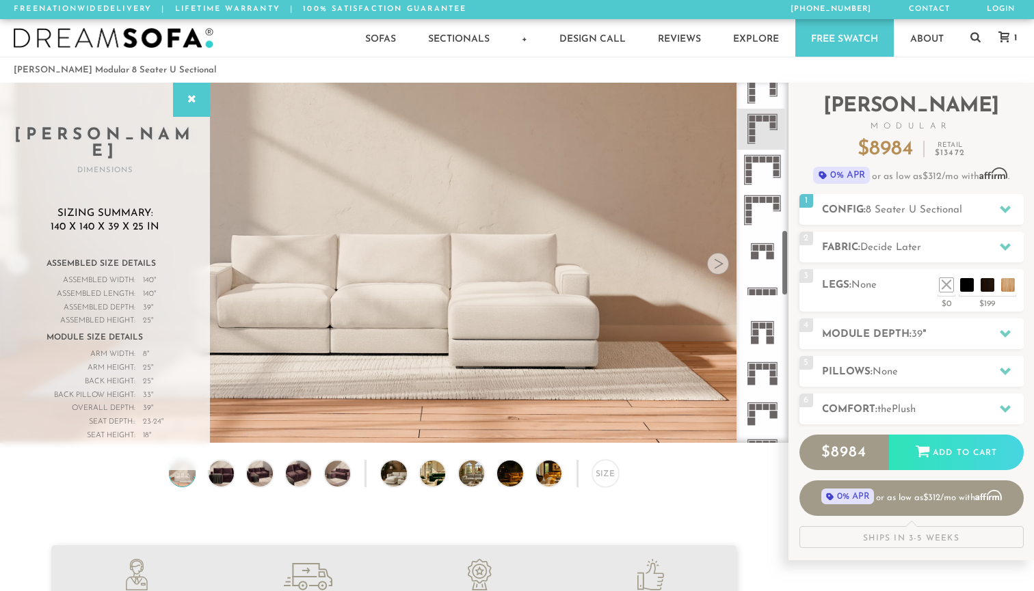
scroll to position [841, 0]
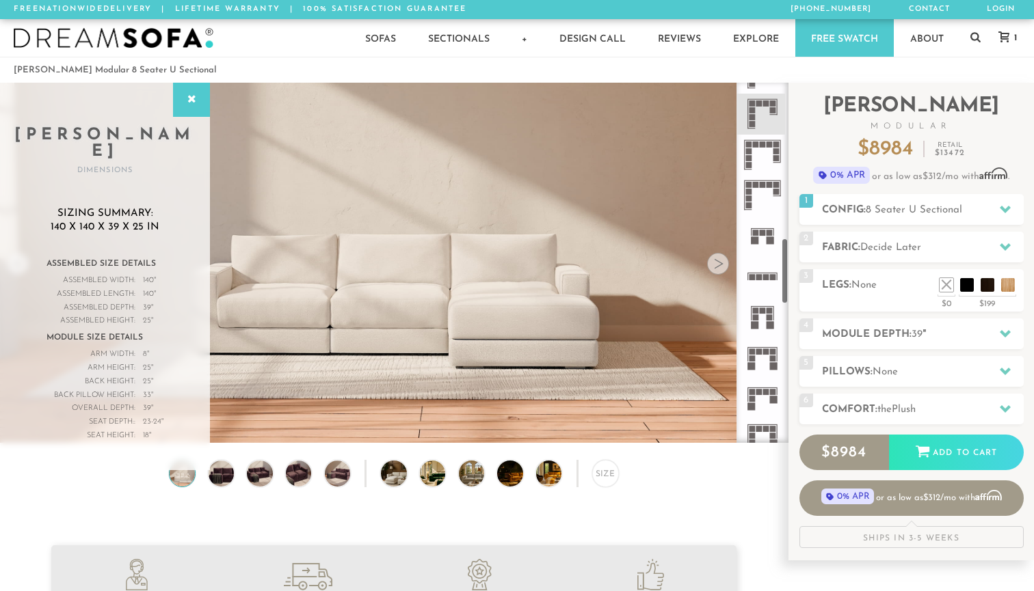
drag, startPoint x: 785, startPoint y: 247, endPoint x: 787, endPoint y: 297, distance: 49.3
click at [787, 297] on div at bounding box center [762, 263] width 52 height 360
click at [765, 278] on rect at bounding box center [766, 277] width 6 height 6
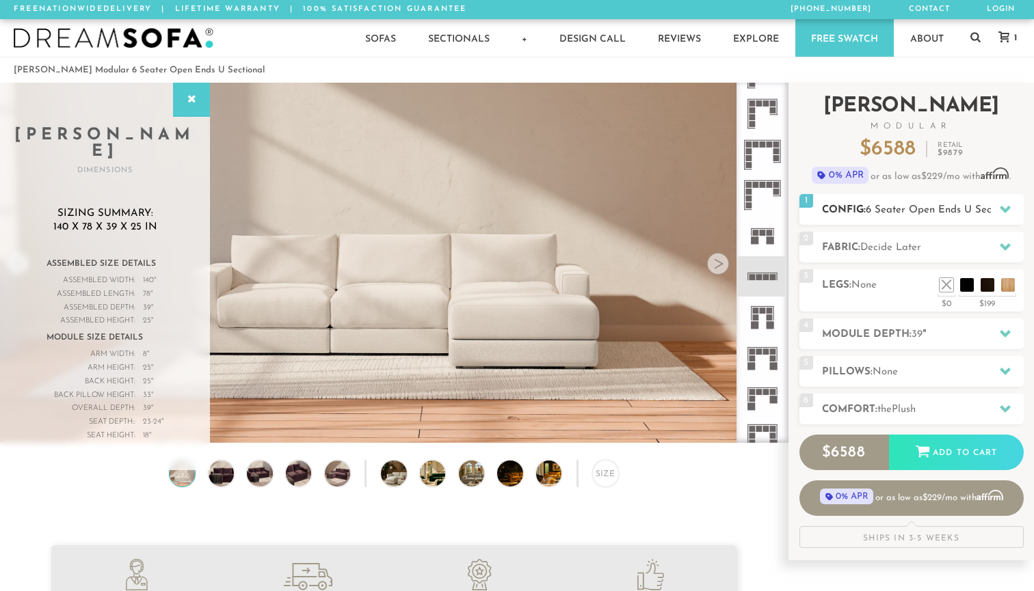
click at [873, 215] on h2 "Config: 6 Seater Open Ends U Sectional" at bounding box center [923, 210] width 202 height 16
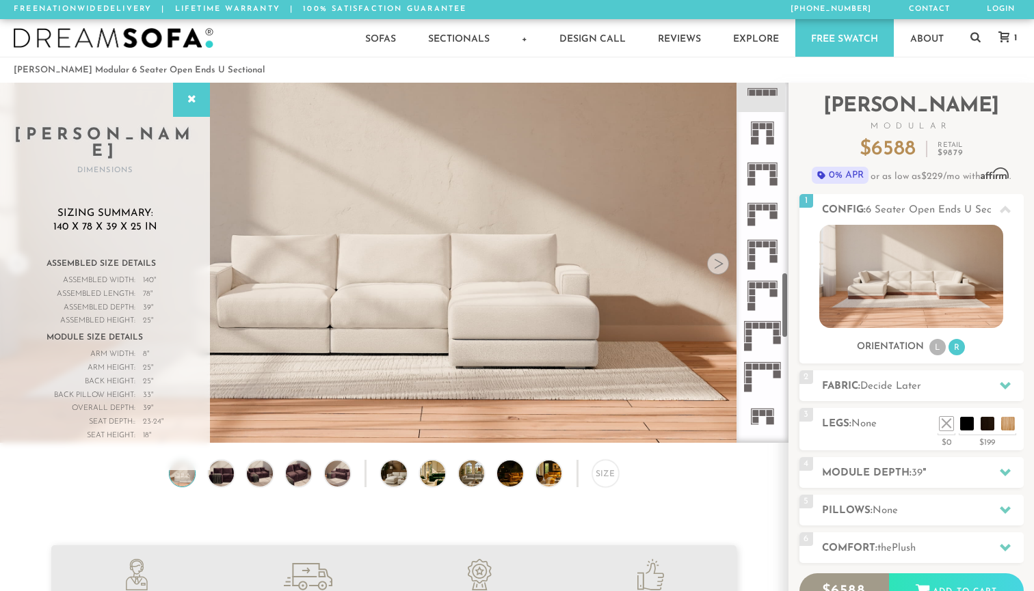
scroll to position [1037, 0]
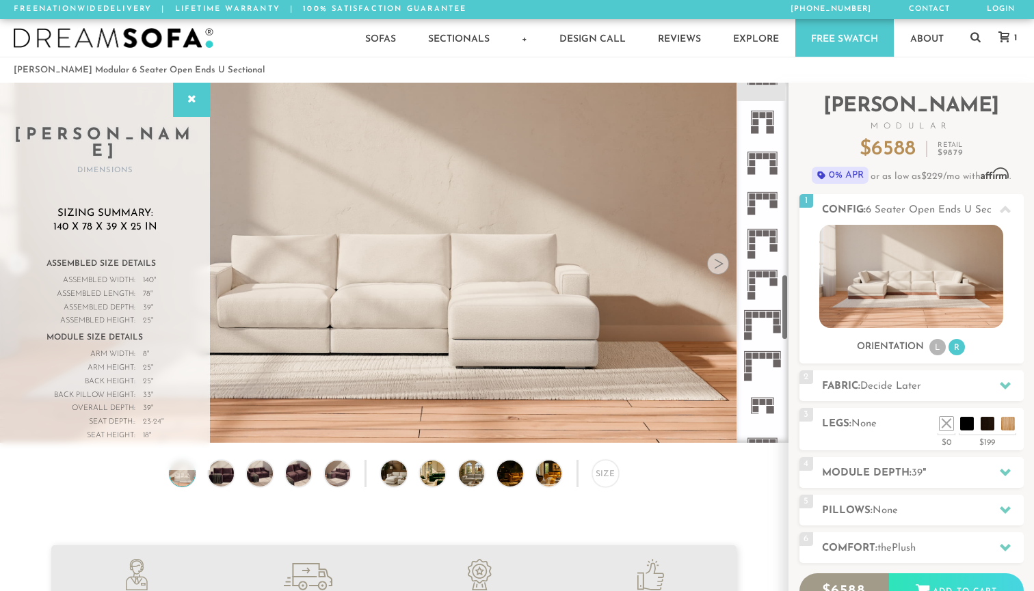
drag, startPoint x: 785, startPoint y: 286, endPoint x: 785, endPoint y: 323, distance: 37.6
click at [785, 324] on div at bounding box center [762, 263] width 52 height 360
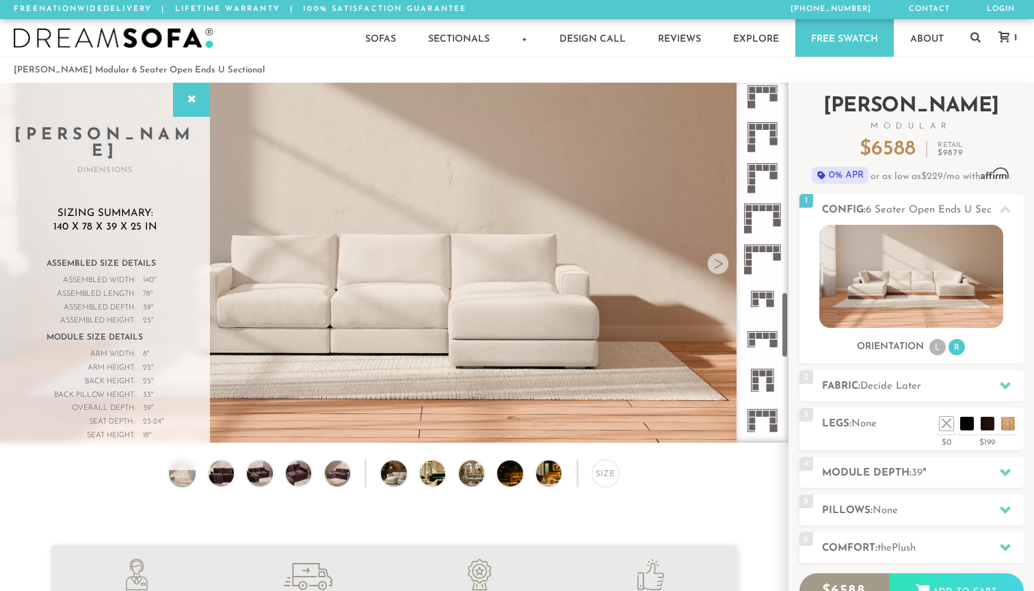
scroll to position [1166, 0]
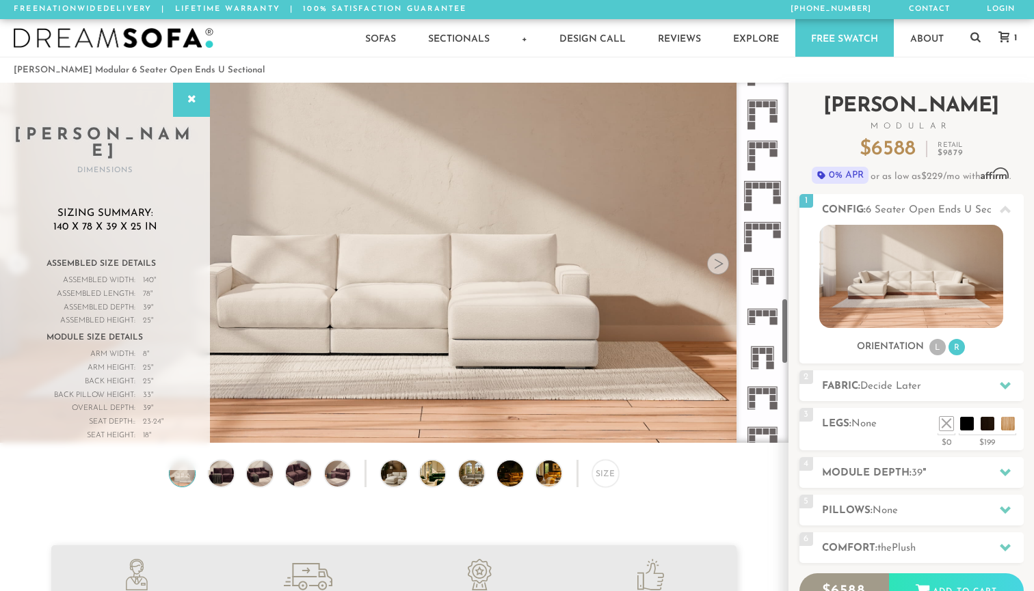
drag, startPoint x: 785, startPoint y: 311, endPoint x: 788, endPoint y: 334, distance: 23.5
click at [788, 334] on div "Introducing Landon Modular $ 6588 Retail $ 9879 $ 6588 Retail $ 9879 0% APR or …" at bounding box center [910, 391] width 245 height 617
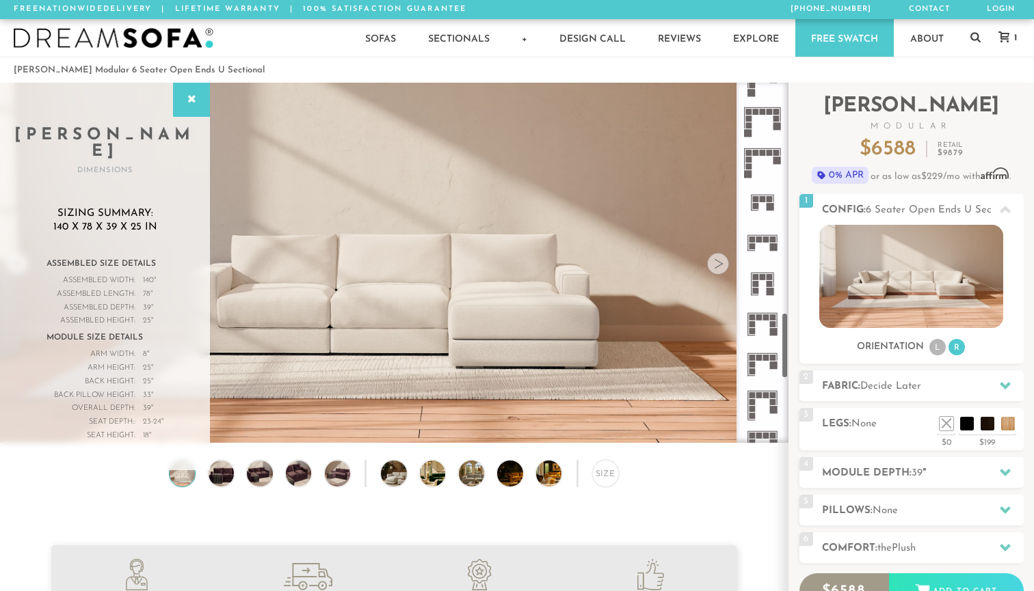
scroll to position [1243, 0]
drag, startPoint x: 784, startPoint y: 325, endPoint x: 785, endPoint y: 340, distance: 15.1
click at [785, 340] on div at bounding box center [762, 263] width 52 height 360
click at [757, 356] on rect at bounding box center [758, 355] width 6 height 6
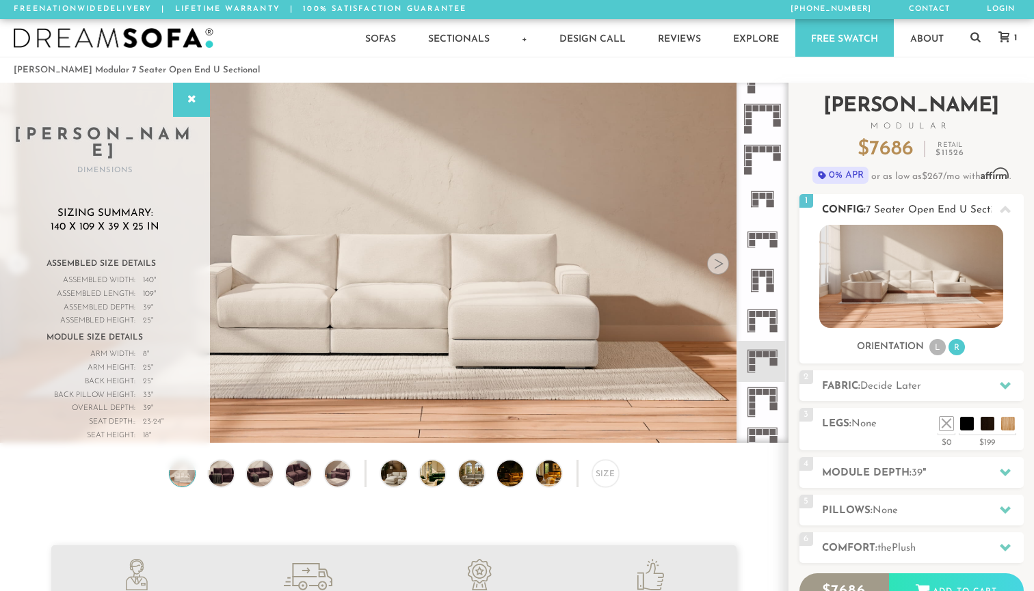
click at [941, 344] on li "L" at bounding box center [937, 347] width 16 height 16
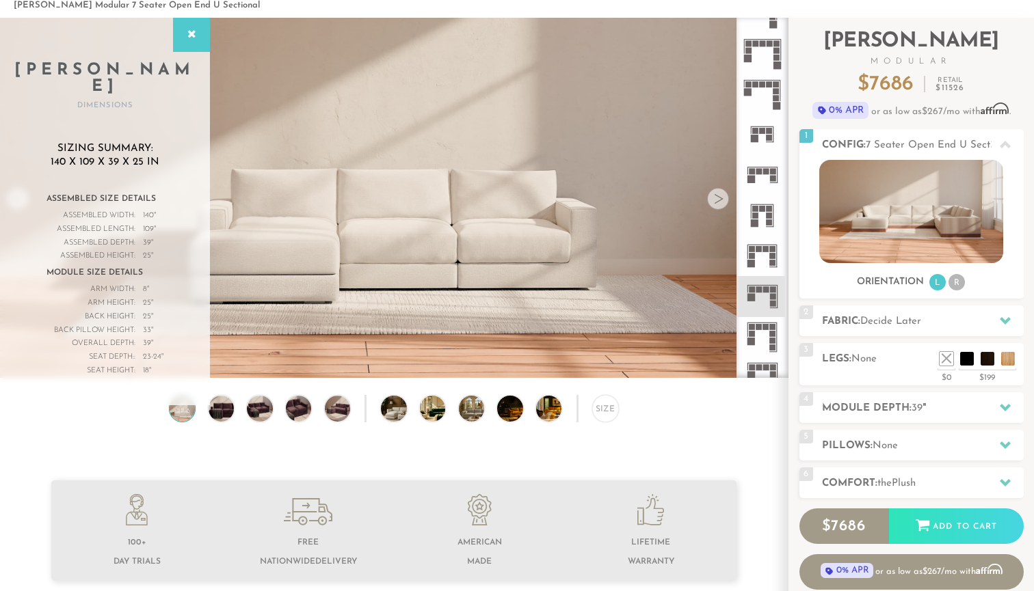
scroll to position [66, 0]
click at [785, 300] on div at bounding box center [762, 197] width 52 height 360
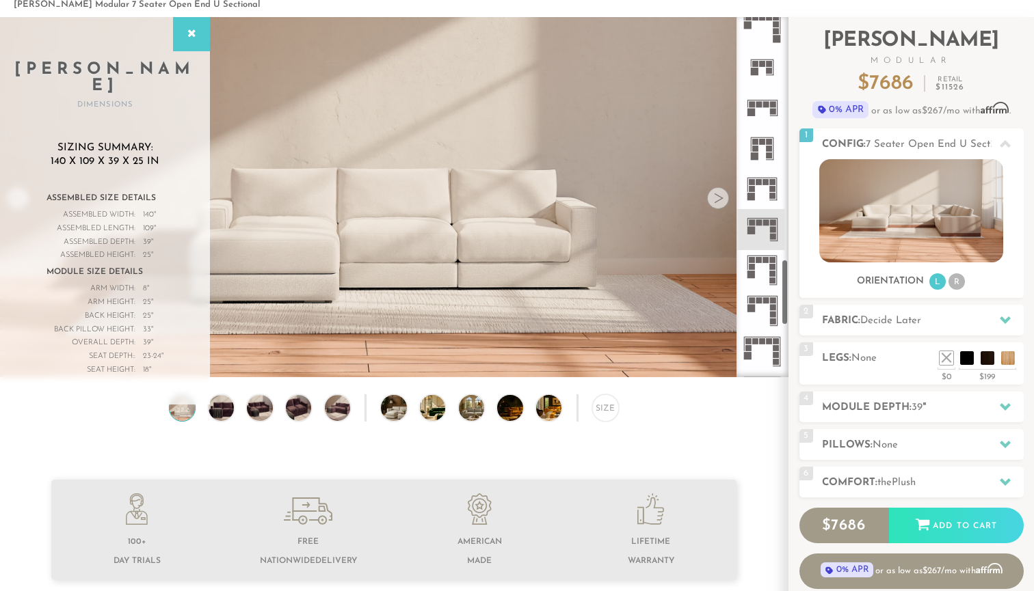
scroll to position [1343, 0]
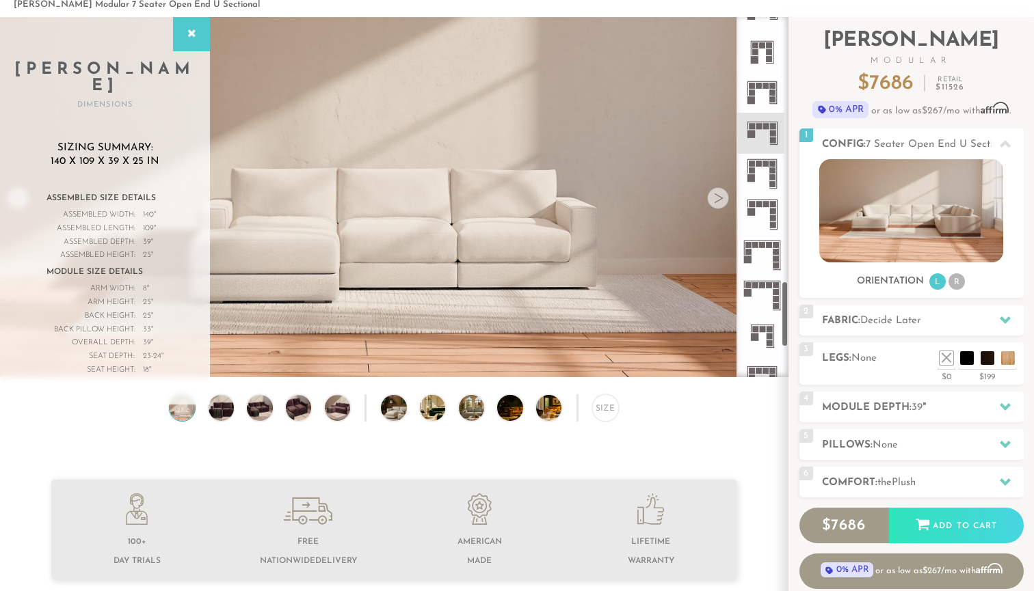
drag, startPoint x: 785, startPoint y: 300, endPoint x: 787, endPoint y: 335, distance: 34.9
click at [787, 335] on div at bounding box center [762, 197] width 52 height 360
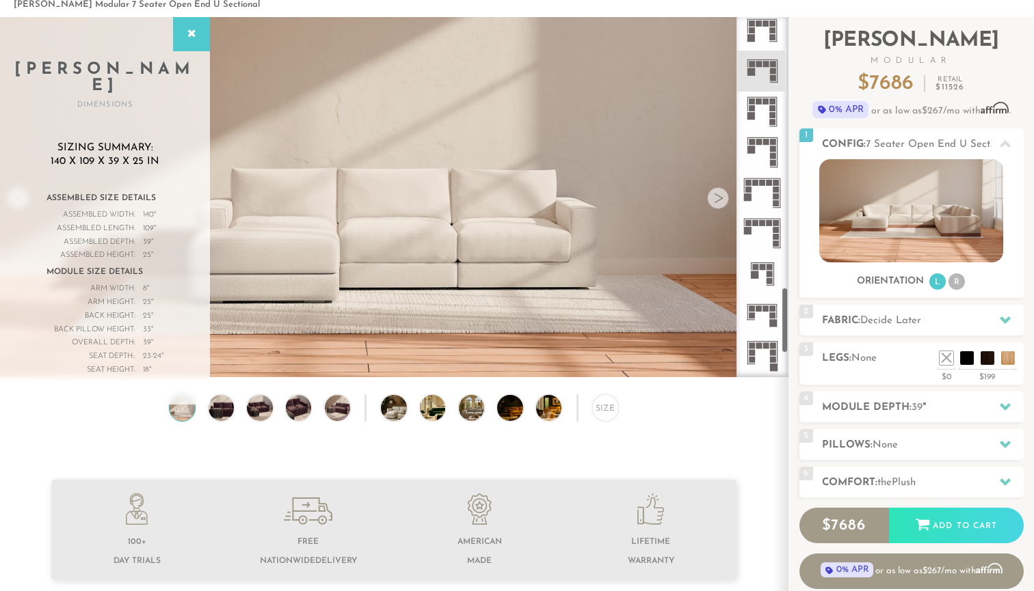
scroll to position [1487, 0]
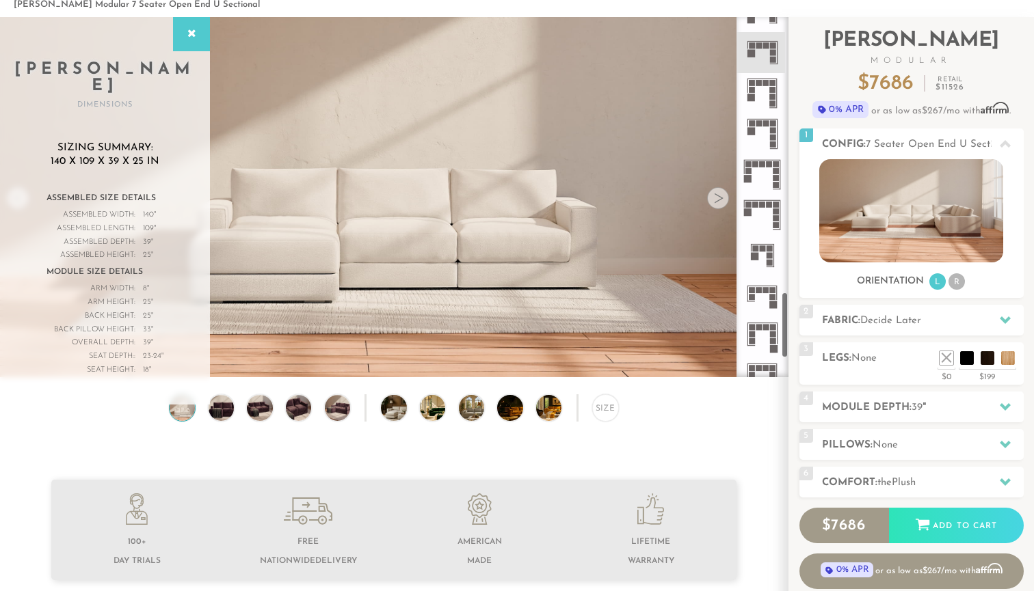
drag, startPoint x: 787, startPoint y: 335, endPoint x: 787, endPoint y: 347, distance: 11.6
click at [787, 347] on div at bounding box center [762, 197] width 52 height 360
click at [764, 256] on icon at bounding box center [762, 255] width 40 height 40
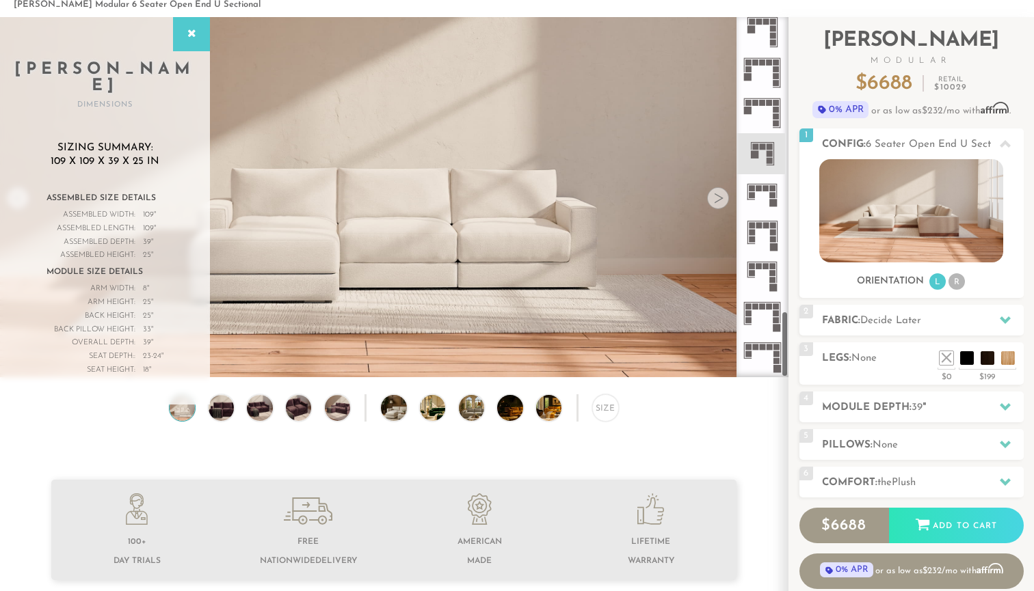
drag, startPoint x: 785, startPoint y: 313, endPoint x: 787, endPoint y: 334, distance: 21.2
click at [787, 334] on div at bounding box center [762, 197] width 52 height 360
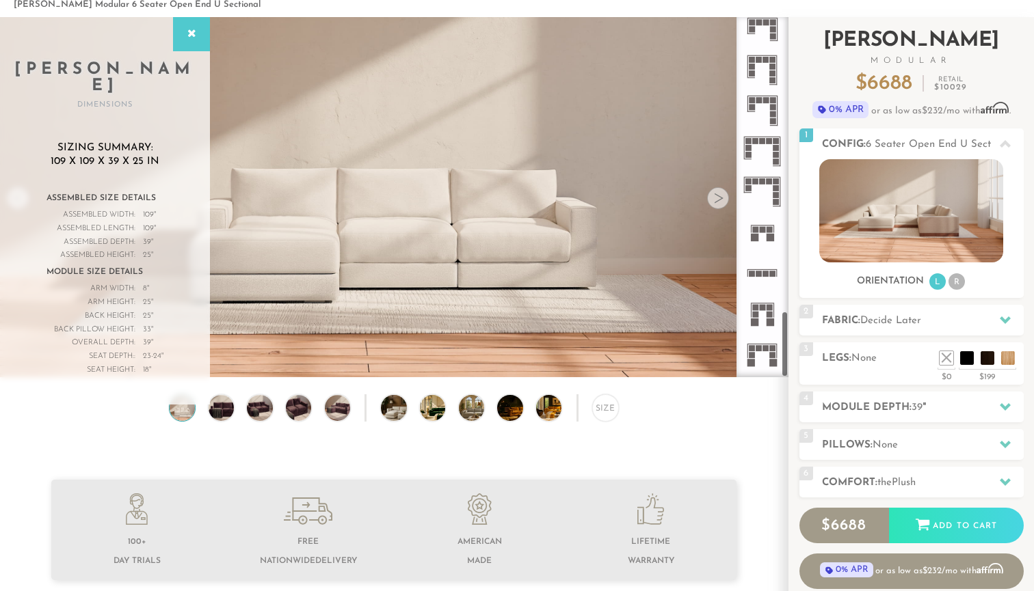
drag, startPoint x: 787, startPoint y: 334, endPoint x: 797, endPoint y: 183, distance: 152.1
click at [797, 183] on div "Introducing Landon Modular $ 6688 Retail $ 10029 $ 6688 Retail $ 10029 0% APR o…" at bounding box center [910, 325] width 245 height 617
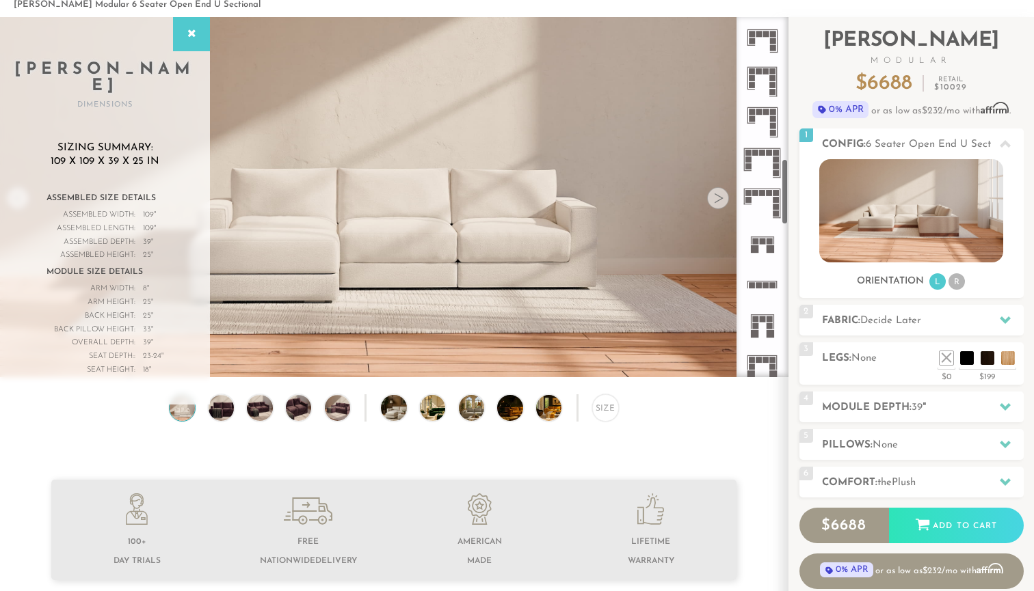
click at [761, 243] on rect at bounding box center [762, 242] width 6 height 6
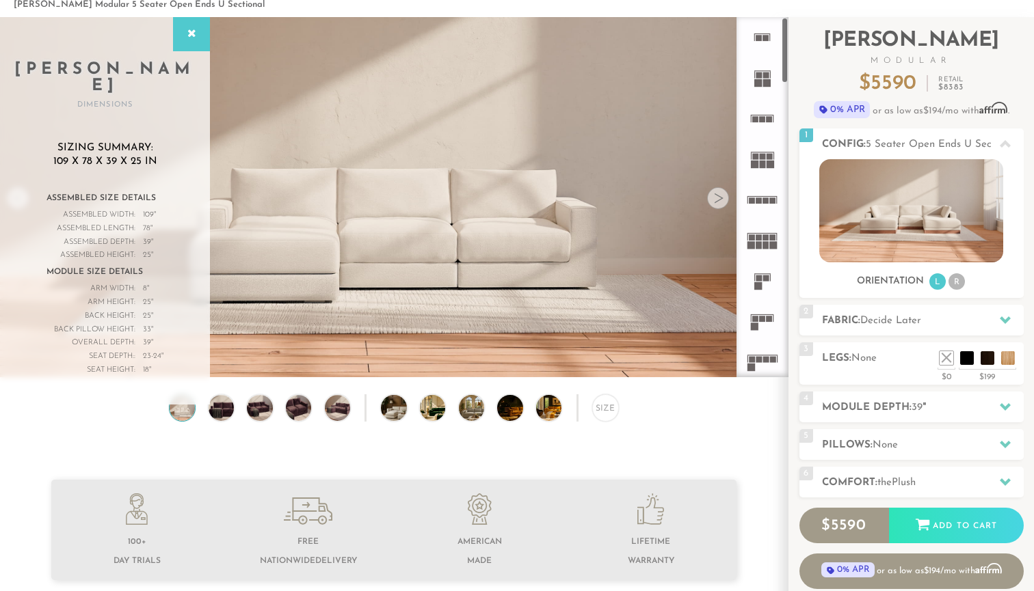
drag, startPoint x: 785, startPoint y: 206, endPoint x: 777, endPoint y: 45, distance: 161.6
click at [777, 45] on div at bounding box center [762, 197] width 52 height 360
click at [768, 40] on rect at bounding box center [766, 38] width 6 height 6
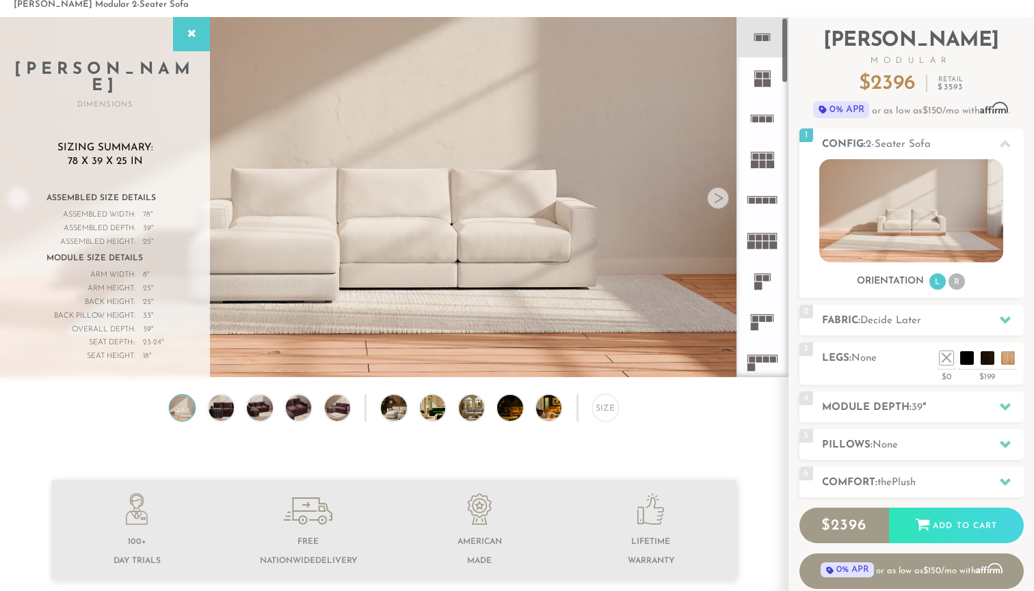
click at [767, 83] on rect at bounding box center [767, 83] width 8 height 8
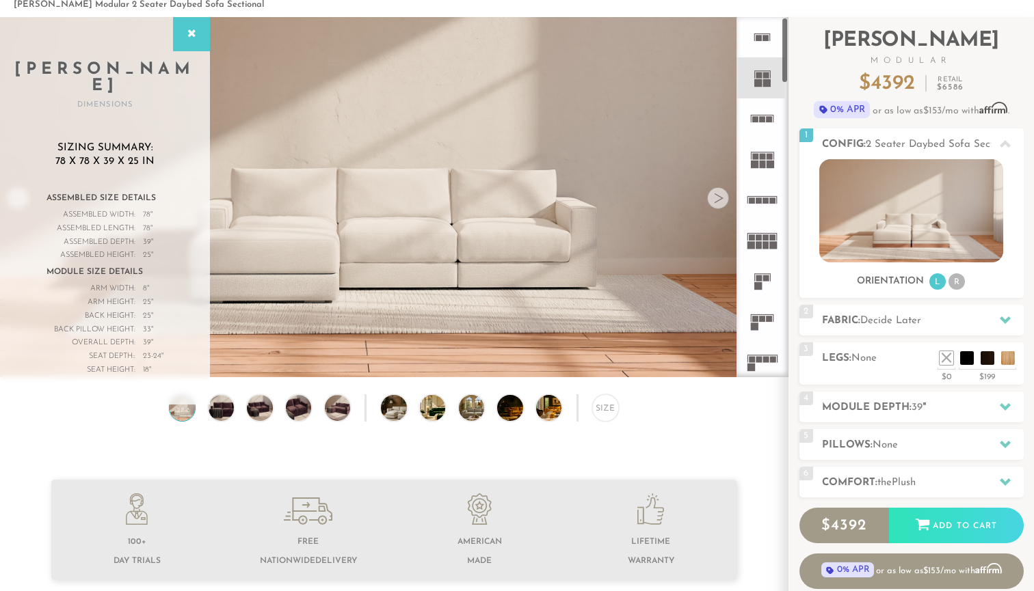
click at [759, 48] on icon at bounding box center [762, 37] width 40 height 40
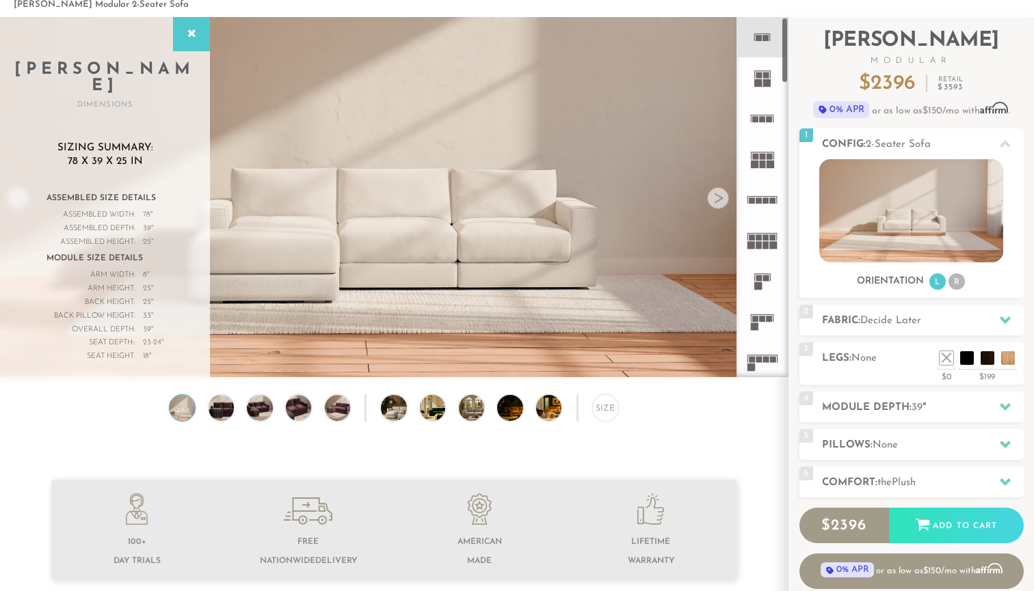
click at [759, 116] on rect at bounding box center [762, 115] width 23 height 1
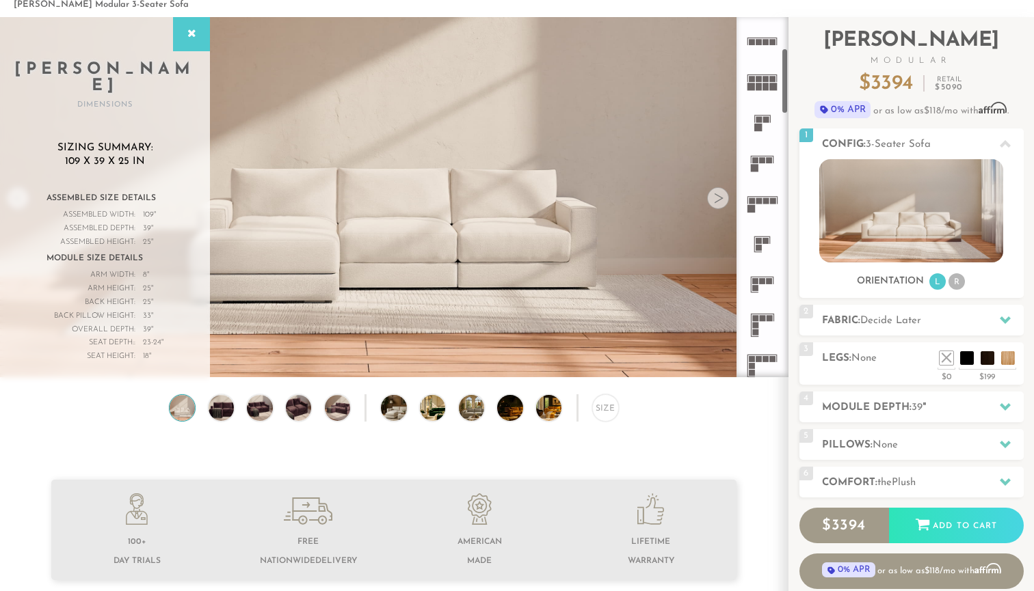
scroll to position [170, 0]
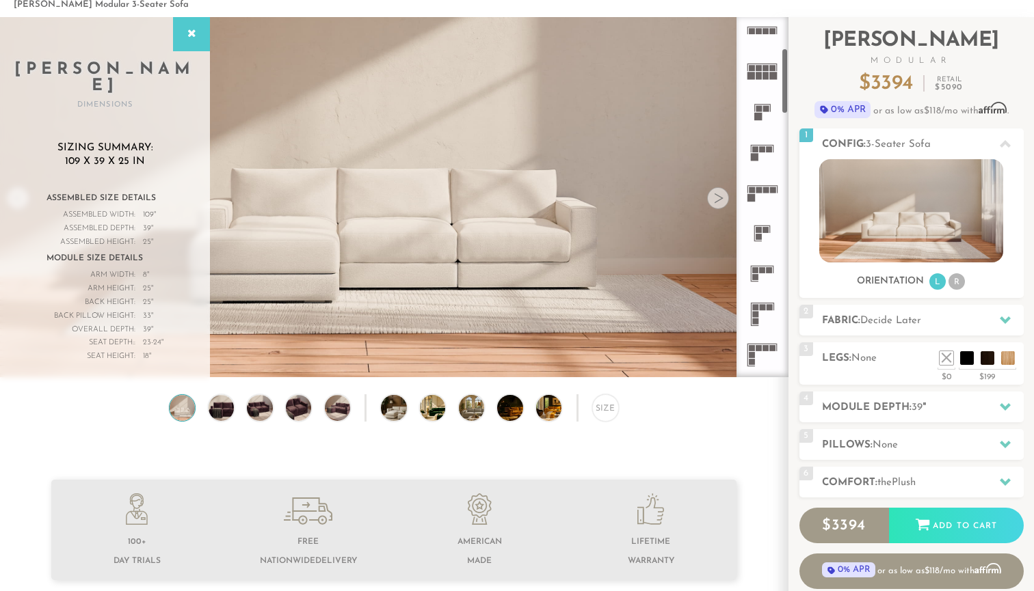
drag, startPoint x: 785, startPoint y: 57, endPoint x: 779, endPoint y: 88, distance: 32.0
click at [779, 88] on div at bounding box center [762, 197] width 52 height 360
click at [760, 270] on rect at bounding box center [762, 270] width 6 height 6
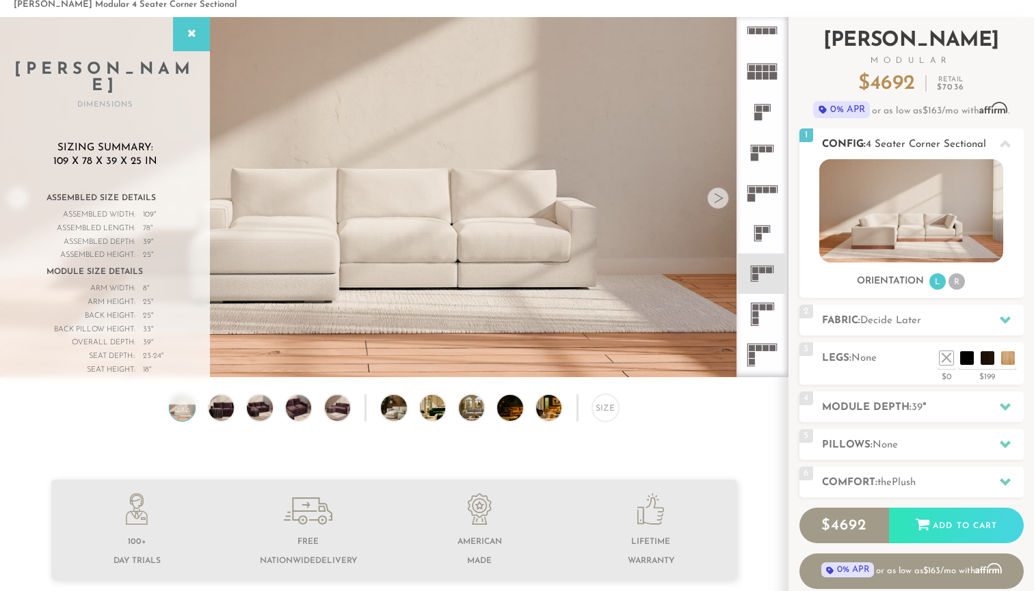
click at [957, 281] on li "R" at bounding box center [956, 281] width 16 height 16
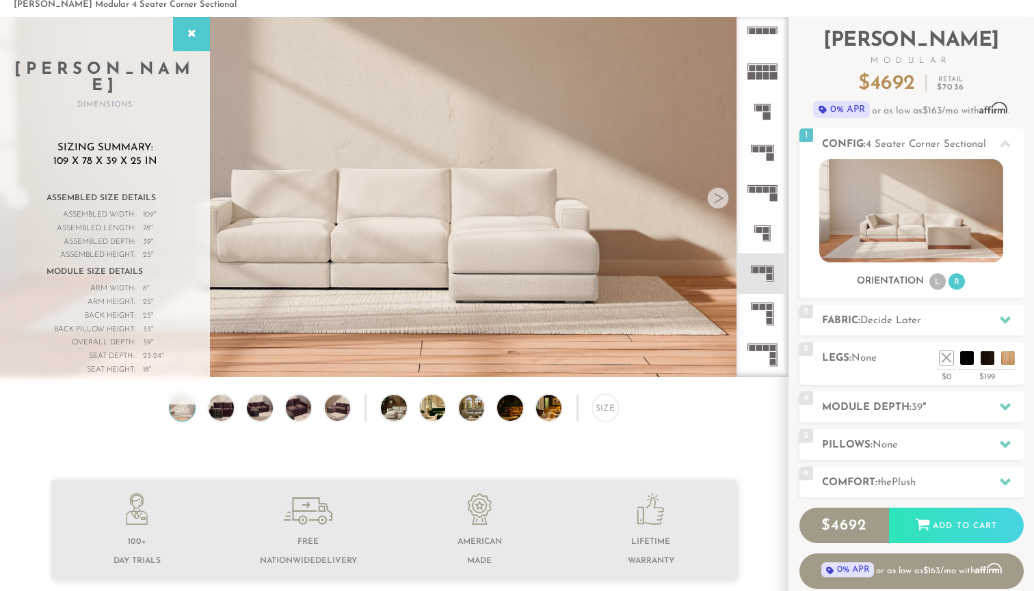
click at [768, 309] on rect at bounding box center [769, 307] width 6 height 6
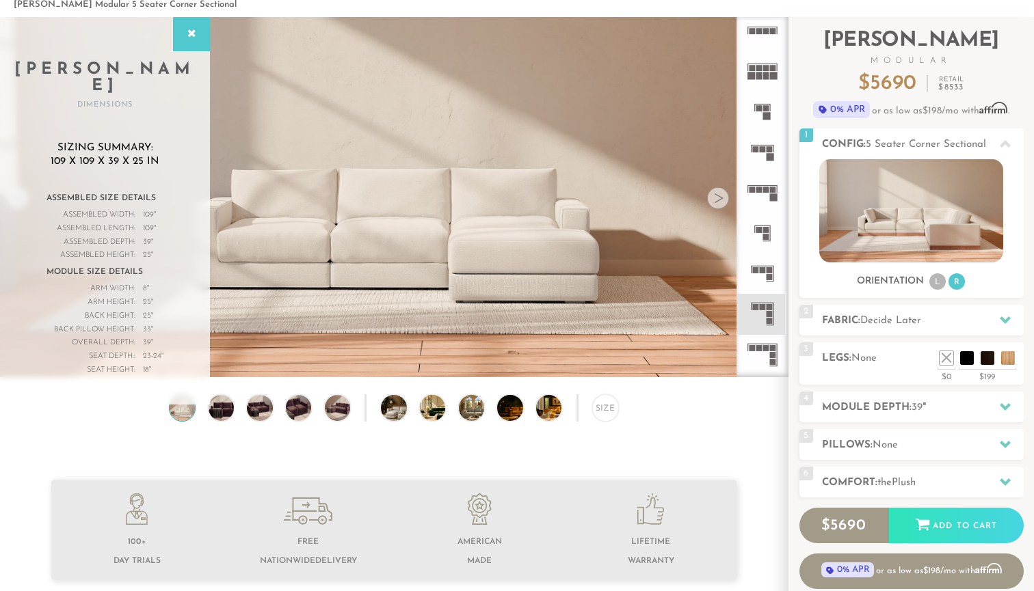
click at [771, 268] on rect at bounding box center [769, 270] width 6 height 6
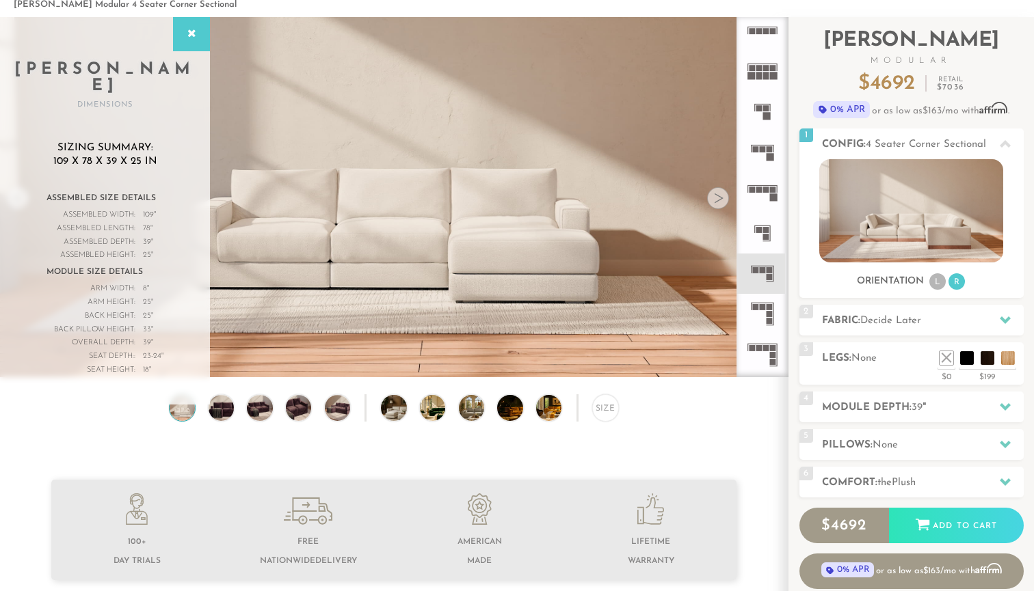
click at [770, 310] on rect at bounding box center [769, 307] width 6 height 6
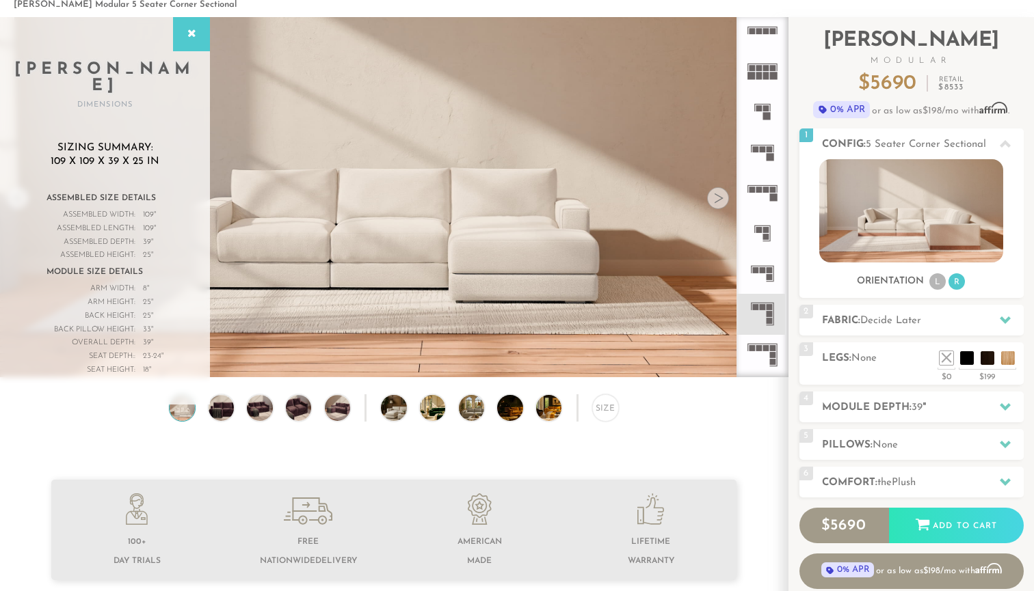
click at [766, 349] on rect at bounding box center [766, 348] width 6 height 6
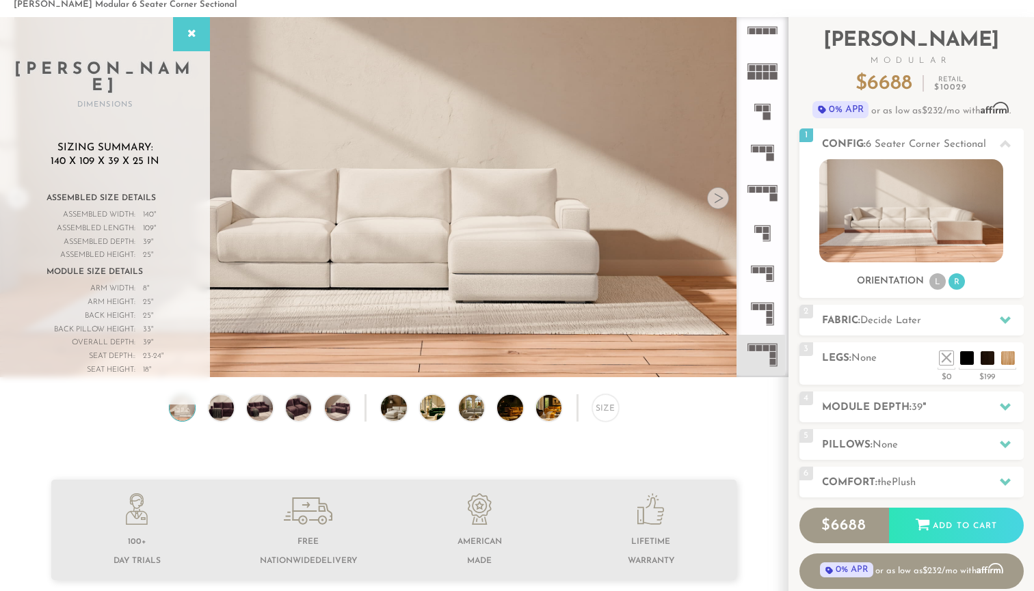
click at [766, 305] on icon at bounding box center [762, 314] width 40 height 40
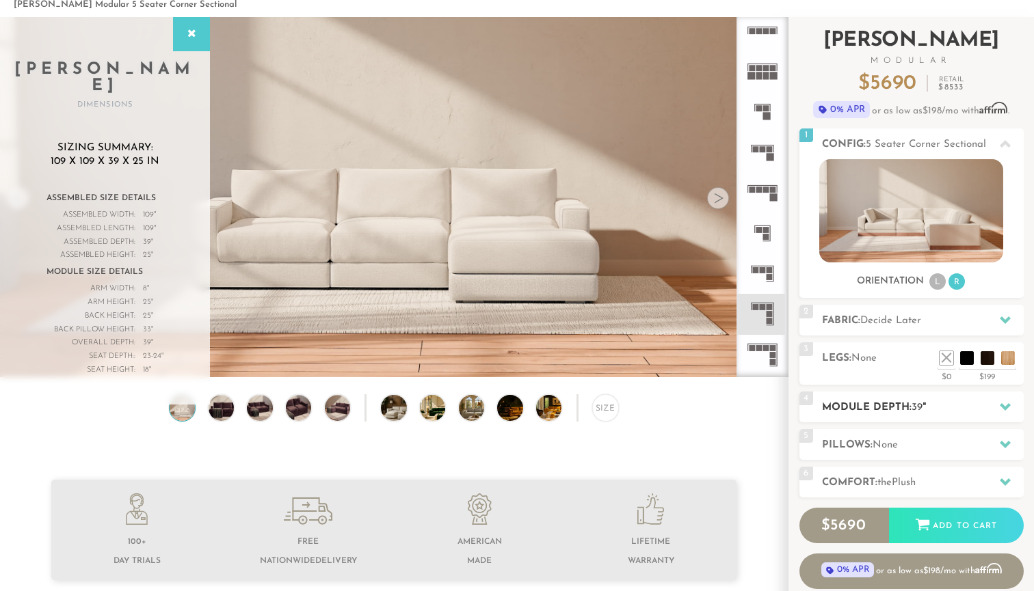
click at [947, 407] on h2 "Module Depth: 39 "" at bounding box center [923, 408] width 202 height 16
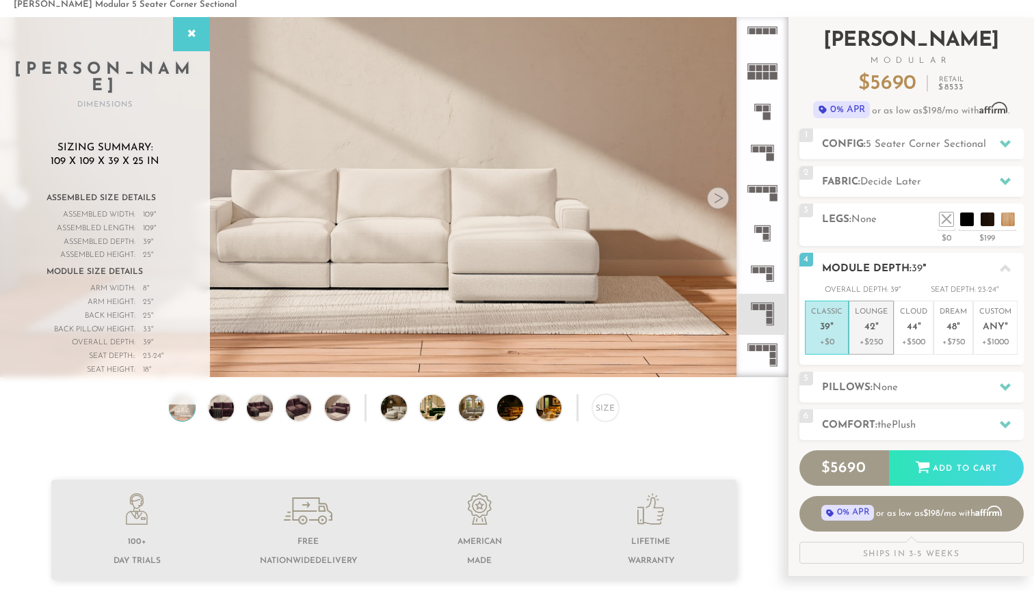
click at [870, 323] on span "42" at bounding box center [869, 328] width 11 height 12
click at [825, 327] on span "39" at bounding box center [825, 328] width 10 height 12
click at [873, 332] on span "42" at bounding box center [869, 328] width 11 height 12
click at [822, 328] on span "39" at bounding box center [825, 328] width 10 height 12
click at [873, 322] on span "42" at bounding box center [869, 328] width 11 height 12
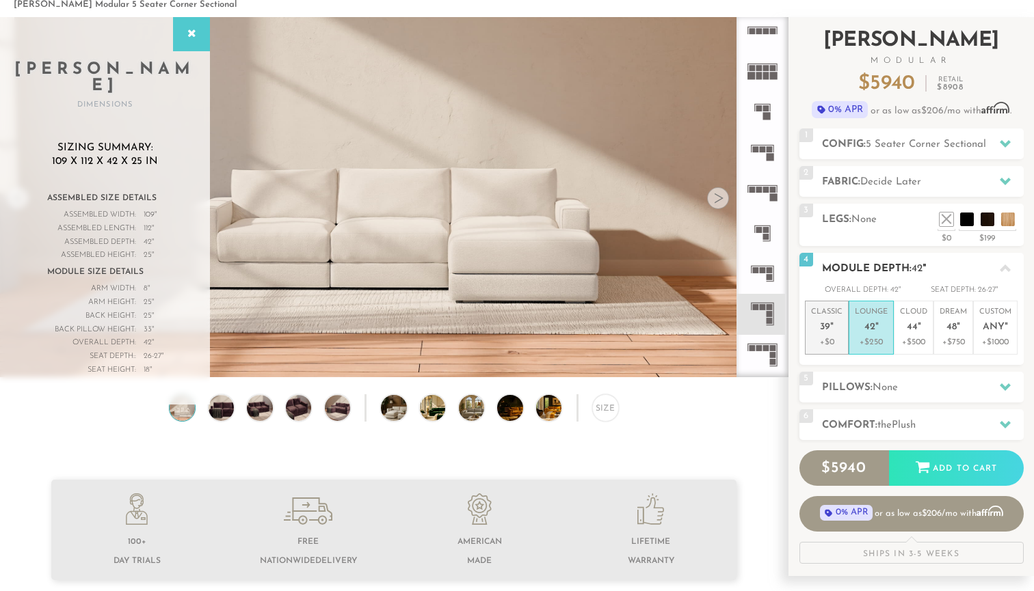
click at [824, 327] on span "39" at bounding box center [825, 328] width 10 height 12
click at [869, 328] on span "42" at bounding box center [869, 328] width 11 height 12
click at [915, 322] on span "44" at bounding box center [911, 328] width 11 height 12
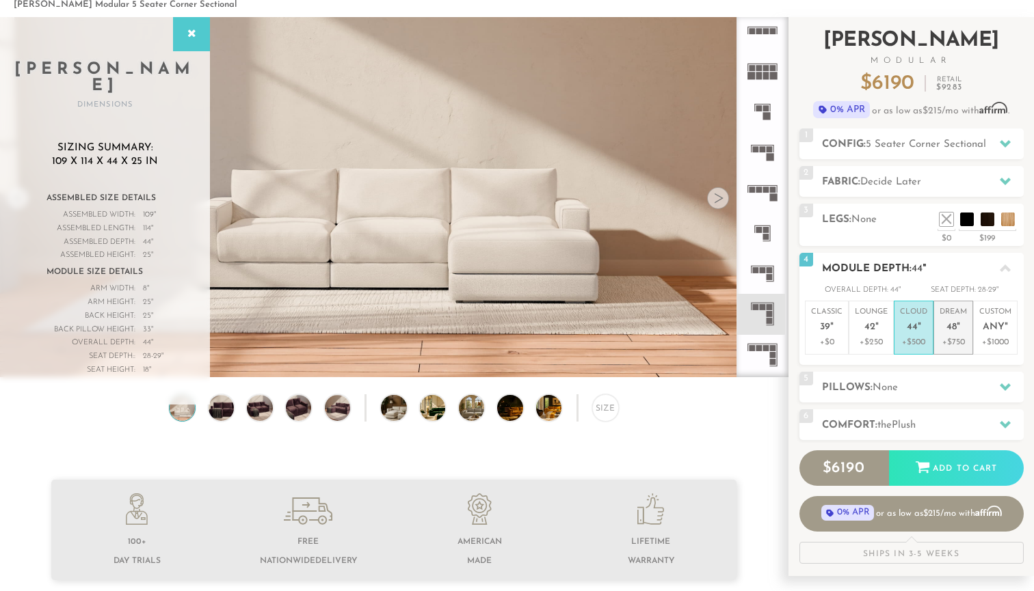
click at [951, 325] on span "48" at bounding box center [951, 328] width 10 height 12
click at [1001, 323] on span "Any" at bounding box center [993, 328] width 22 height 12
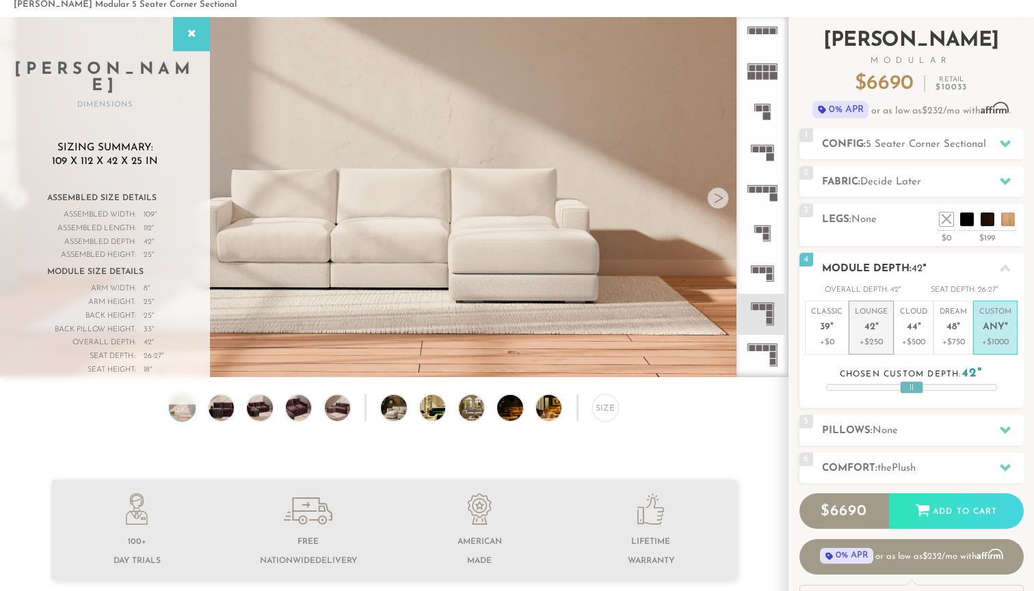
click at [876, 334] on p "Lounge 42 "" at bounding box center [870, 321] width 33 height 29
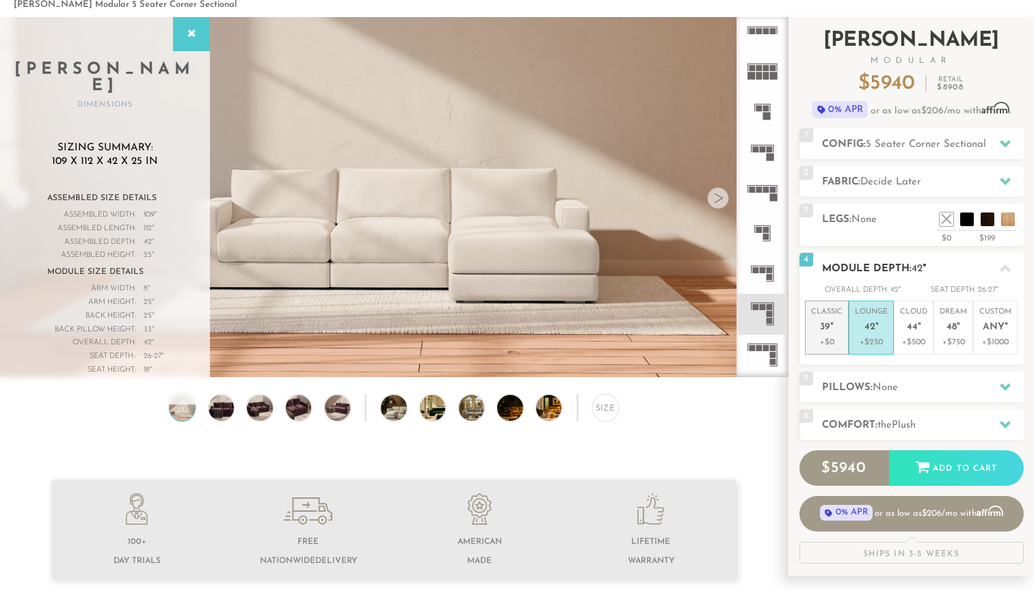
click at [832, 326] on em """ at bounding box center [831, 328] width 3 height 12
click at [872, 332] on span "42" at bounding box center [869, 328] width 11 height 12
click at [1001, 267] on icon at bounding box center [1004, 268] width 11 height 11
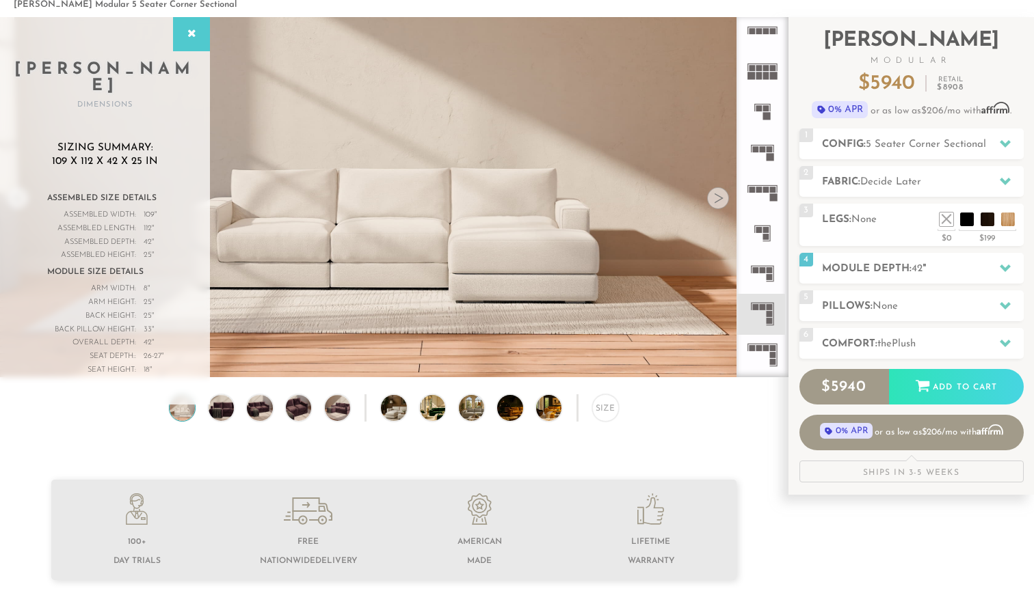
click at [188, 399] on img at bounding box center [182, 407] width 31 height 25
click at [221, 405] on img at bounding box center [221, 407] width 31 height 25
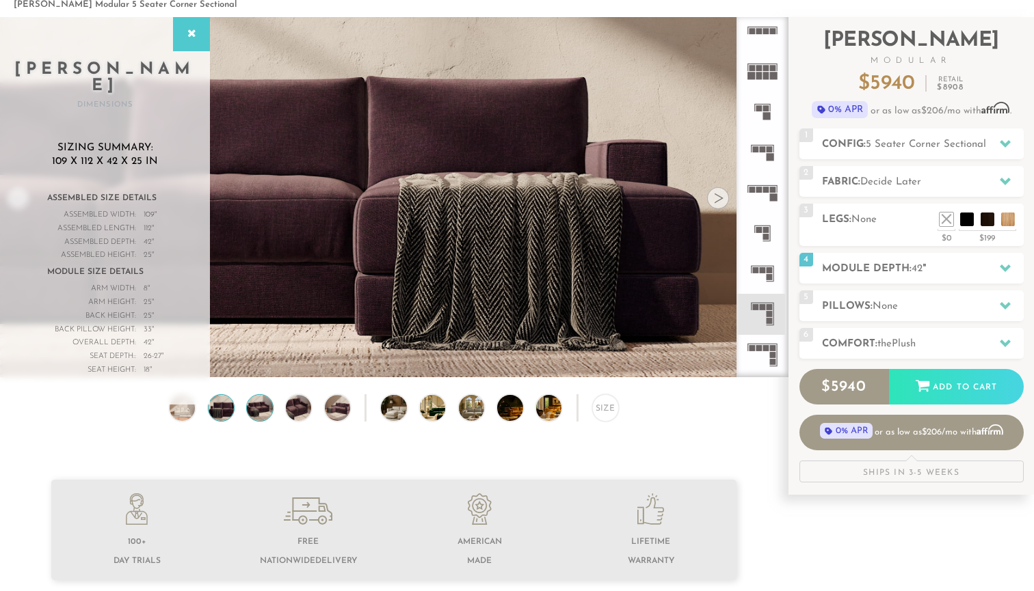
click at [259, 416] on img at bounding box center [259, 407] width 31 height 25
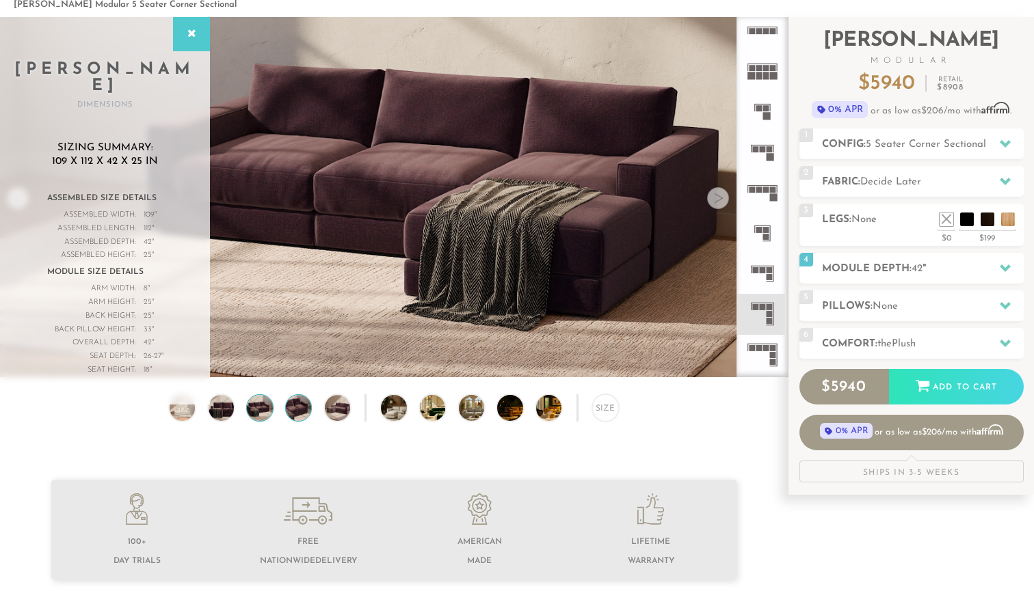
click at [297, 409] on img at bounding box center [298, 407] width 31 height 25
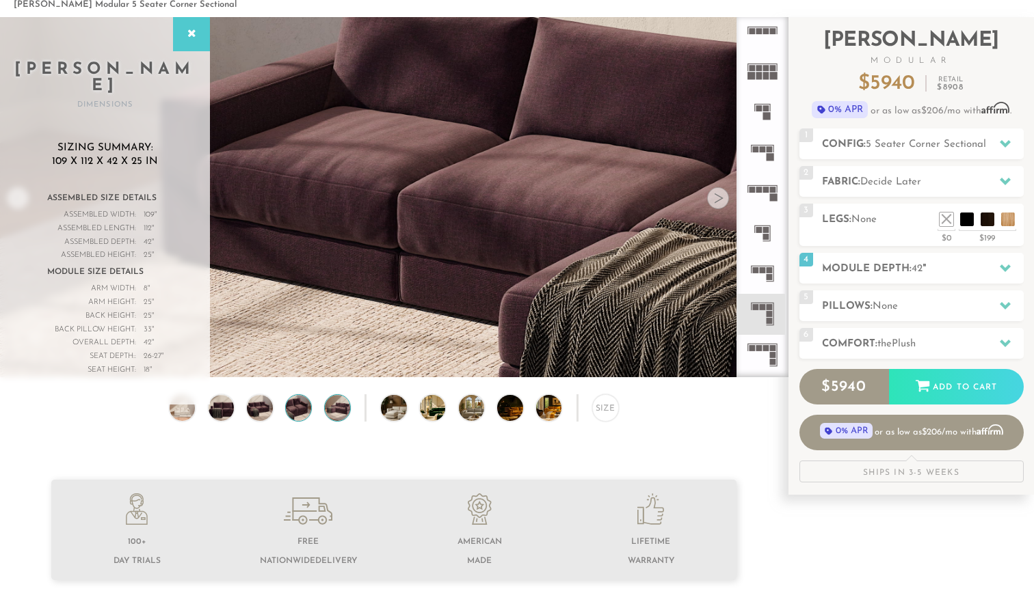
click at [332, 411] on img at bounding box center [337, 407] width 31 height 25
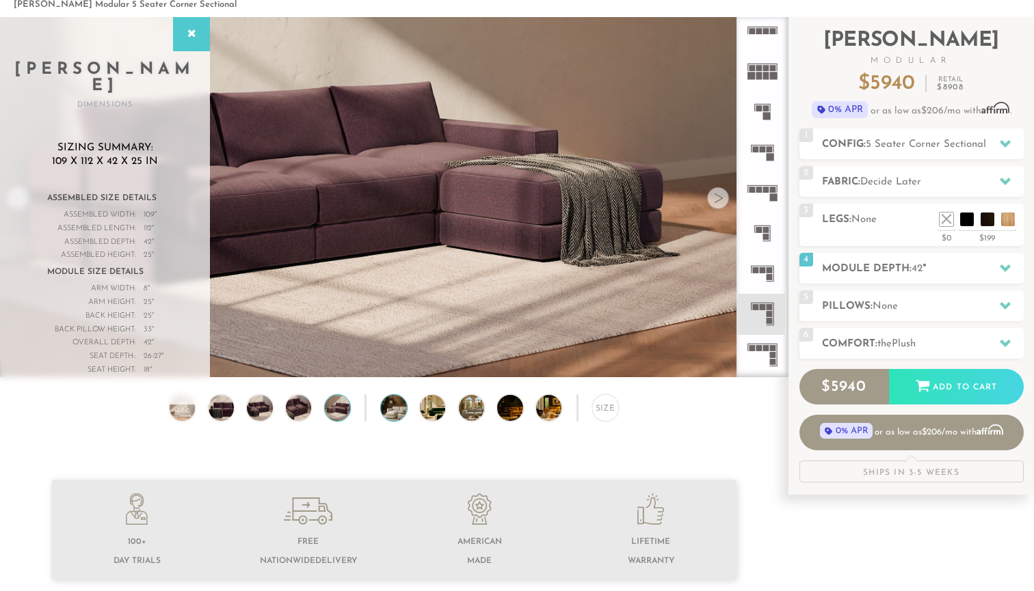
click at [399, 412] on img at bounding box center [404, 407] width 46 height 25
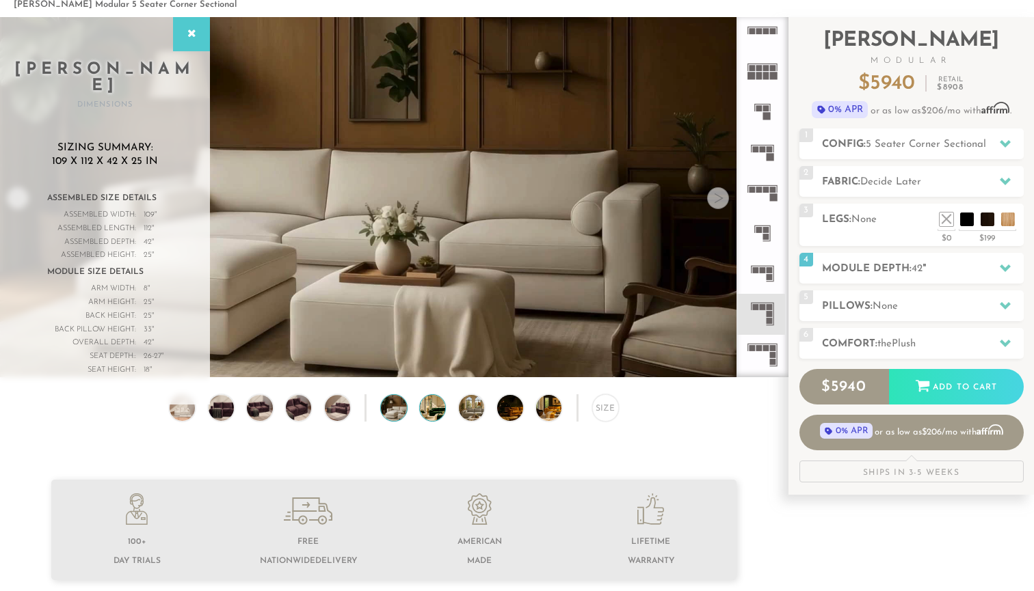
click at [438, 413] on img at bounding box center [443, 407] width 46 height 25
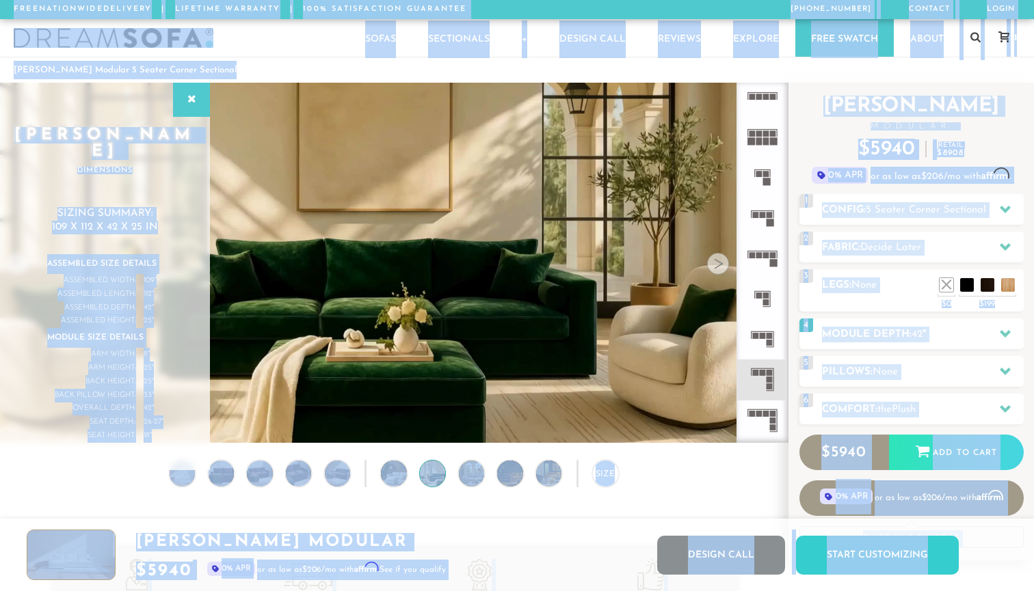
drag, startPoint x: 1027, startPoint y: 84, endPoint x: 1033, endPoint y: -80, distance: 164.2
click at [1033, 0] on html "Summer Sale - 15% Off All Custom Orders 855-375-3275 Free Nationwide Delivery L…" at bounding box center [517, 295] width 1034 height 591
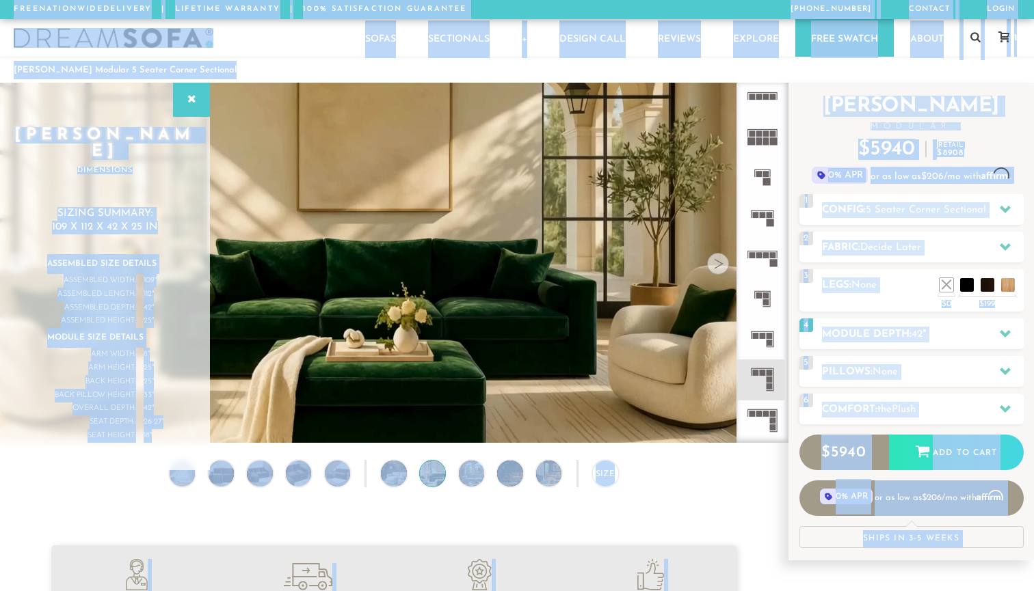
click at [663, 76] on ol "[PERSON_NAME] Modular 5 Seater Corner Sectional" at bounding box center [517, 70] width 1006 height 18
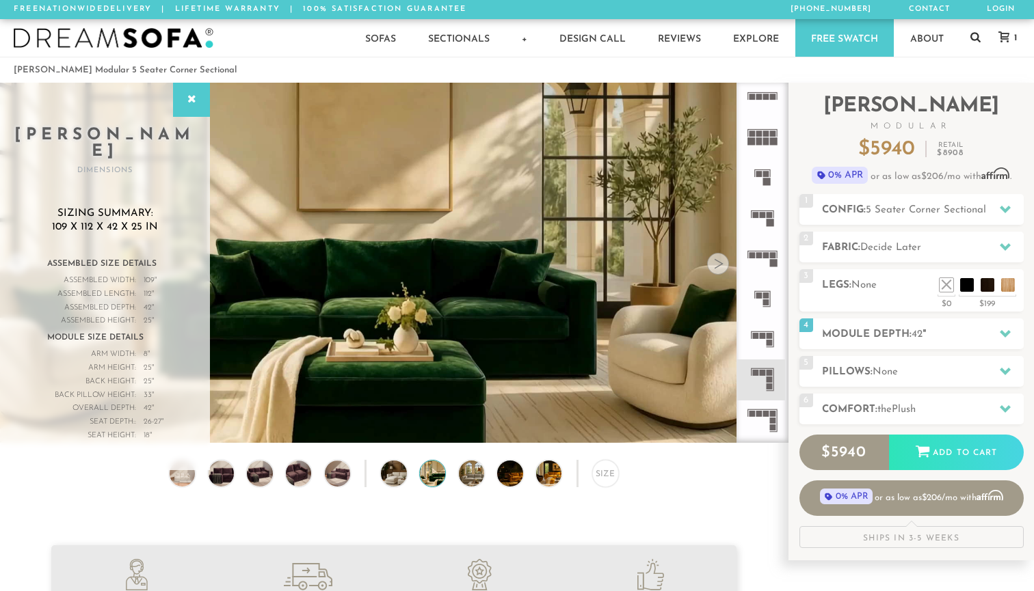
click at [975, 38] on icon at bounding box center [975, 36] width 10 height 11
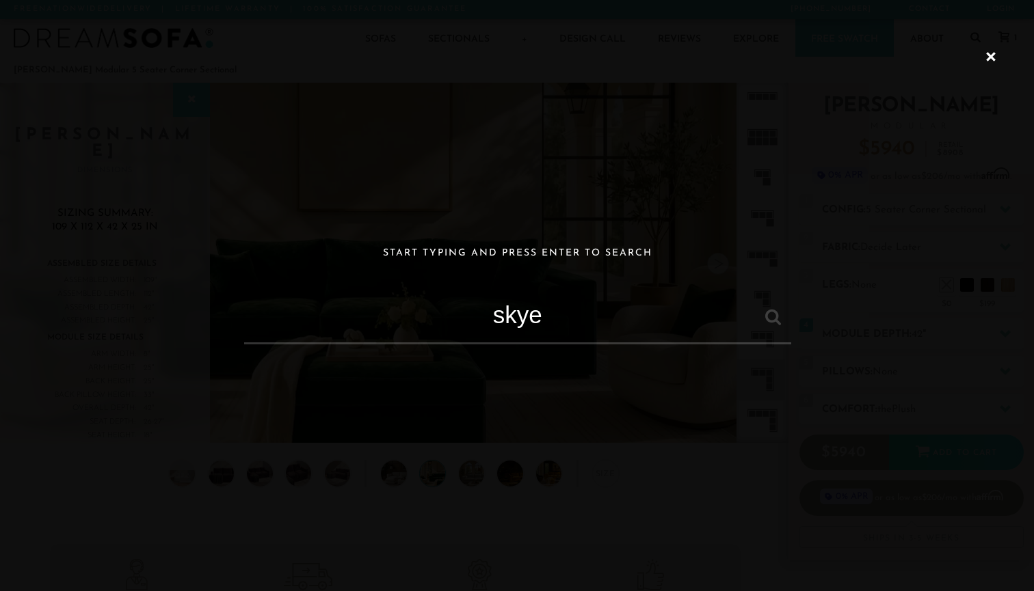
type input "skye"
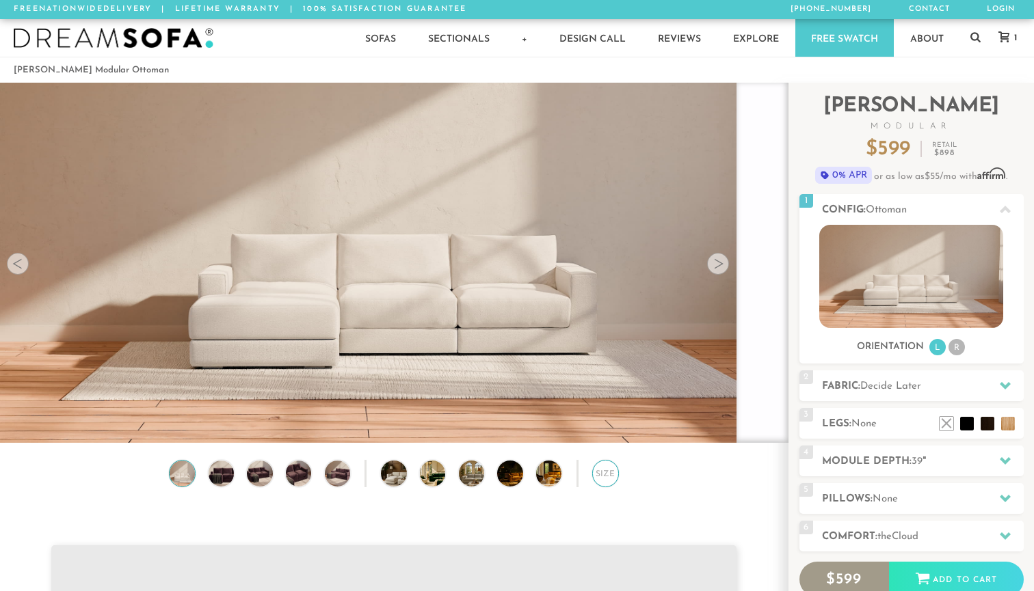
click at [613, 477] on div "Size" at bounding box center [605, 473] width 27 height 27
click at [608, 475] on div "Size" at bounding box center [605, 473] width 27 height 27
click at [904, 535] on span "Cloud" at bounding box center [904, 537] width 27 height 10
click at [905, 537] on span "Cloud" at bounding box center [904, 537] width 27 height 10
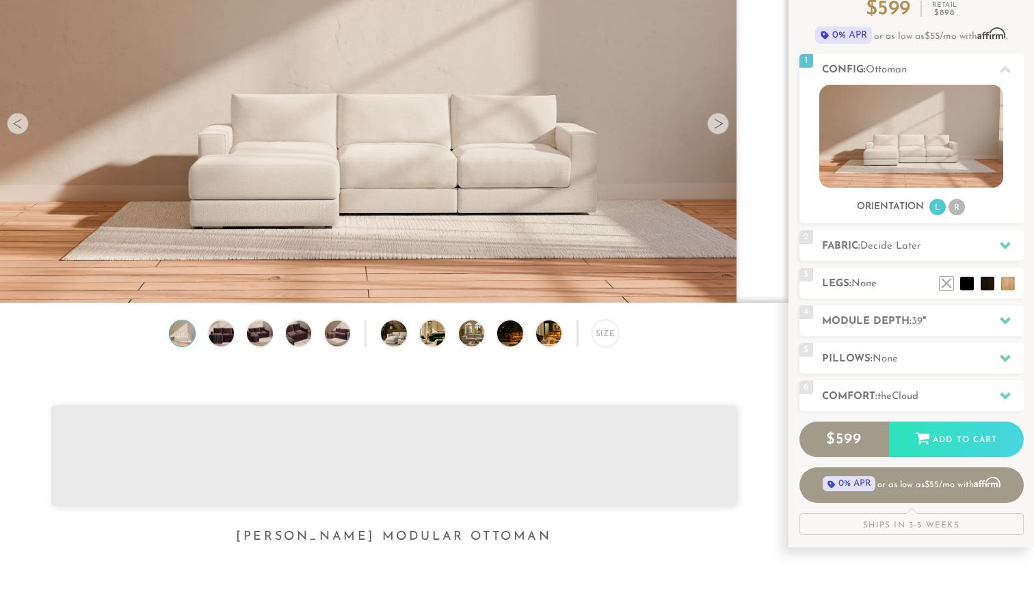
scroll to position [152, 0]
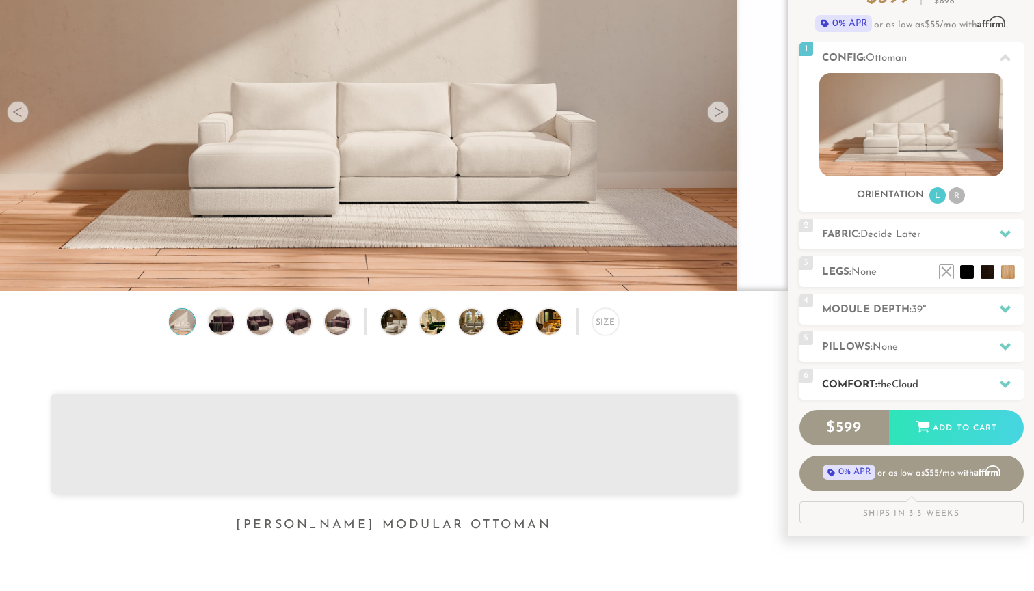
click at [975, 386] on h2 "Comfort: the Cloud" at bounding box center [923, 385] width 202 height 16
click at [1010, 384] on div at bounding box center [1004, 384] width 29 height 28
click at [1002, 232] on icon at bounding box center [1004, 234] width 11 height 8
click at [1006, 47] on div at bounding box center [1004, 58] width 29 height 28
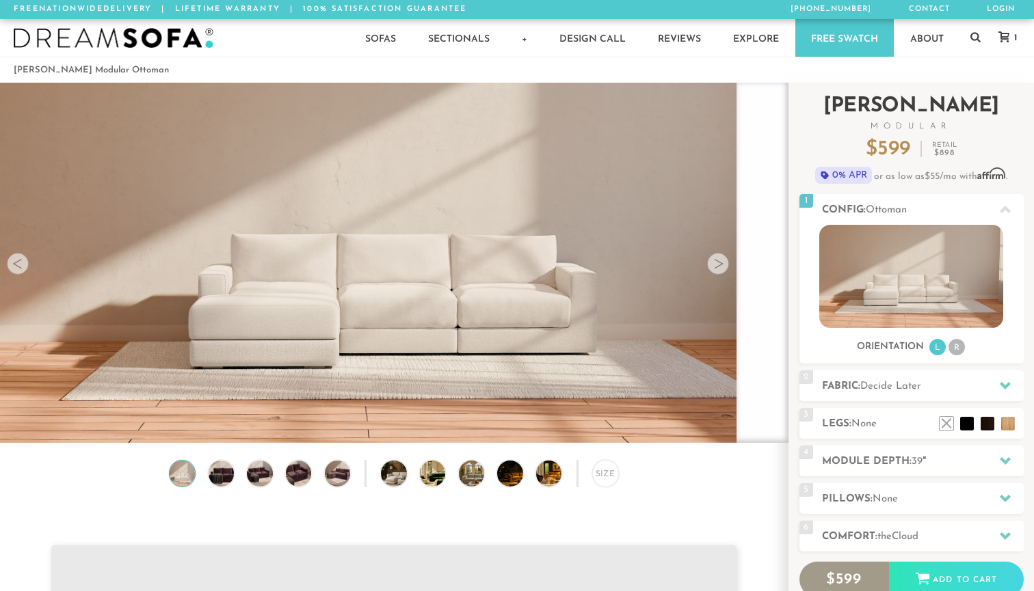
scroll to position [0, 0]
click at [1004, 36] on icon at bounding box center [1003, 36] width 11 height 11
click at [954, 349] on li "R" at bounding box center [956, 347] width 16 height 16
click at [954, 347] on li "R" at bounding box center [956, 347] width 16 height 16
click at [903, 388] on span "Decide Later" at bounding box center [890, 386] width 61 height 10
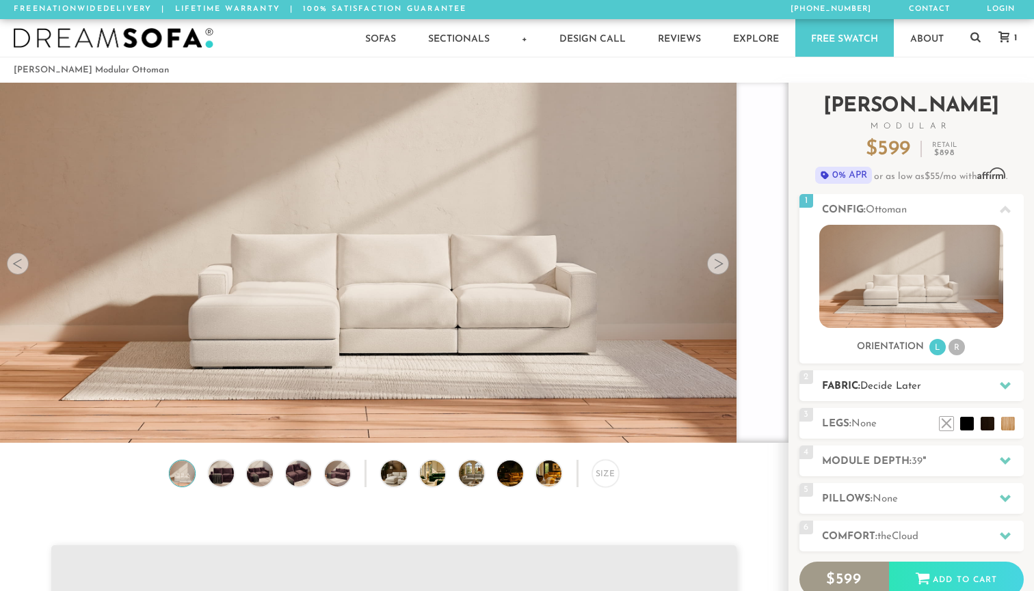
click at [940, 392] on h2 "Fabric: Decide Later" at bounding box center [923, 387] width 202 height 16
click at [1003, 211] on icon at bounding box center [1004, 209] width 11 height 11
click at [1006, 208] on icon at bounding box center [1004, 210] width 11 height 8
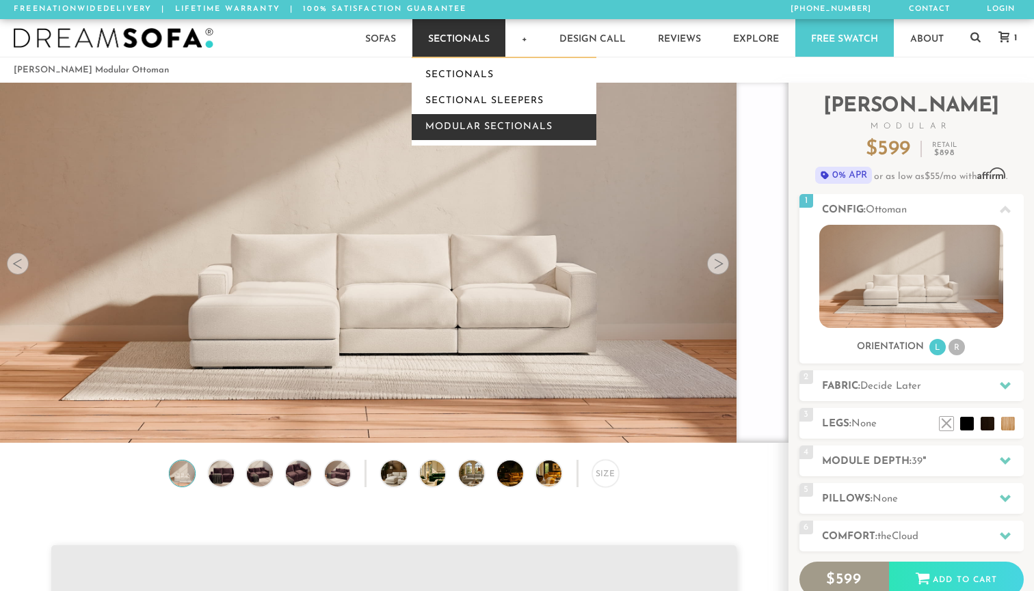
click at [476, 127] on link "Modular Sectionals" at bounding box center [504, 127] width 185 height 26
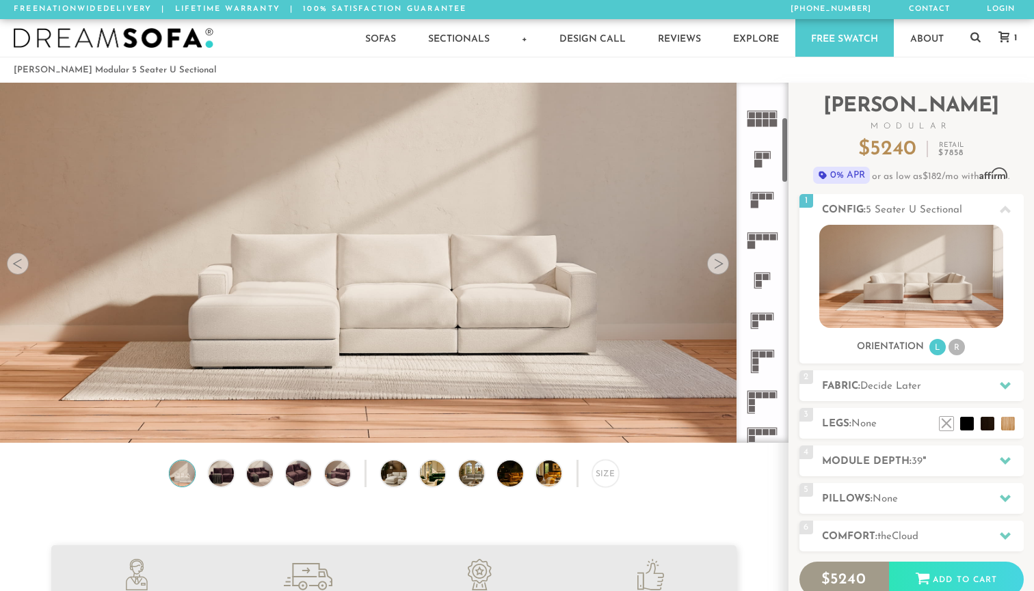
scroll to position [206, 0]
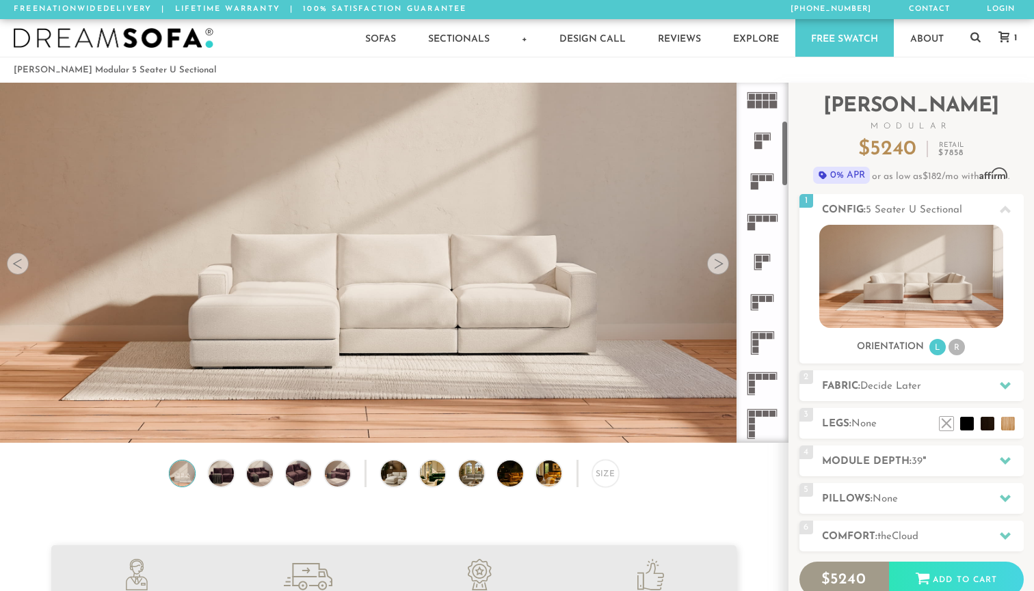
drag, startPoint x: 784, startPoint y: 129, endPoint x: 785, endPoint y: 167, distance: 38.3
click at [785, 167] on div at bounding box center [762, 263] width 52 height 360
click at [958, 344] on li "R" at bounding box center [956, 347] width 16 height 16
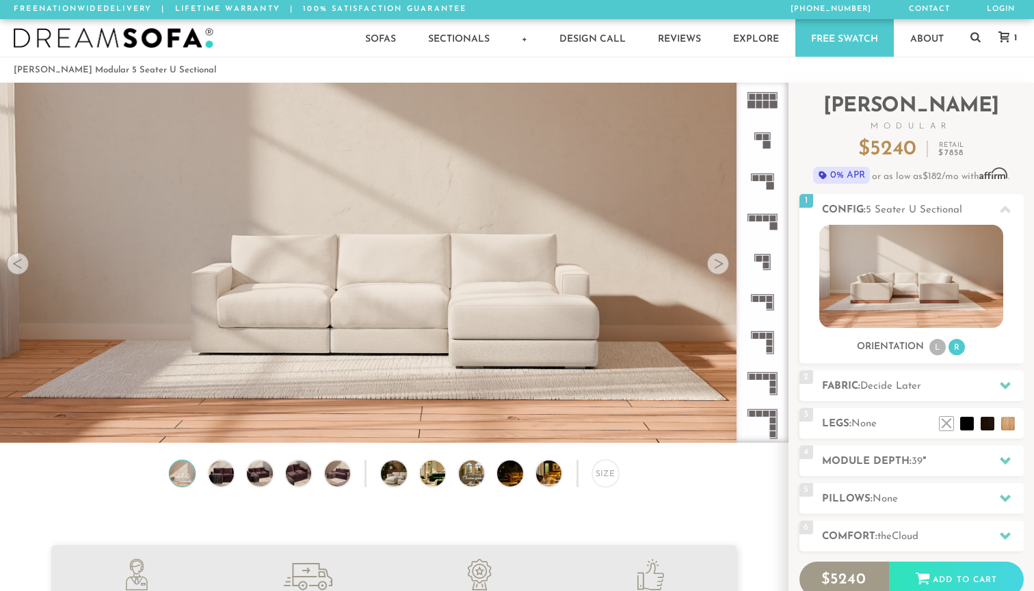
click at [768, 334] on rect at bounding box center [769, 336] width 6 height 6
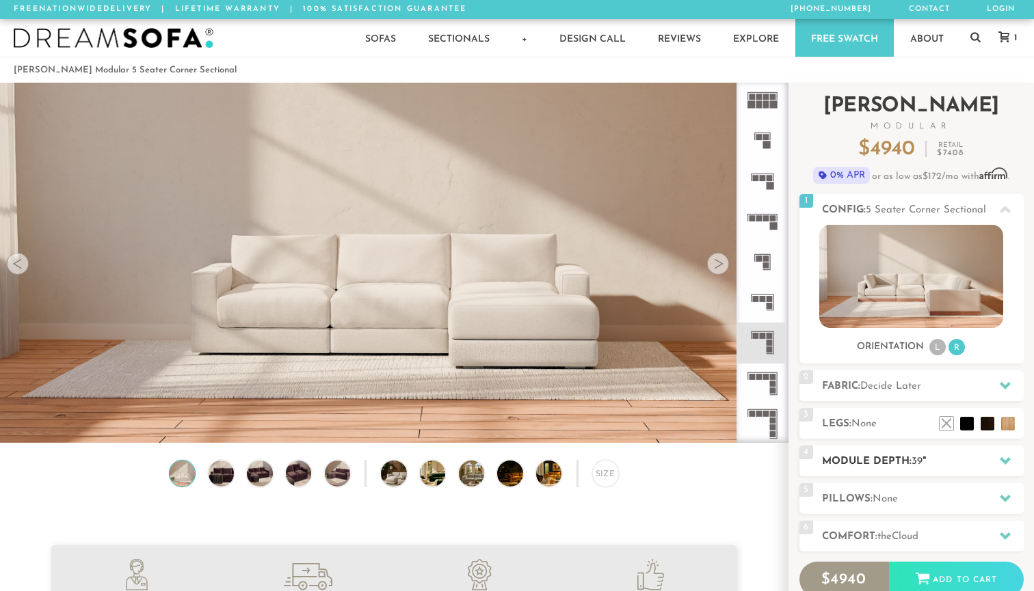
click at [1007, 462] on icon at bounding box center [1004, 461] width 11 height 8
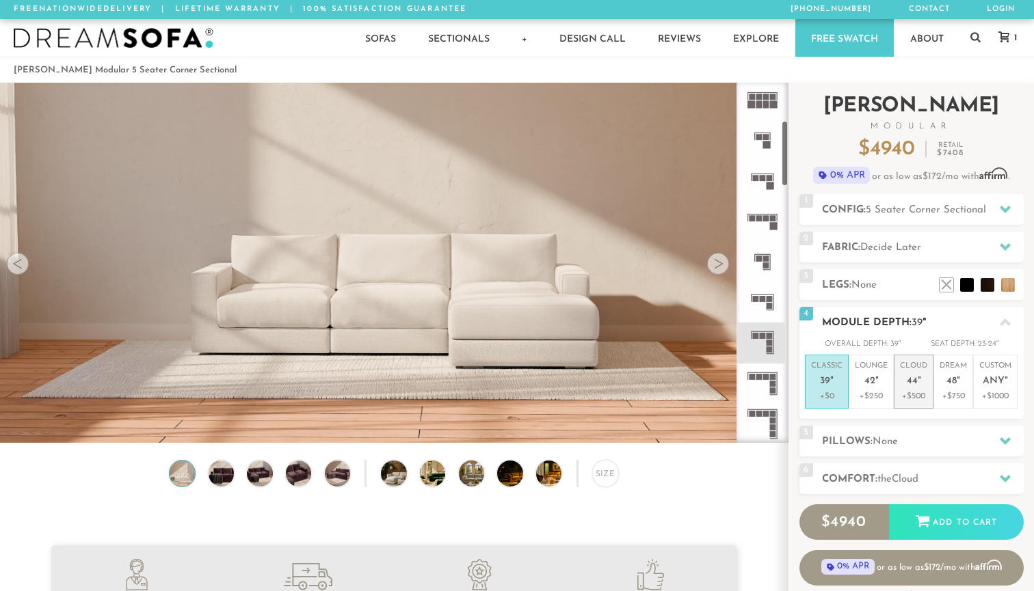
click at [908, 384] on span "44" at bounding box center [911, 382] width 11 height 12
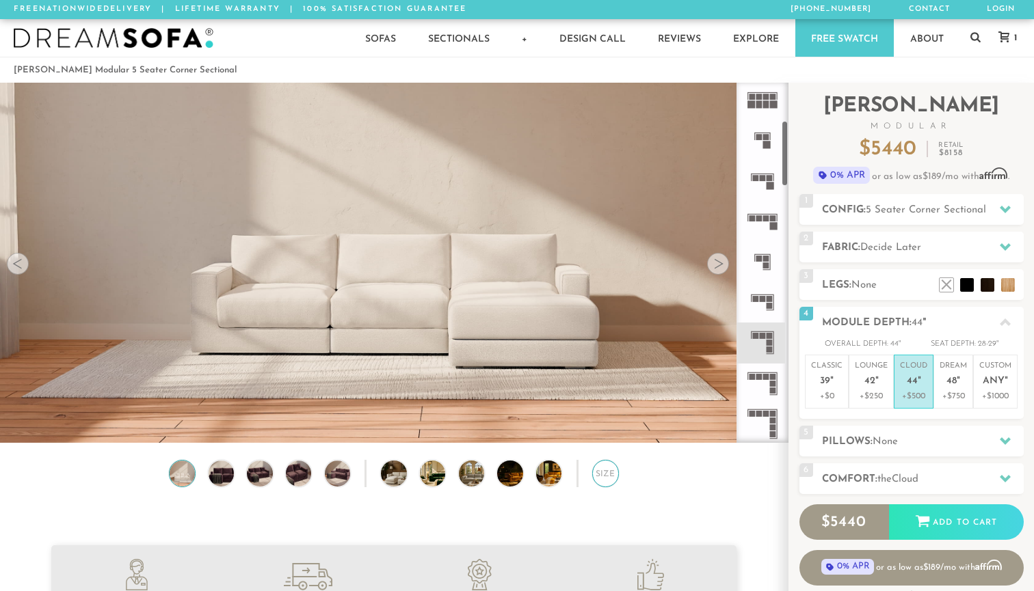
click at [604, 467] on div "Size" at bounding box center [605, 473] width 27 height 27
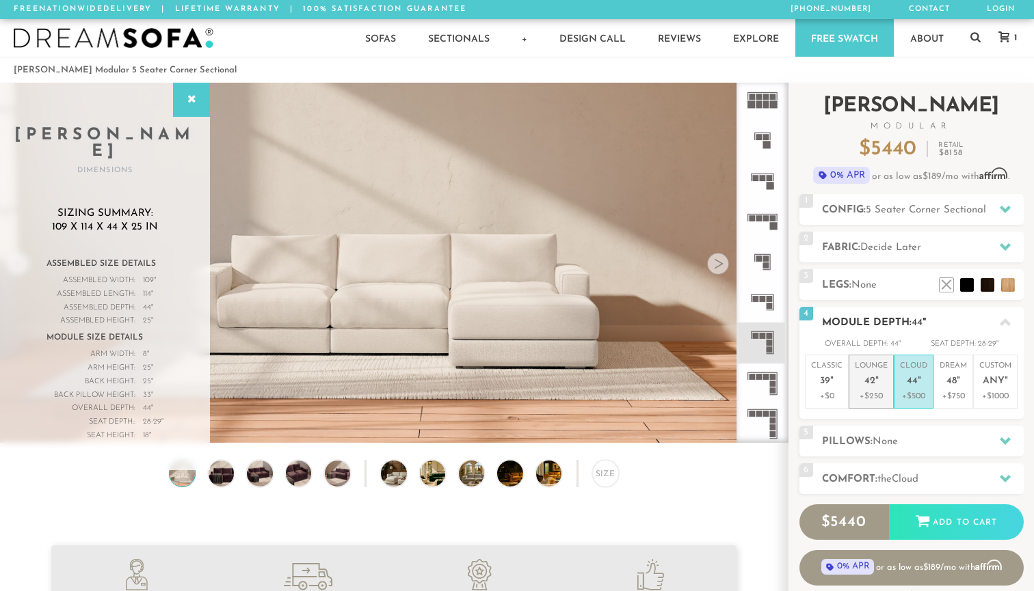
click at [876, 378] on em """ at bounding box center [876, 382] width 3 height 12
click at [1004, 474] on icon at bounding box center [1004, 478] width 11 height 11
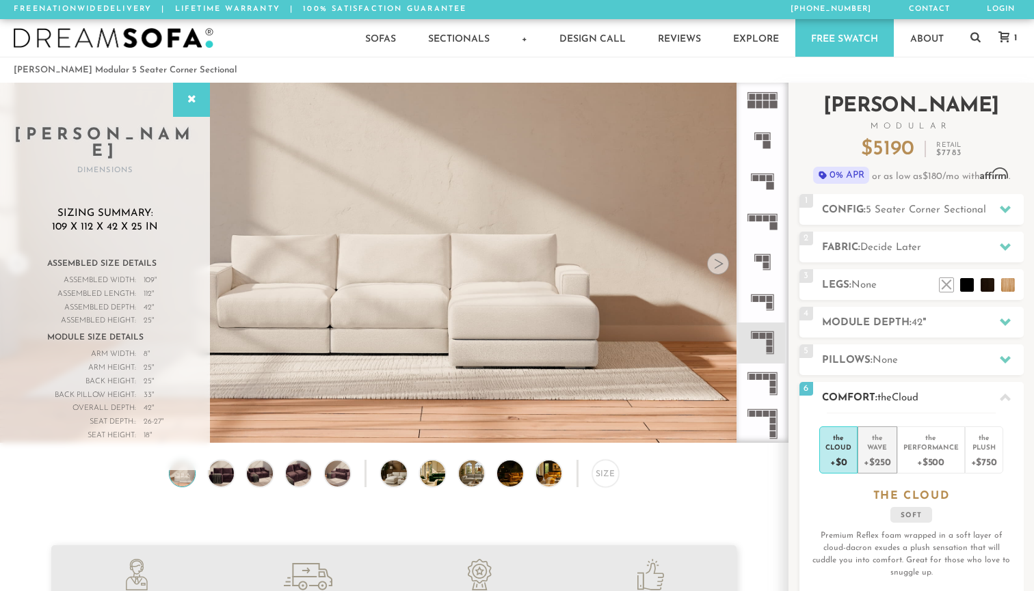
click at [882, 453] on div "+$250" at bounding box center [876, 462] width 27 height 20
click at [987, 451] on div "Plush" at bounding box center [984, 447] width 26 height 10
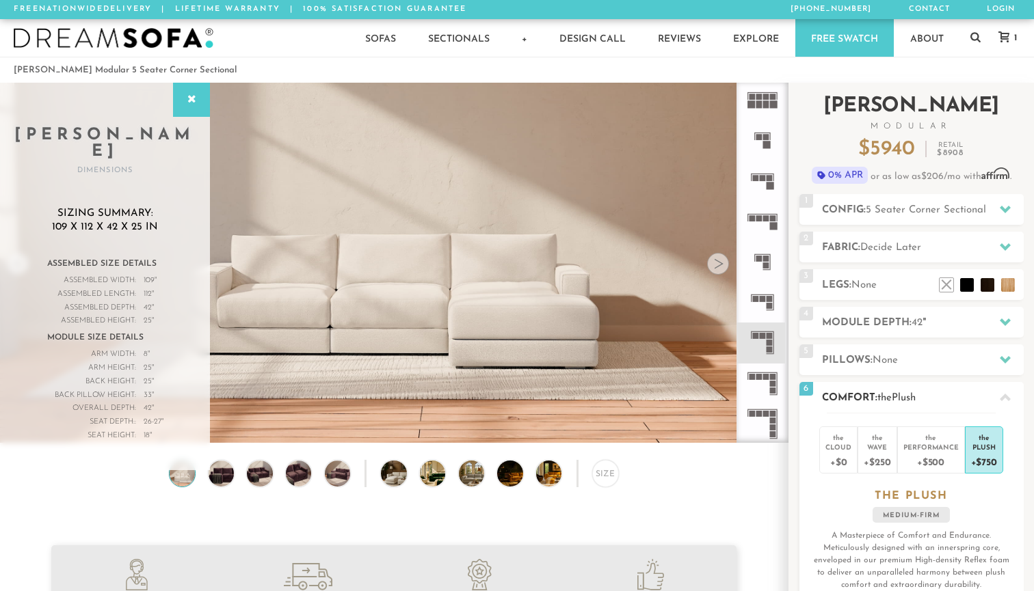
click at [1009, 396] on icon at bounding box center [1004, 397] width 11 height 11
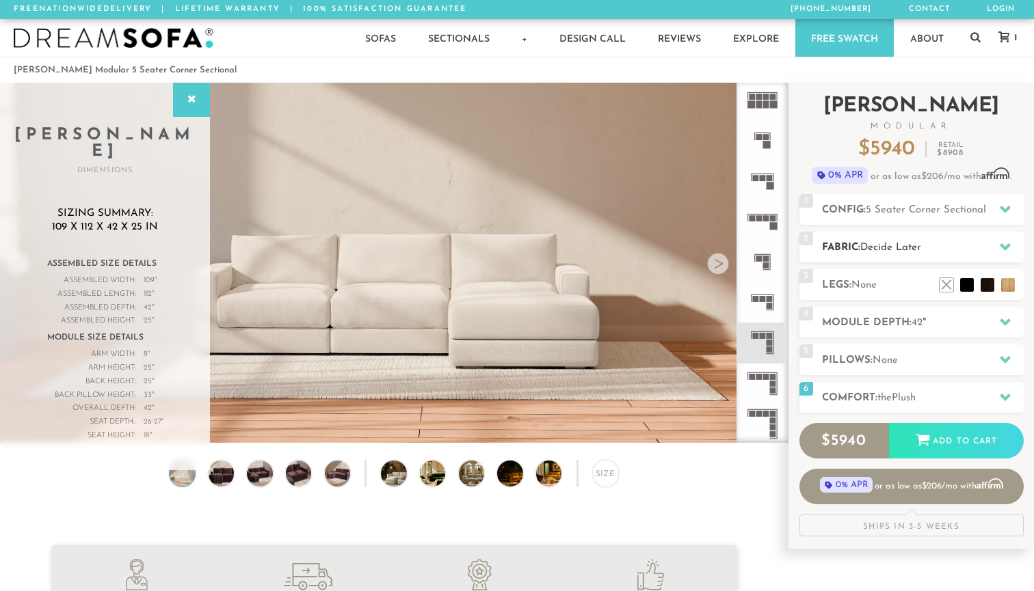
click at [986, 241] on h2 "Fabric: Decide Later" at bounding box center [923, 248] width 202 height 16
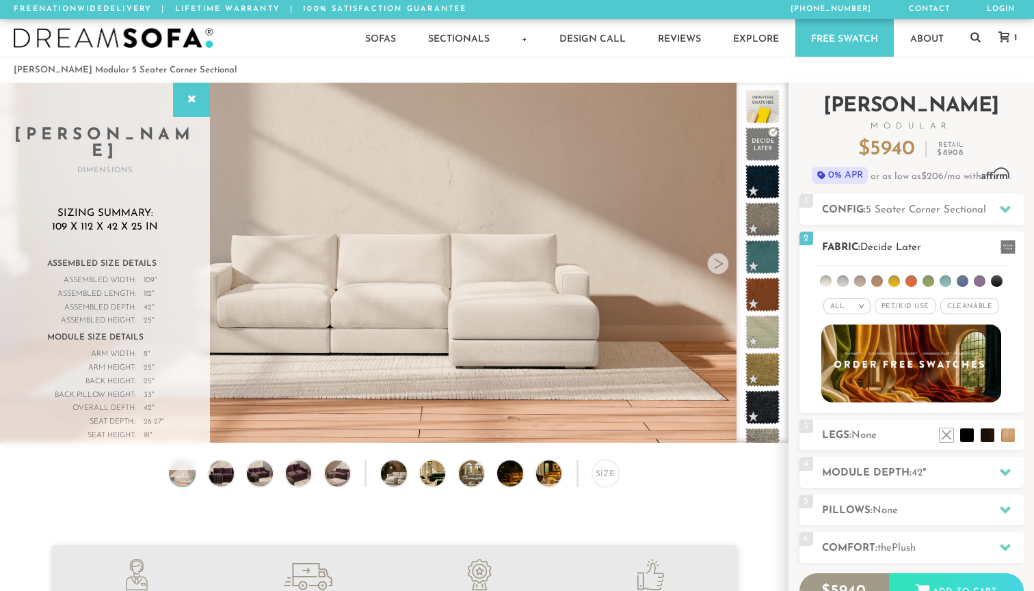
click at [828, 280] on li at bounding box center [826, 281] width 12 height 12
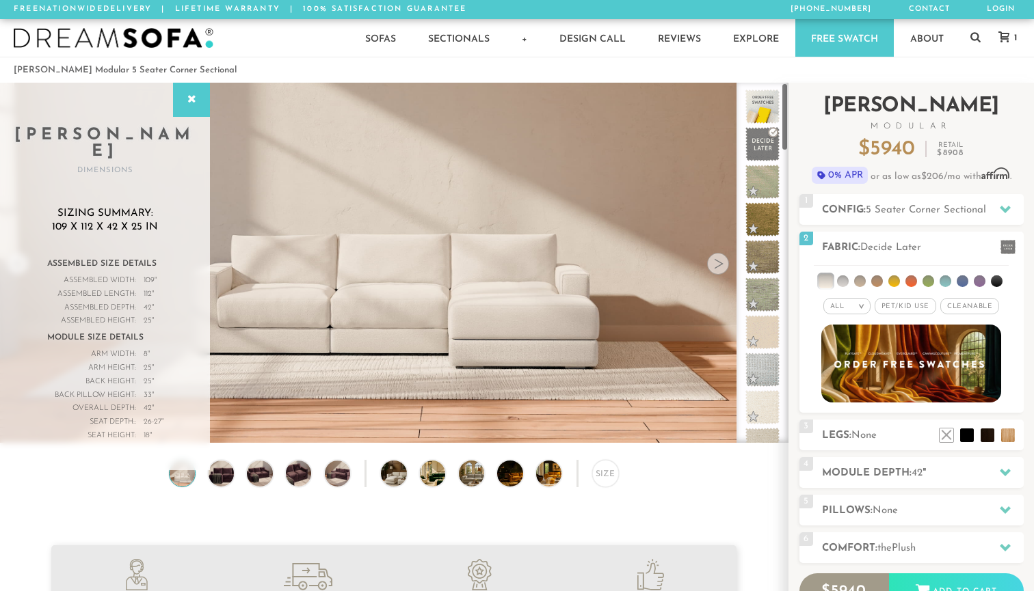
drag, startPoint x: 785, startPoint y: 143, endPoint x: 794, endPoint y: 118, distance: 26.6
click at [794, 118] on div "Introducing [PERSON_NAME] Modular $ 5940 Retail $ 8908 $ 5940 Retail $ 8908 0% …" at bounding box center [910, 391] width 245 height 617
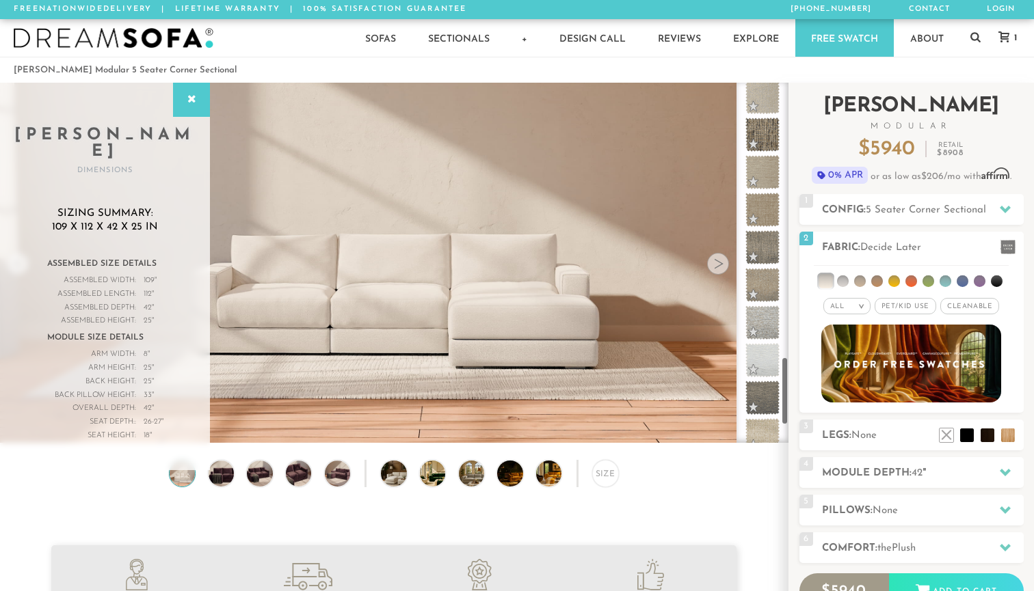
scroll to position [1446, 0]
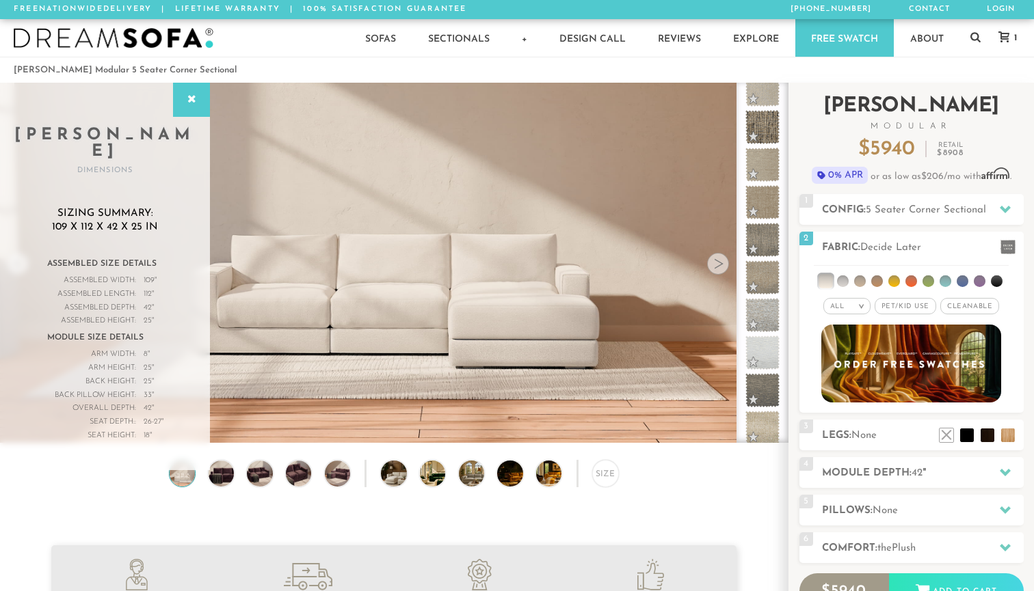
drag, startPoint x: 783, startPoint y: 141, endPoint x: 800, endPoint y: 418, distance: 276.6
click at [800, 418] on div "Introducing [PERSON_NAME] Modular $ 5940 Retail $ 8908 $ 5940 Retail $ 8908 0% …" at bounding box center [910, 391] width 245 height 617
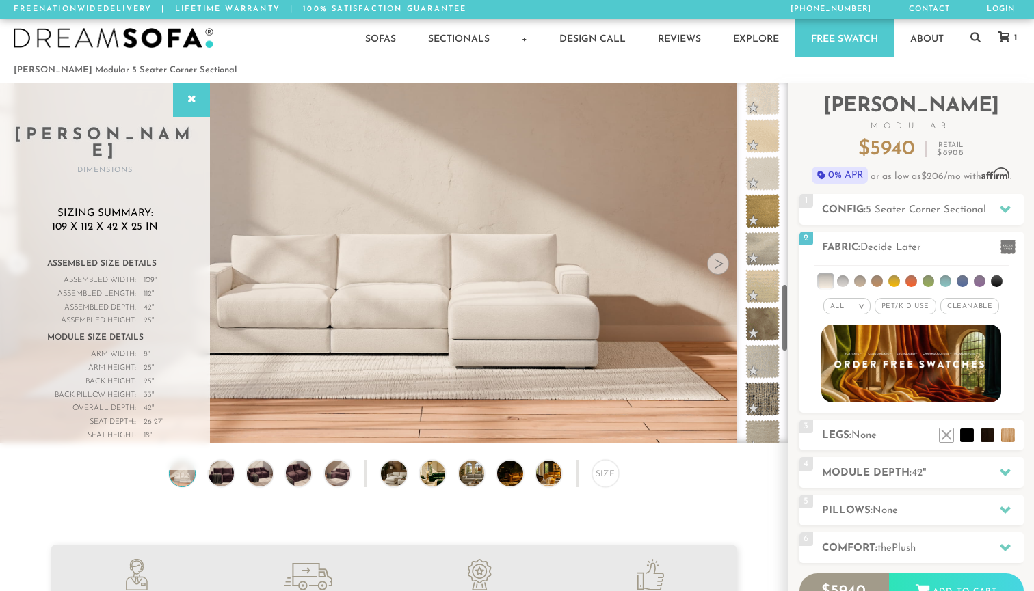
scroll to position [1041, 0]
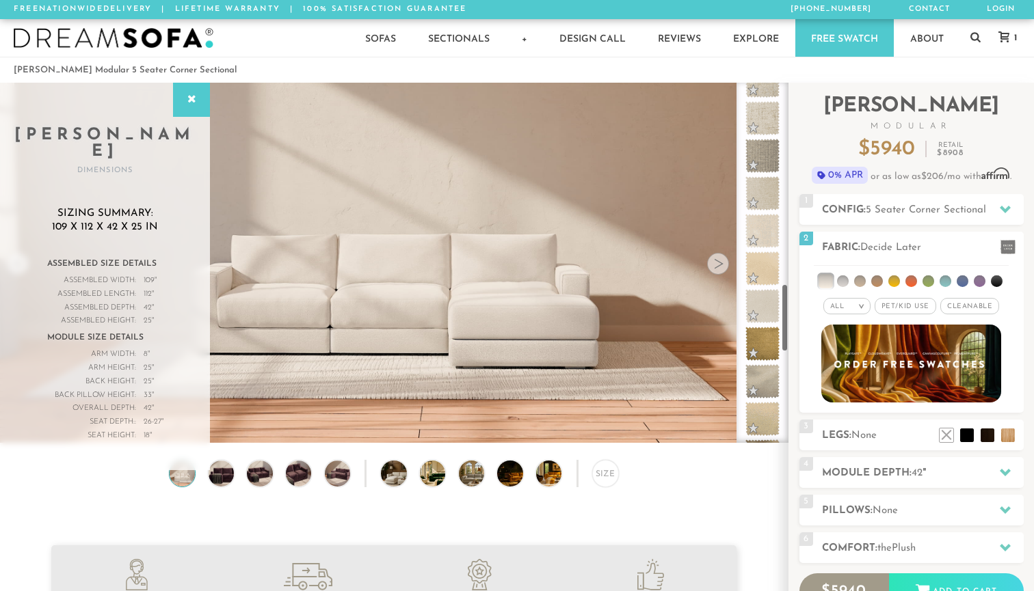
drag, startPoint x: 783, startPoint y: 377, endPoint x: 786, endPoint y: 300, distance: 76.6
click at [786, 300] on div at bounding box center [762, 263] width 52 height 360
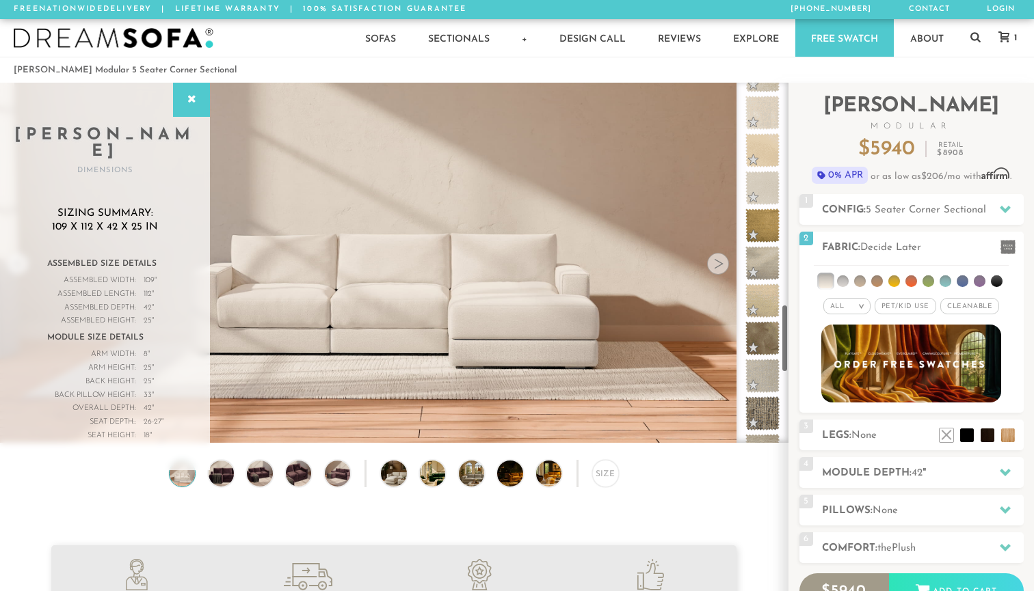
scroll to position [1170, 0]
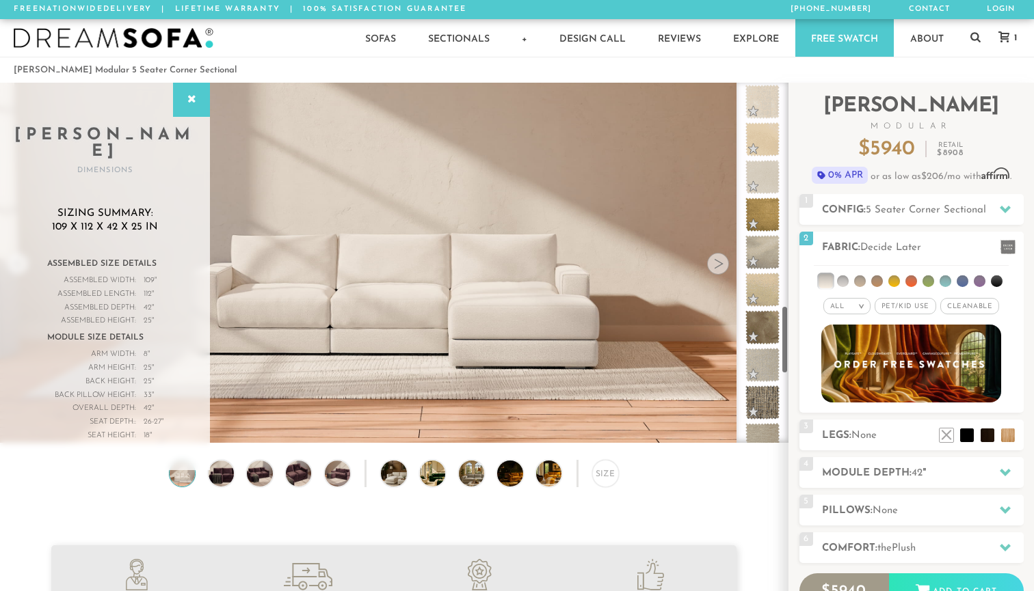
drag, startPoint x: 784, startPoint y: 299, endPoint x: 787, endPoint y: 325, distance: 25.4
click at [787, 325] on div at bounding box center [762, 263] width 52 height 360
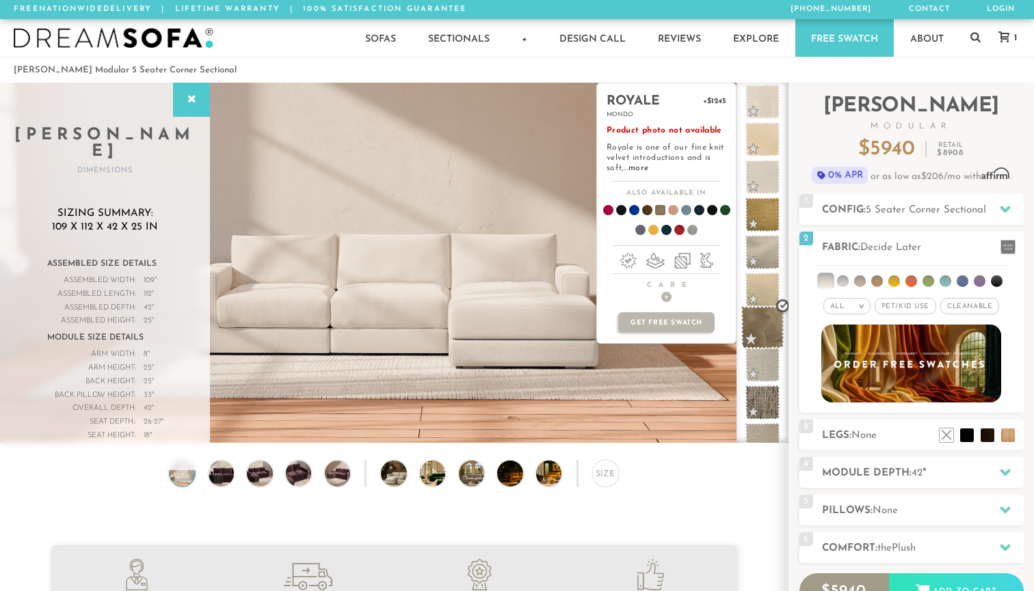
click at [764, 323] on span at bounding box center [762, 327] width 43 height 43
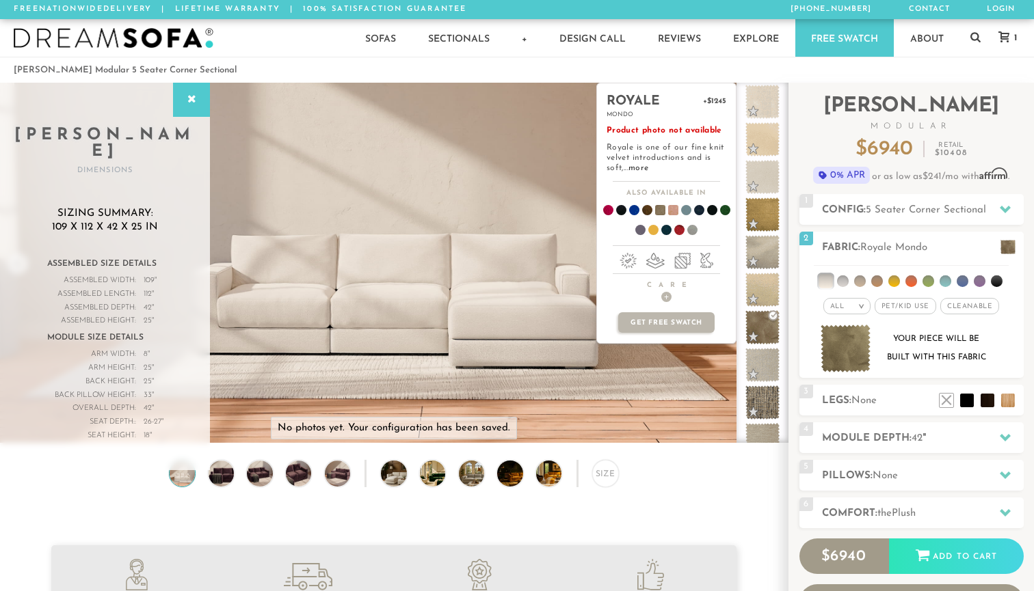
click at [674, 211] on span at bounding box center [667, 212] width 53 height 51
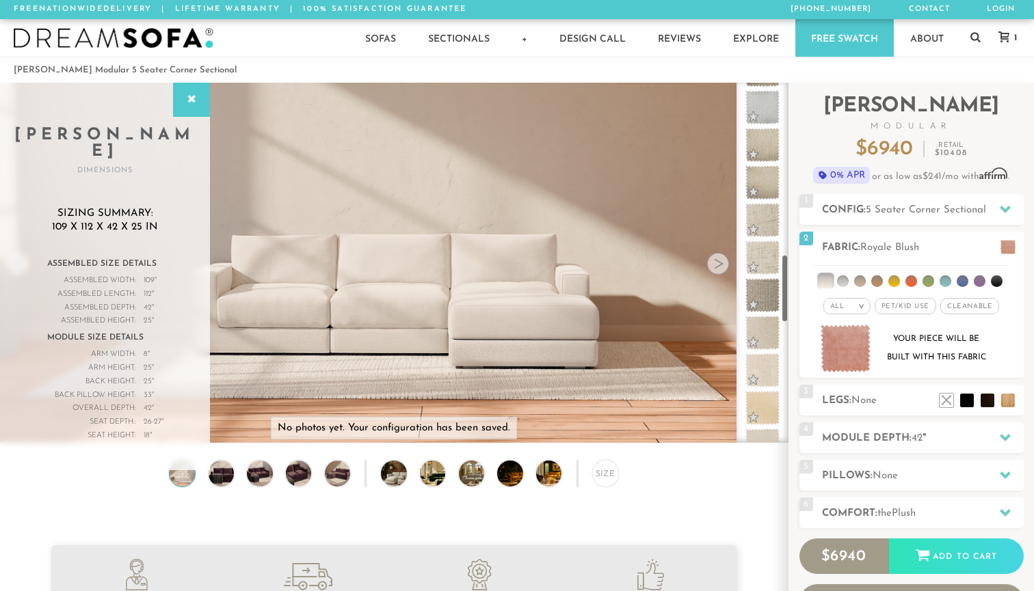
scroll to position [891, 0]
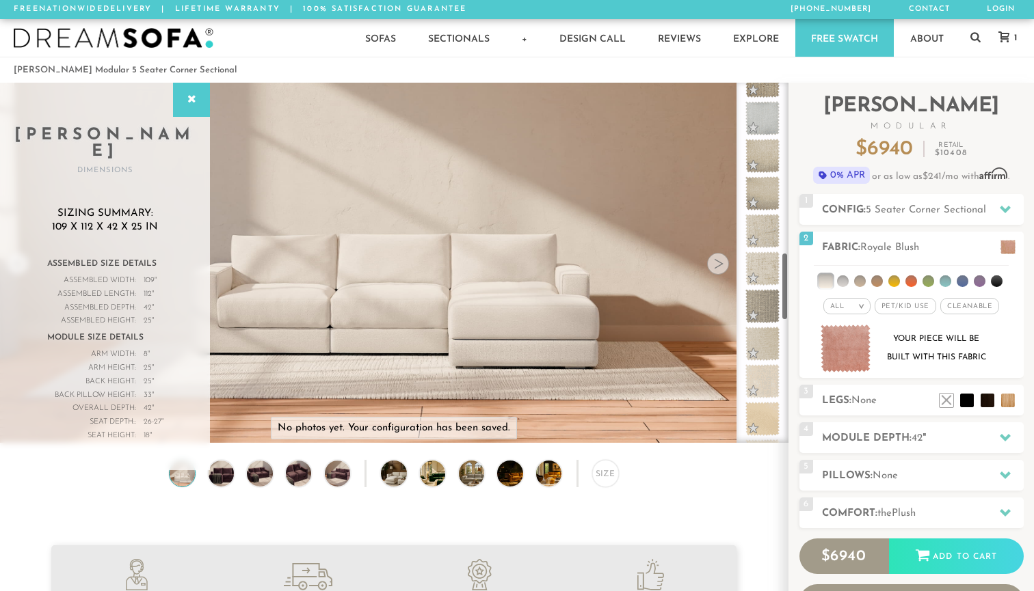
drag, startPoint x: 783, startPoint y: 327, endPoint x: 785, endPoint y: 275, distance: 52.7
click at [785, 275] on div at bounding box center [762, 263] width 52 height 360
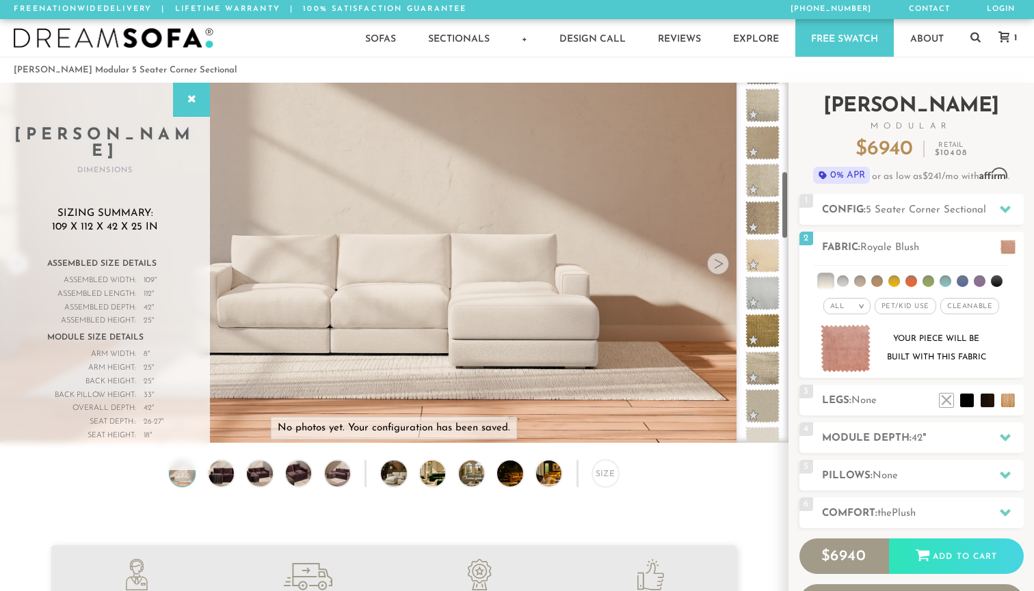
scroll to position [465, 0]
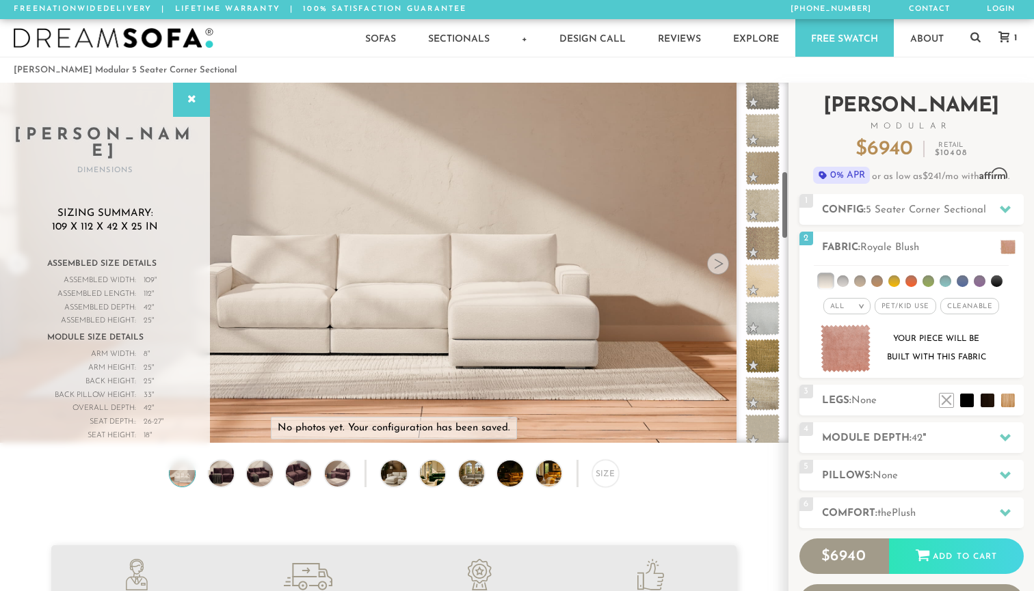
drag, startPoint x: 784, startPoint y: 275, endPoint x: 790, endPoint y: 194, distance: 80.9
click at [790, 194] on div "Introducing [PERSON_NAME] Modular $ 6940 Retail $ 10408 $ 6940 Retail $ 10408 0…" at bounding box center [910, 374] width 245 height 582
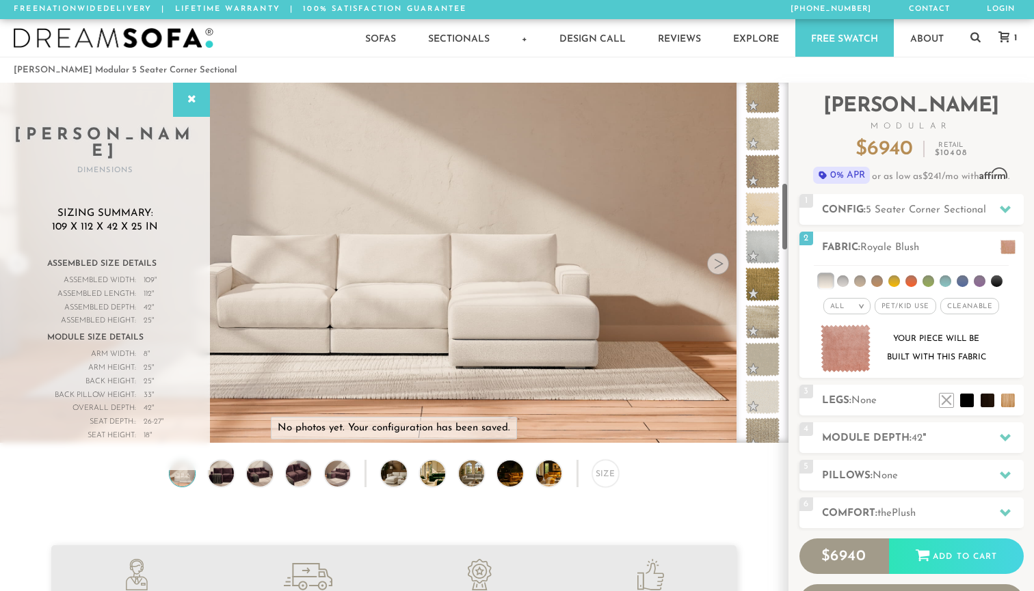
drag, startPoint x: 785, startPoint y: 219, endPoint x: 785, endPoint y: 236, distance: 16.4
click at [785, 236] on div at bounding box center [762, 263] width 52 height 360
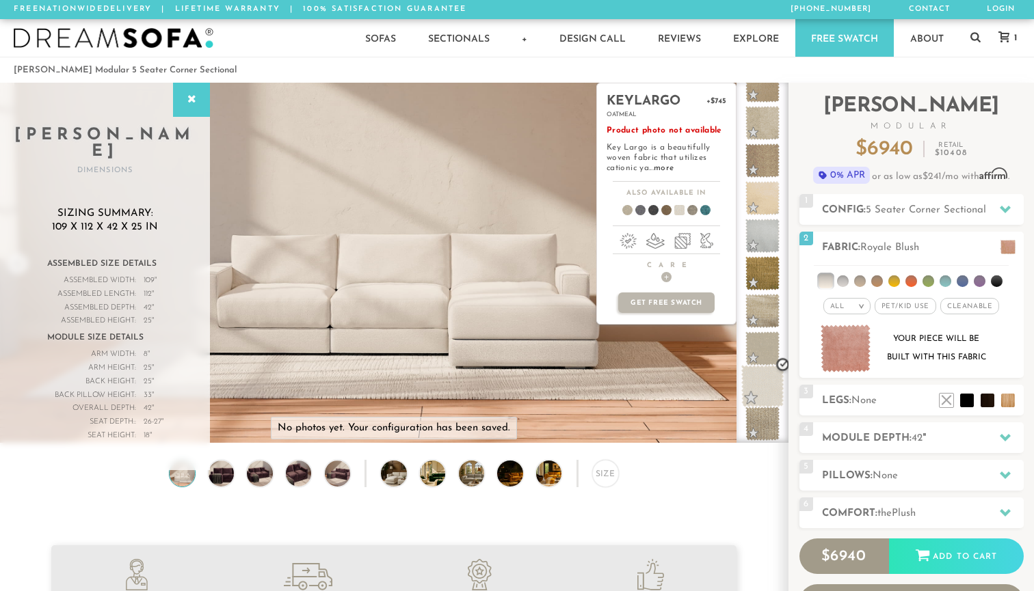
click at [765, 380] on span at bounding box center [762, 386] width 43 height 43
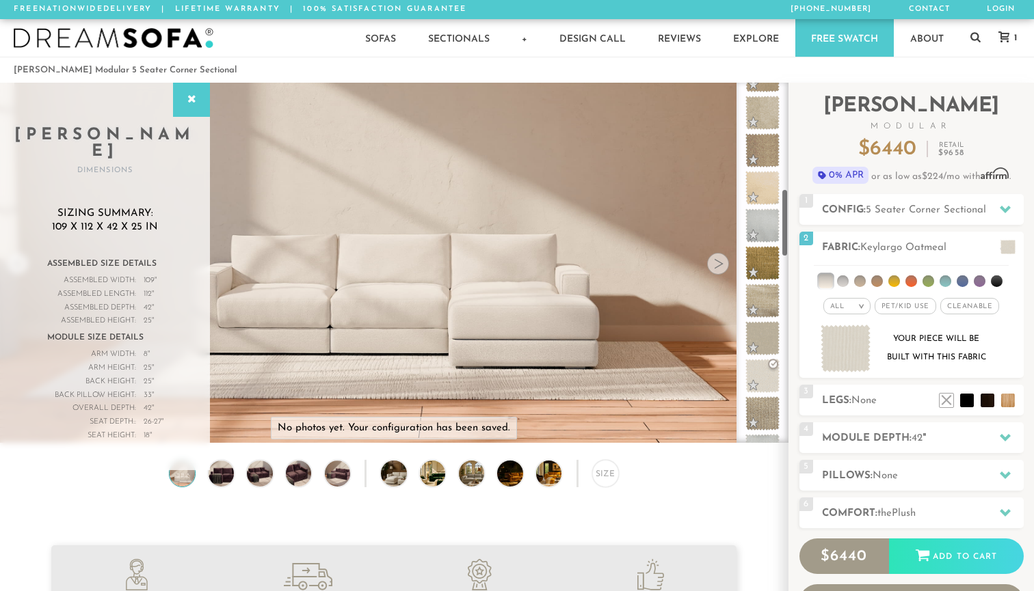
scroll to position [554, 0]
click at [785, 241] on div at bounding box center [762, 263] width 52 height 360
click at [880, 280] on li at bounding box center [877, 281] width 12 height 12
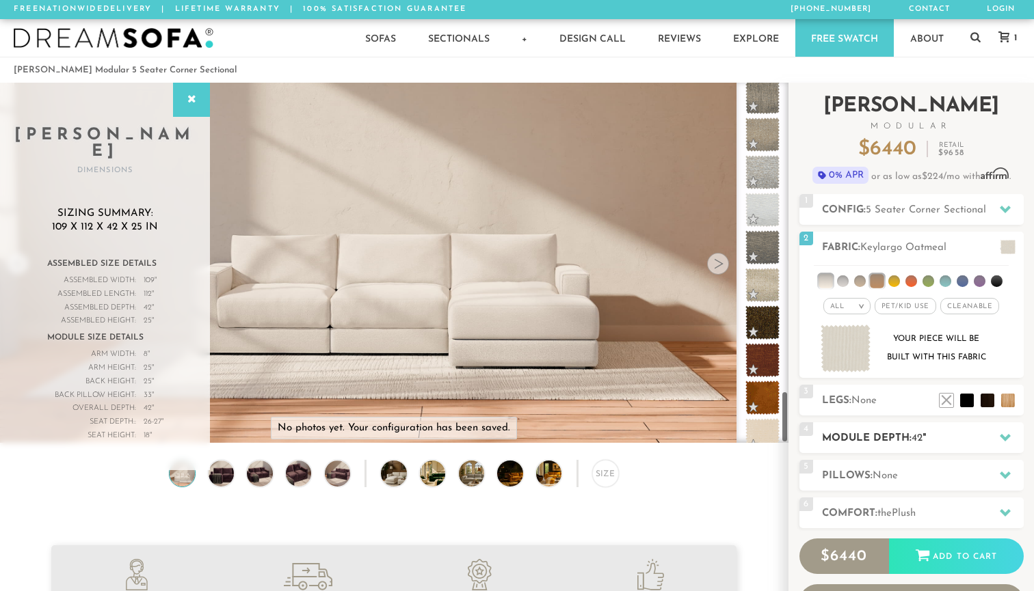
scroll to position [2131, 0]
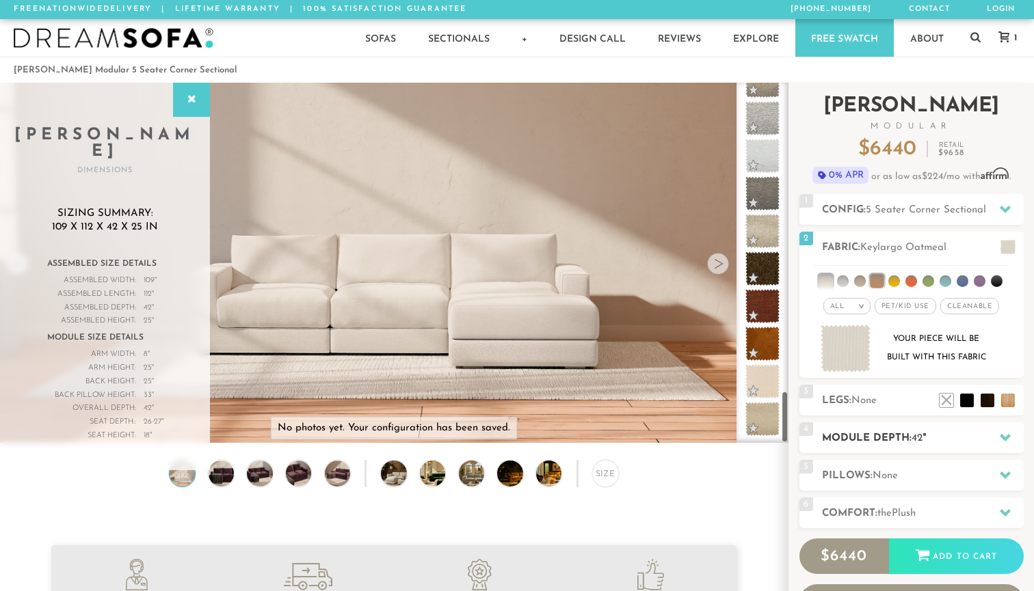
drag, startPoint x: 785, startPoint y: 191, endPoint x: 817, endPoint y: 437, distance: 248.2
click at [817, 437] on div "Introducing [PERSON_NAME] Modular $ 6440 Retail $ 9658 $ 6440 Retail $ 9658 0% …" at bounding box center [910, 374] width 245 height 582
click at [848, 250] on h2 "Fabric: Keylargo Oatmeal" at bounding box center [923, 248] width 202 height 16
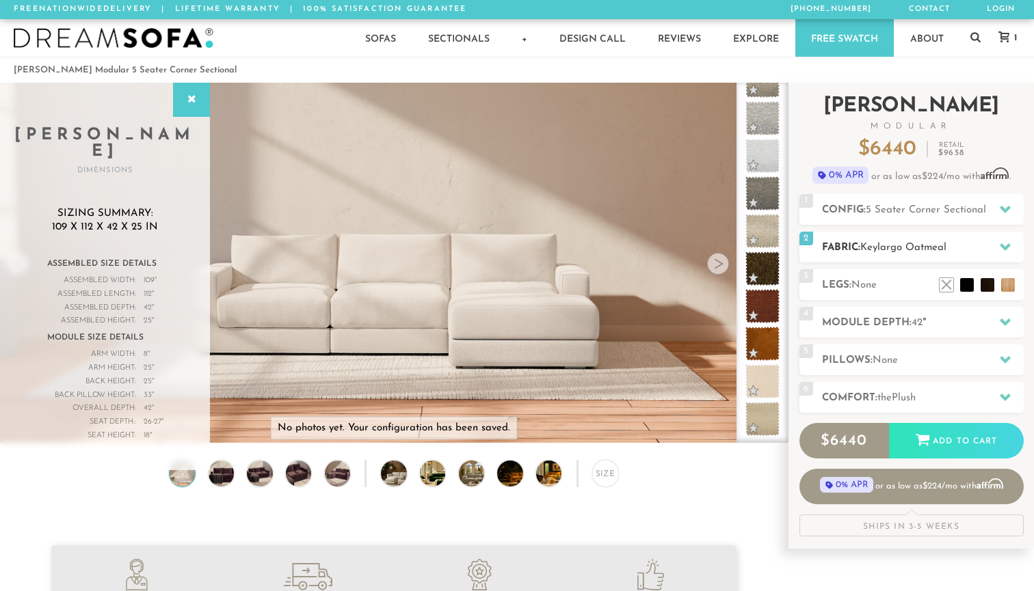
click at [850, 248] on h2 "Fabric: Keylargo Oatmeal" at bounding box center [923, 248] width 202 height 16
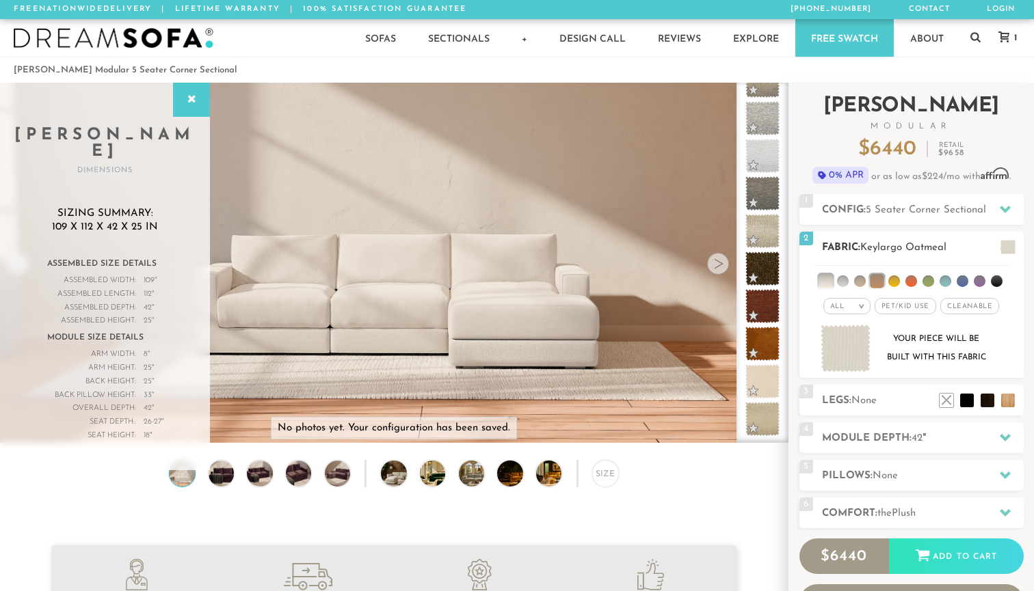
click at [834, 303] on em "All" at bounding box center [837, 307] width 14 height 8
click at [846, 383] on li "Popular" at bounding box center [846, 382] width 47 height 21
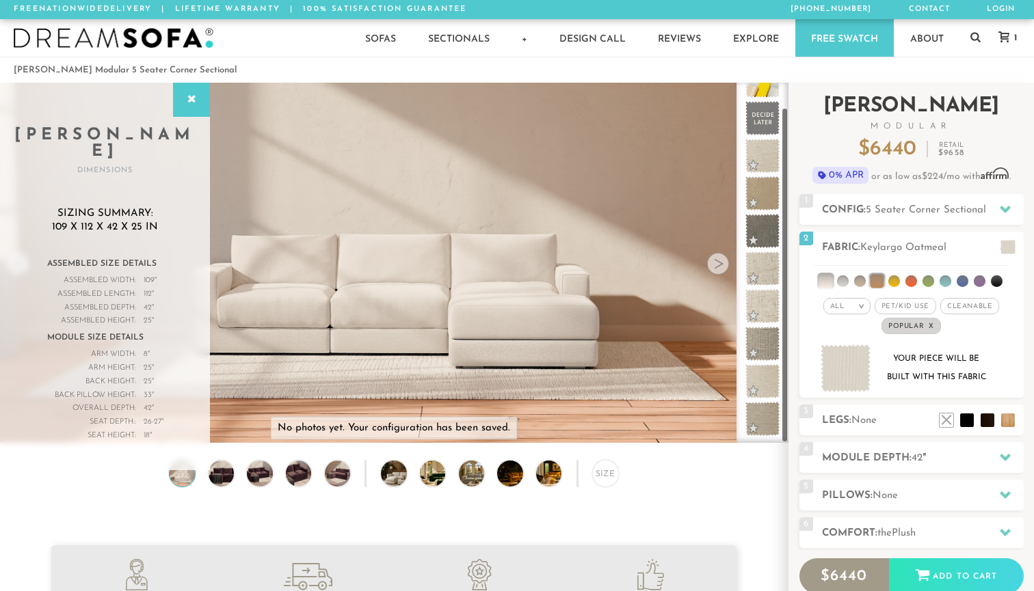
scroll to position [26, 0]
drag, startPoint x: 786, startPoint y: 205, endPoint x: 787, endPoint y: 219, distance: 14.4
click at [787, 219] on div at bounding box center [762, 263] width 52 height 360
click at [859, 280] on li at bounding box center [860, 281] width 12 height 12
click at [860, 280] on li at bounding box center [859, 281] width 14 height 14
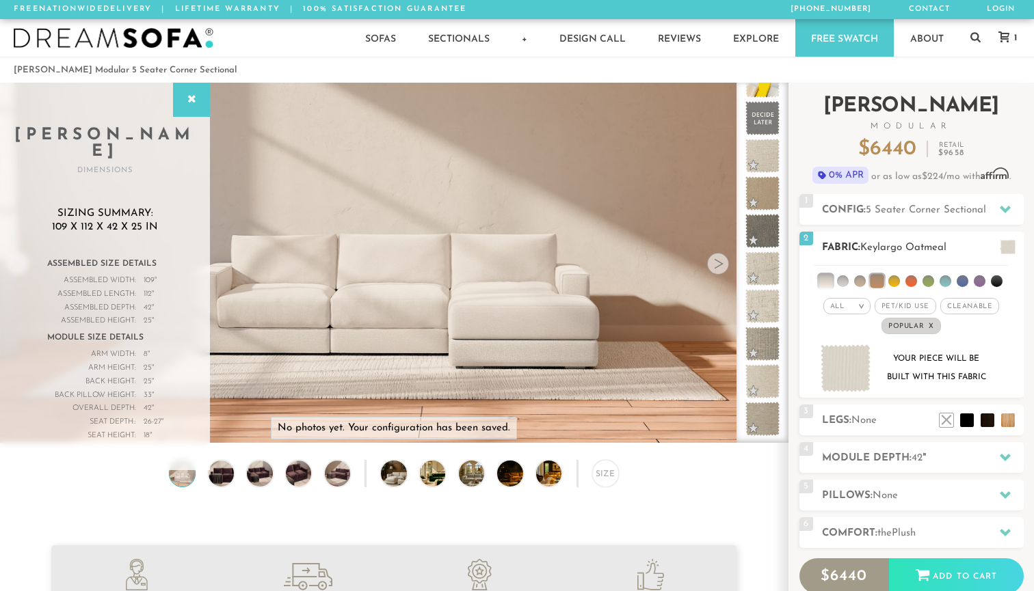
click at [826, 280] on li at bounding box center [825, 281] width 14 height 14
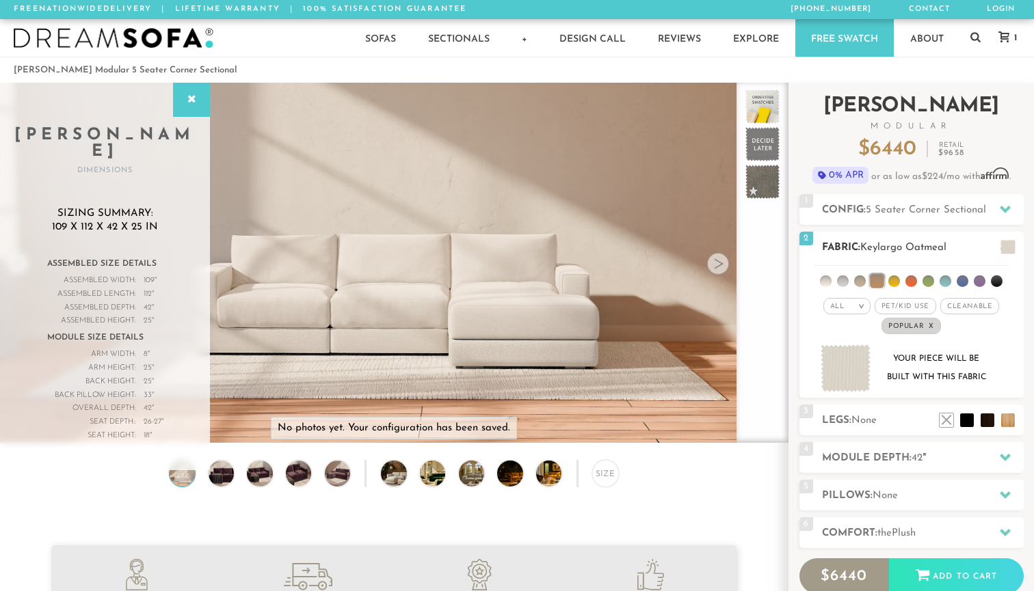
click at [842, 281] on li at bounding box center [843, 281] width 12 height 12
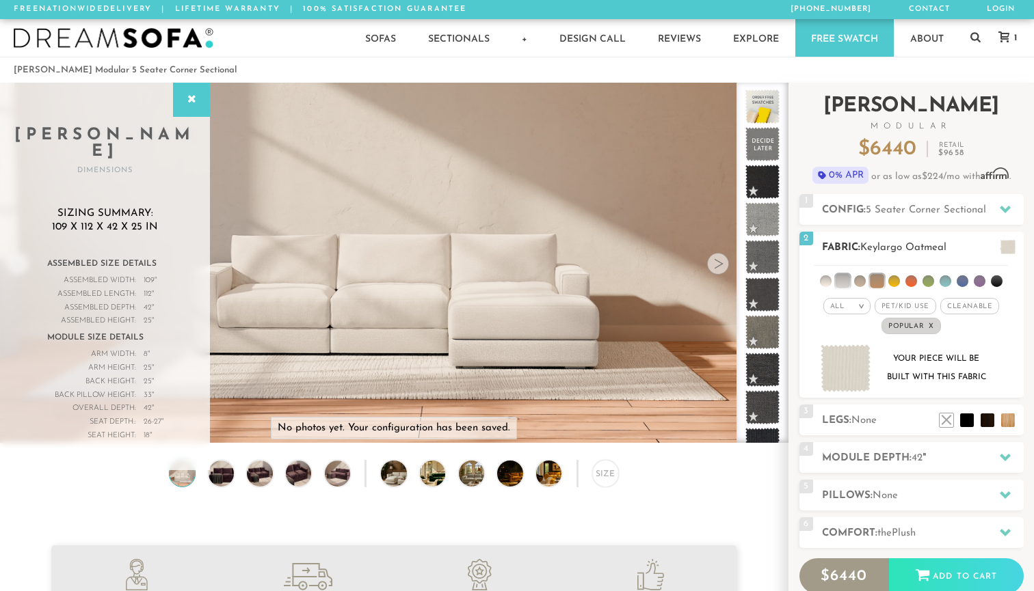
click at [862, 282] on li at bounding box center [860, 281] width 12 height 12
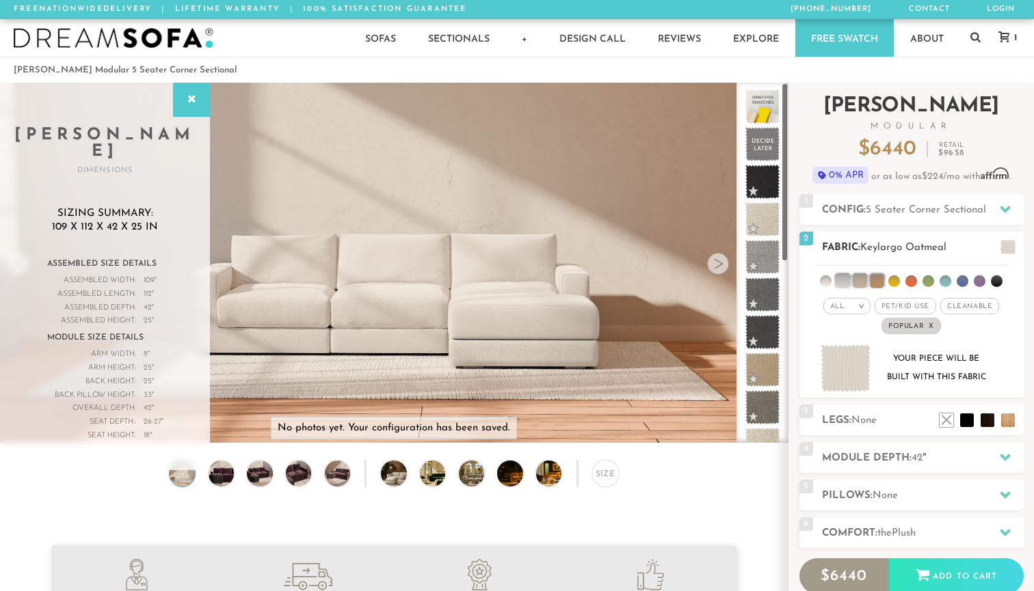
click at [896, 280] on li at bounding box center [894, 281] width 12 height 12
drag, startPoint x: 972, startPoint y: 285, endPoint x: 1016, endPoint y: 269, distance: 47.1
click at [1016, 269] on div "All > All Tier Family Popular Luxury" at bounding box center [911, 299] width 224 height 74
click at [852, 303] on div "All >" at bounding box center [846, 306] width 47 height 16
click at [843, 323] on li "All" at bounding box center [846, 323] width 47 height 19
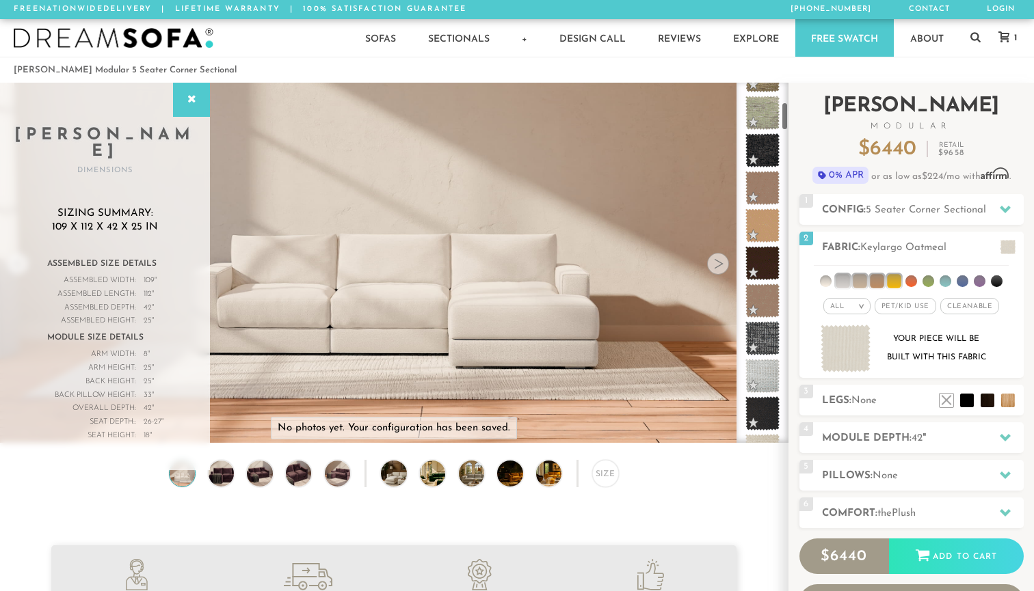
scroll to position [303, 0]
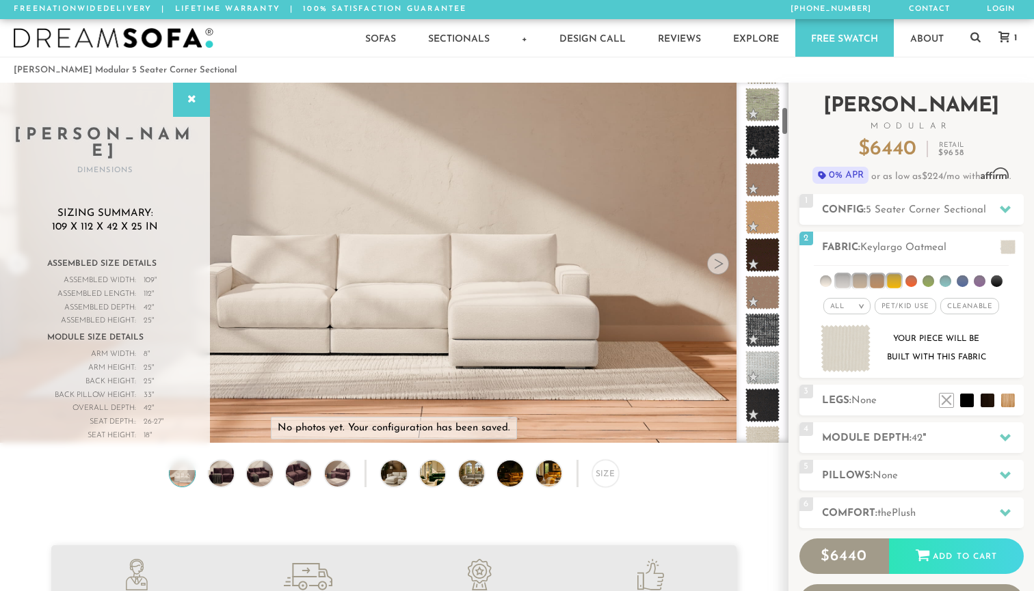
drag, startPoint x: 786, startPoint y: 94, endPoint x: 789, endPoint y: 119, distance: 24.8
click at [789, 119] on div "Introducing [PERSON_NAME] Modular $ 6440 Retail $ 9658 $ 6440 Retail $ 9658 0% …" at bounding box center [910, 374] width 245 height 582
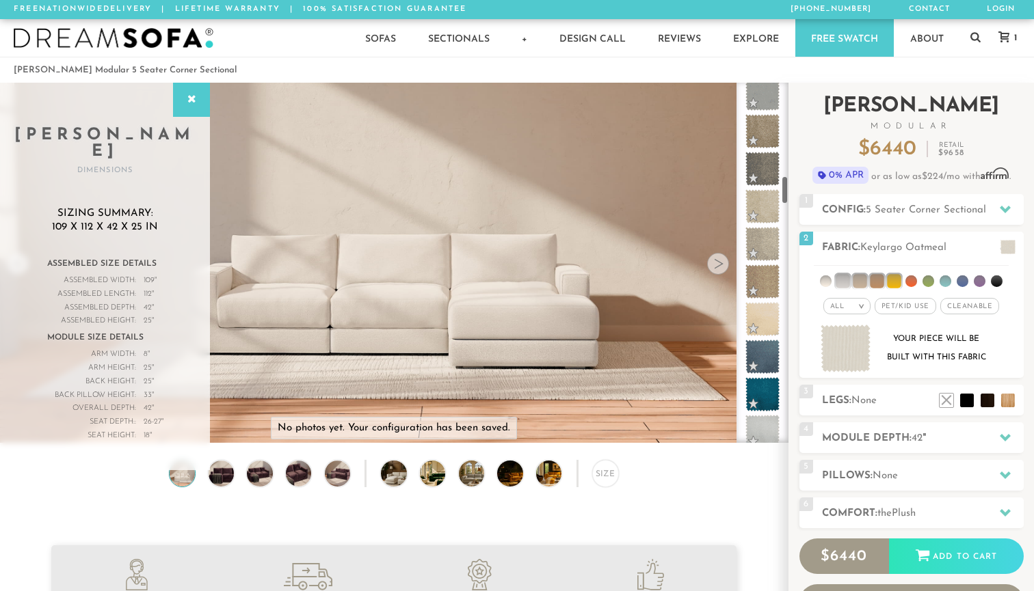
scroll to position [1187, 0]
drag, startPoint x: 785, startPoint y: 127, endPoint x: 795, endPoint y: 200, distance: 73.2
click at [795, 200] on div "Introducing [PERSON_NAME] Modular $ 6440 Retail $ 9658 $ 6440 Retail $ 9658 0% …" at bounding box center [910, 374] width 245 height 582
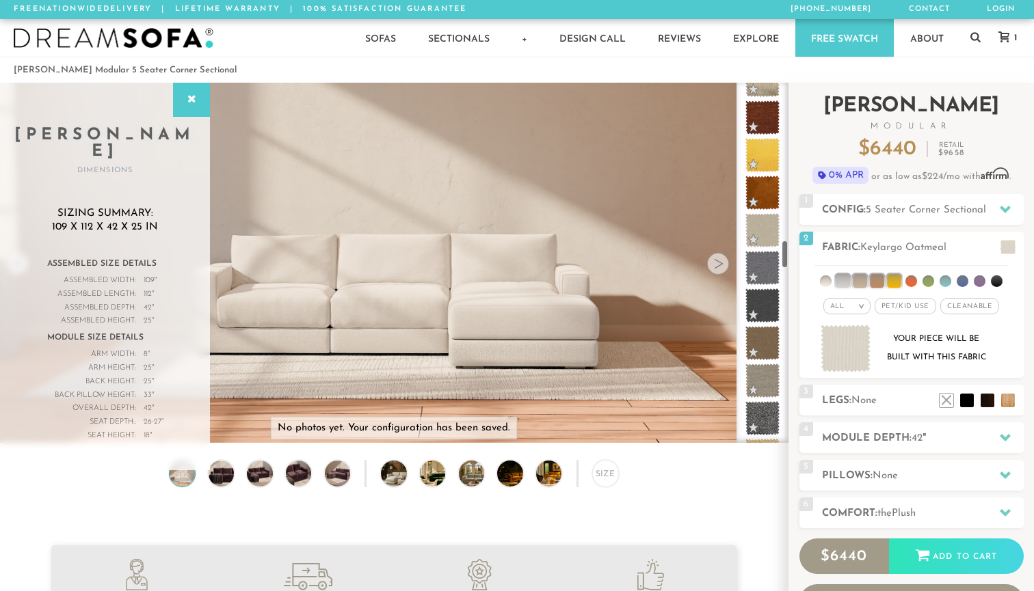
scroll to position [1961, 0]
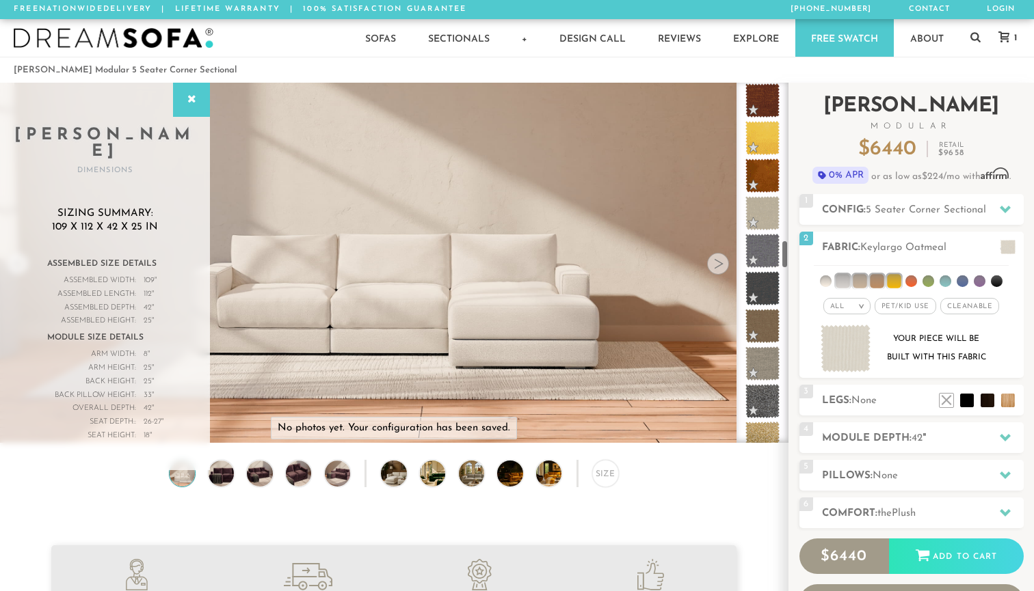
drag, startPoint x: 783, startPoint y: 195, endPoint x: 791, endPoint y: 259, distance: 64.1
click at [791, 259] on div "Introducing [PERSON_NAME] Modular $ 6440 Retail $ 9658 $ 6440 Retail $ 9658 0% …" at bounding box center [910, 374] width 245 height 582
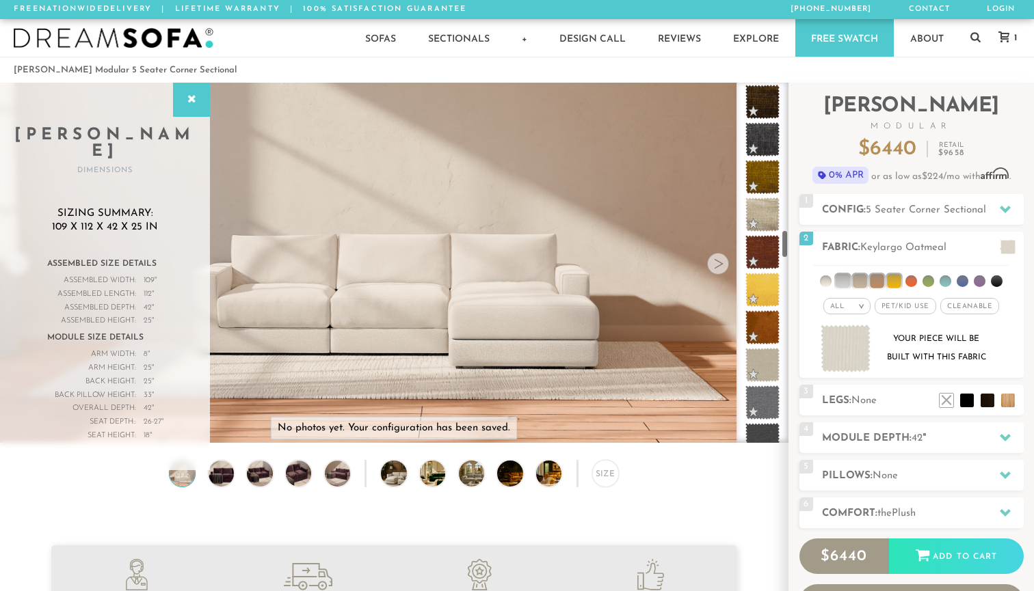
scroll to position [1751, 0]
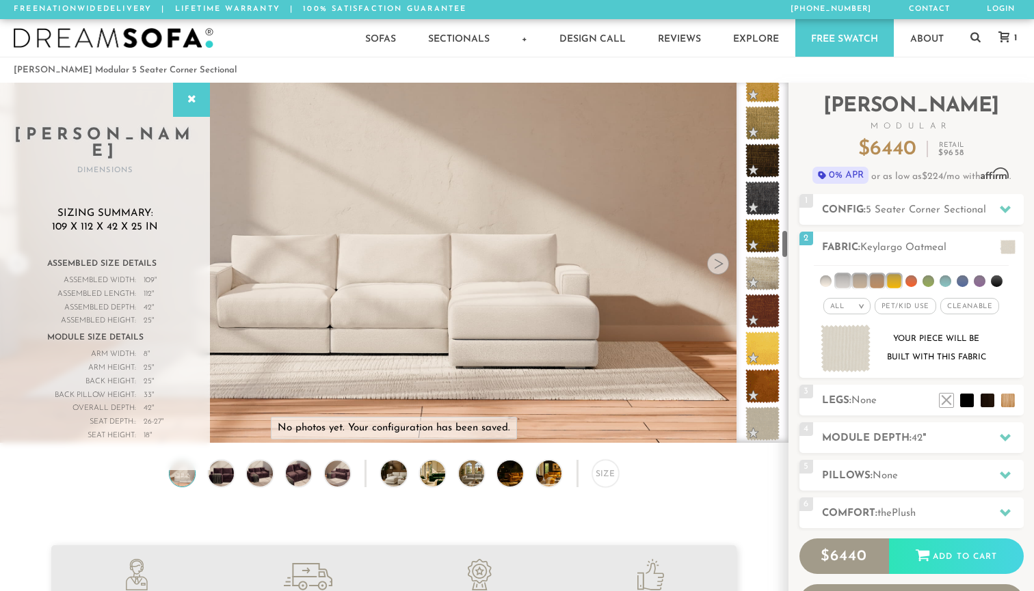
drag, startPoint x: 785, startPoint y: 252, endPoint x: 784, endPoint y: 236, distance: 16.4
click at [784, 236] on div at bounding box center [762, 263] width 52 height 360
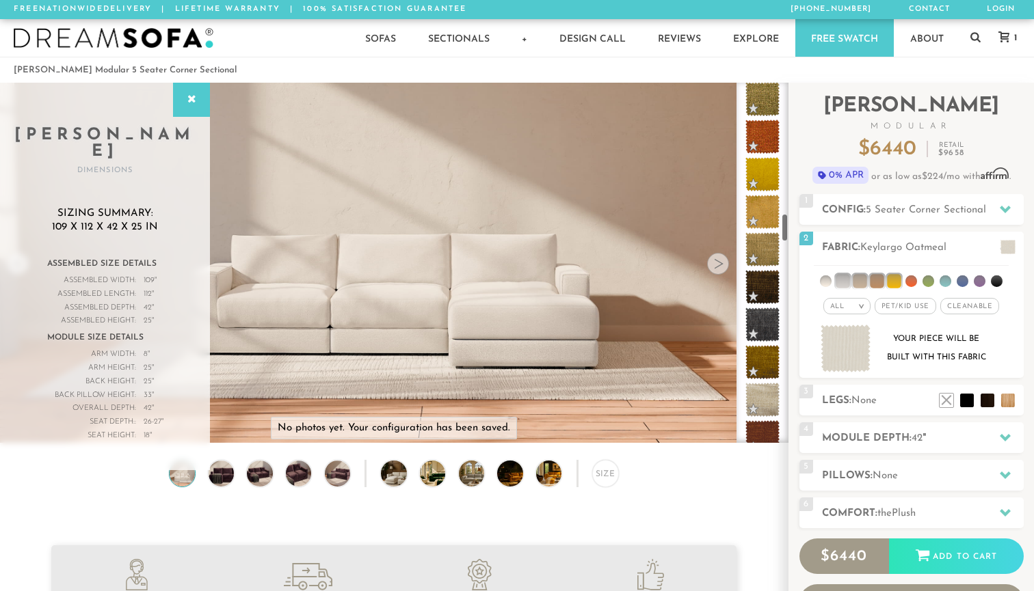
scroll to position [1616, 0]
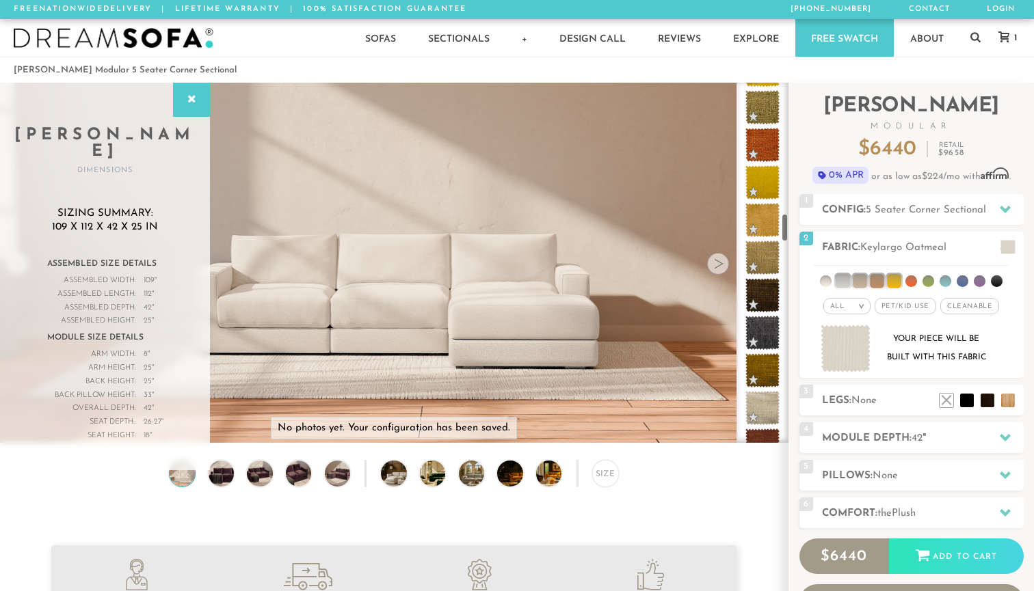
drag, startPoint x: 785, startPoint y: 232, endPoint x: 784, endPoint y: 222, distance: 10.3
click at [784, 222] on div at bounding box center [762, 263] width 52 height 360
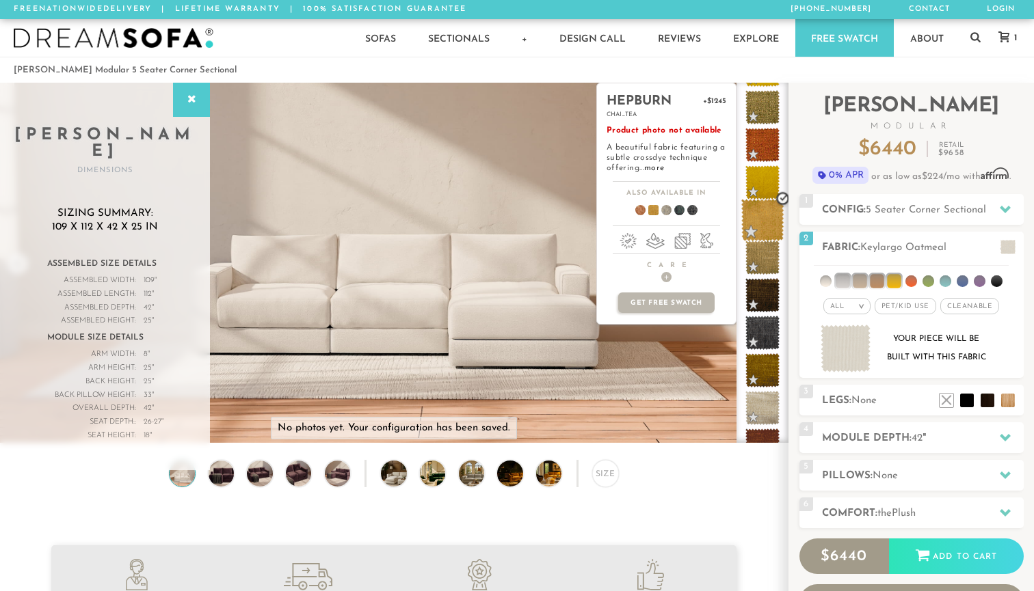
click at [760, 217] on span at bounding box center [762, 220] width 43 height 43
click at [637, 212] on span at bounding box center [634, 212] width 53 height 51
